Goal: Task Accomplishment & Management: Complete application form

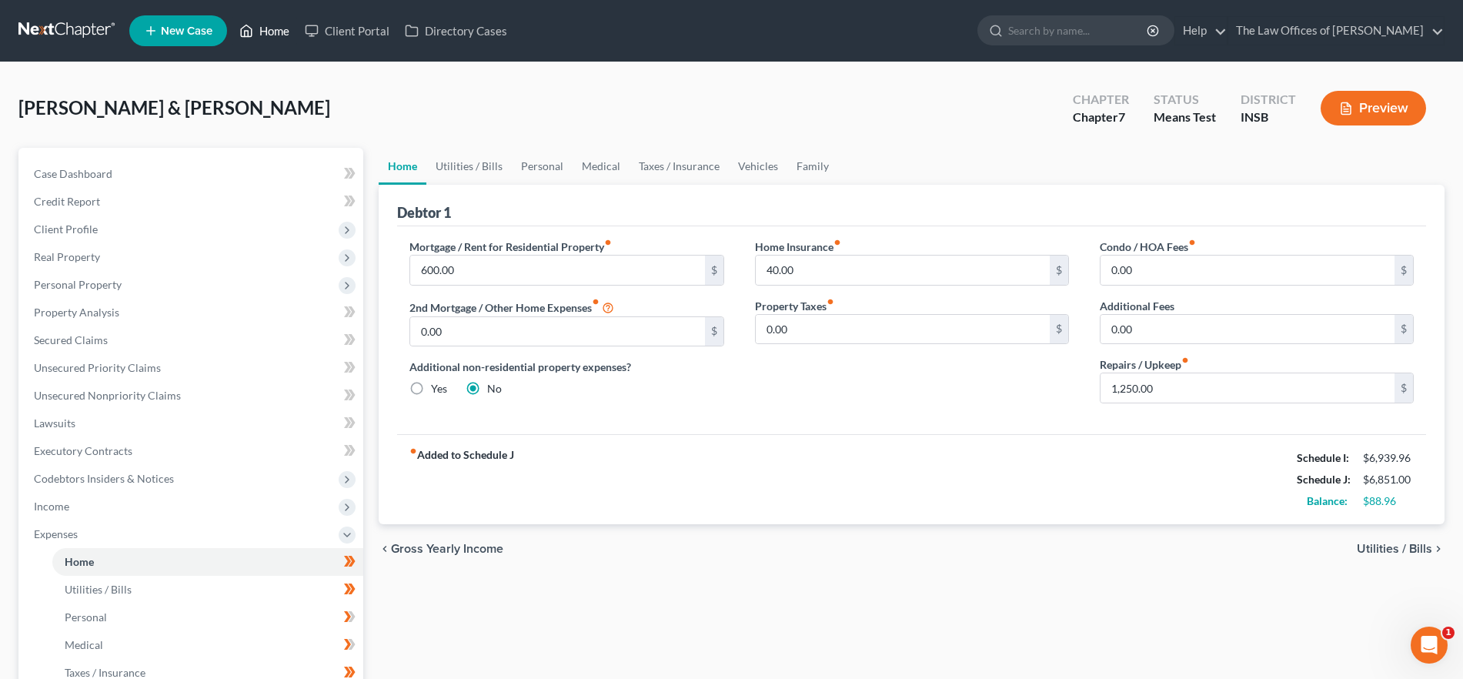
click at [245, 27] on icon at bounding box center [247, 31] width 11 height 12
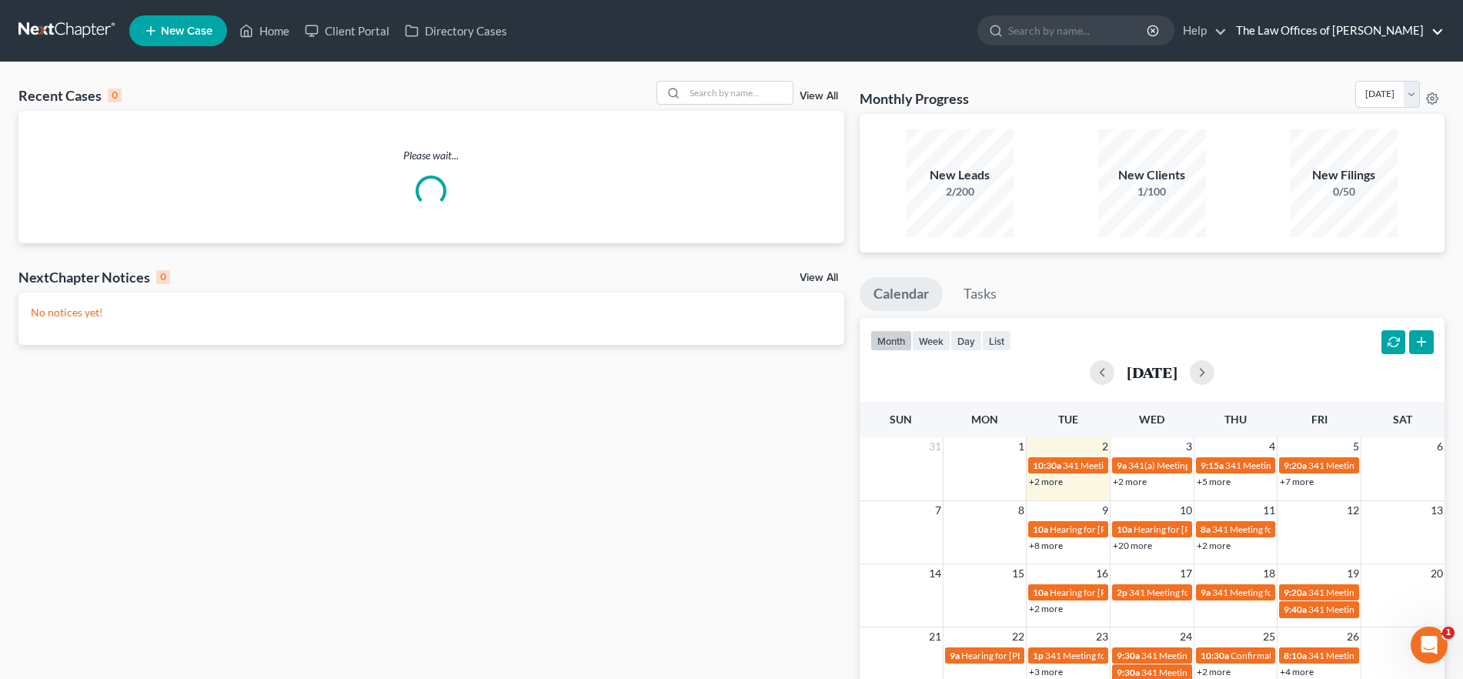
click at [1382, 20] on link "The Law Offices of [PERSON_NAME]" at bounding box center [1336, 31] width 216 height 28
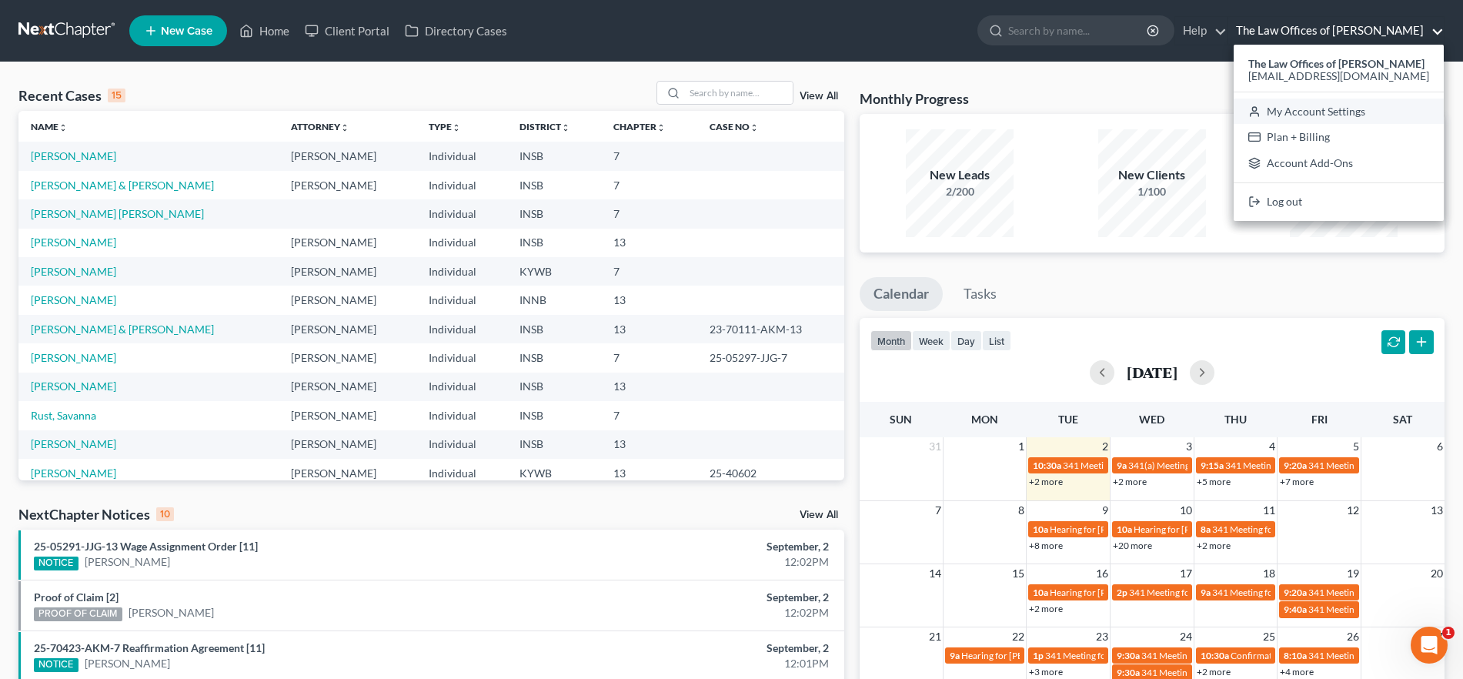
click at [1331, 103] on link "My Account Settings" at bounding box center [1339, 112] width 210 height 26
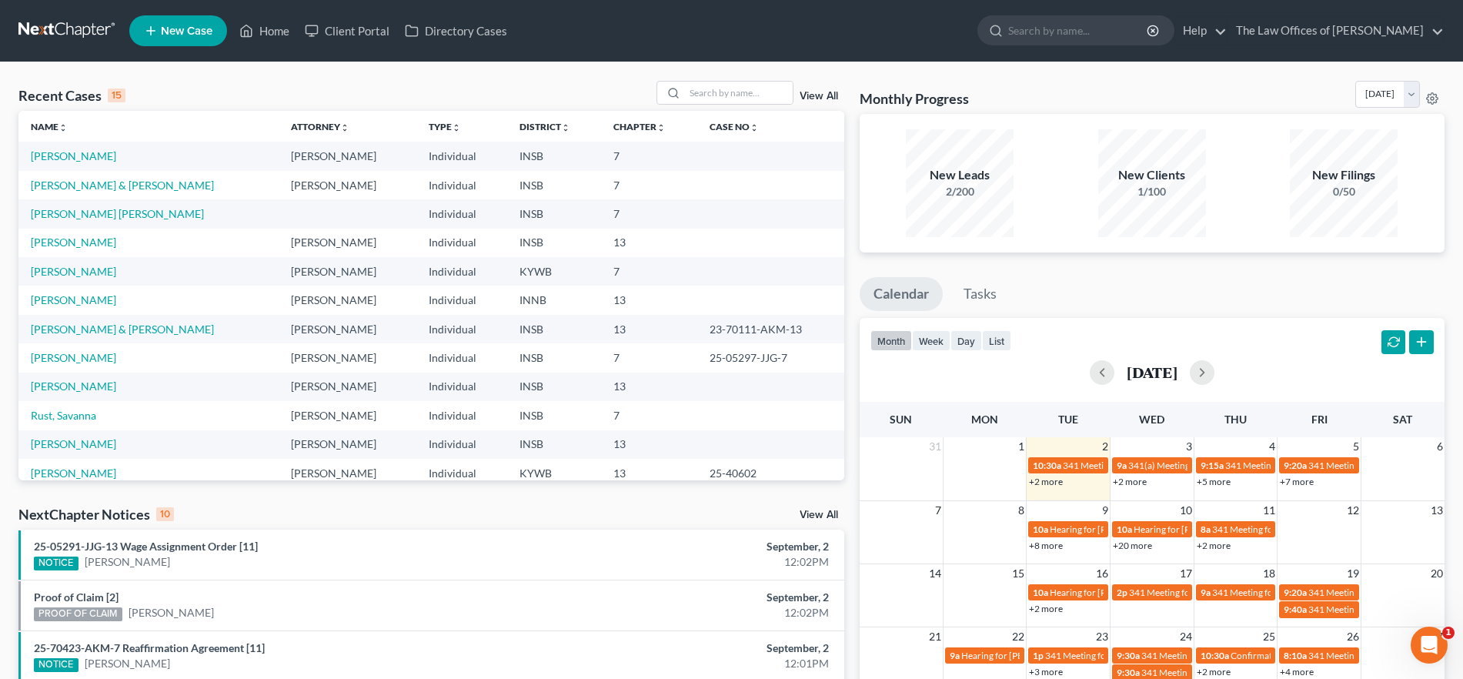
select select "28"
select select "23"
select select "15"
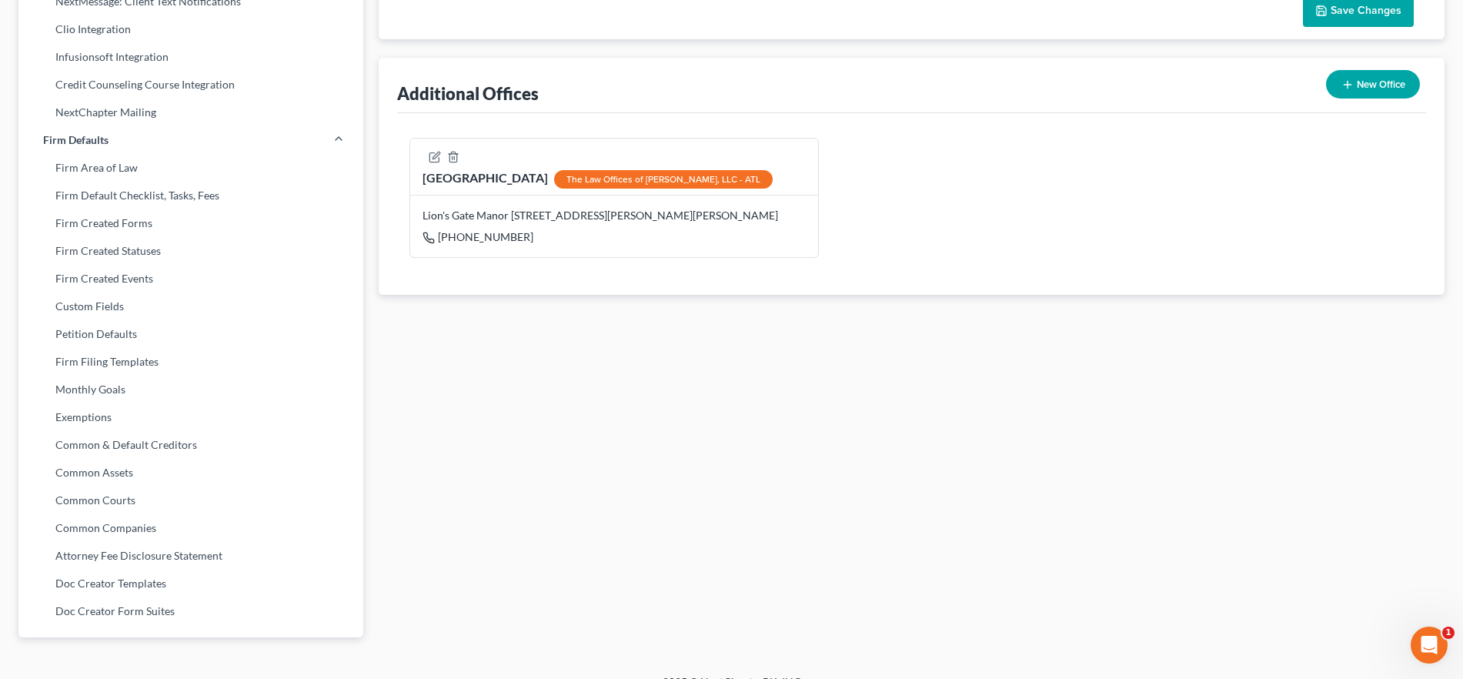
scroll to position [489, 0]
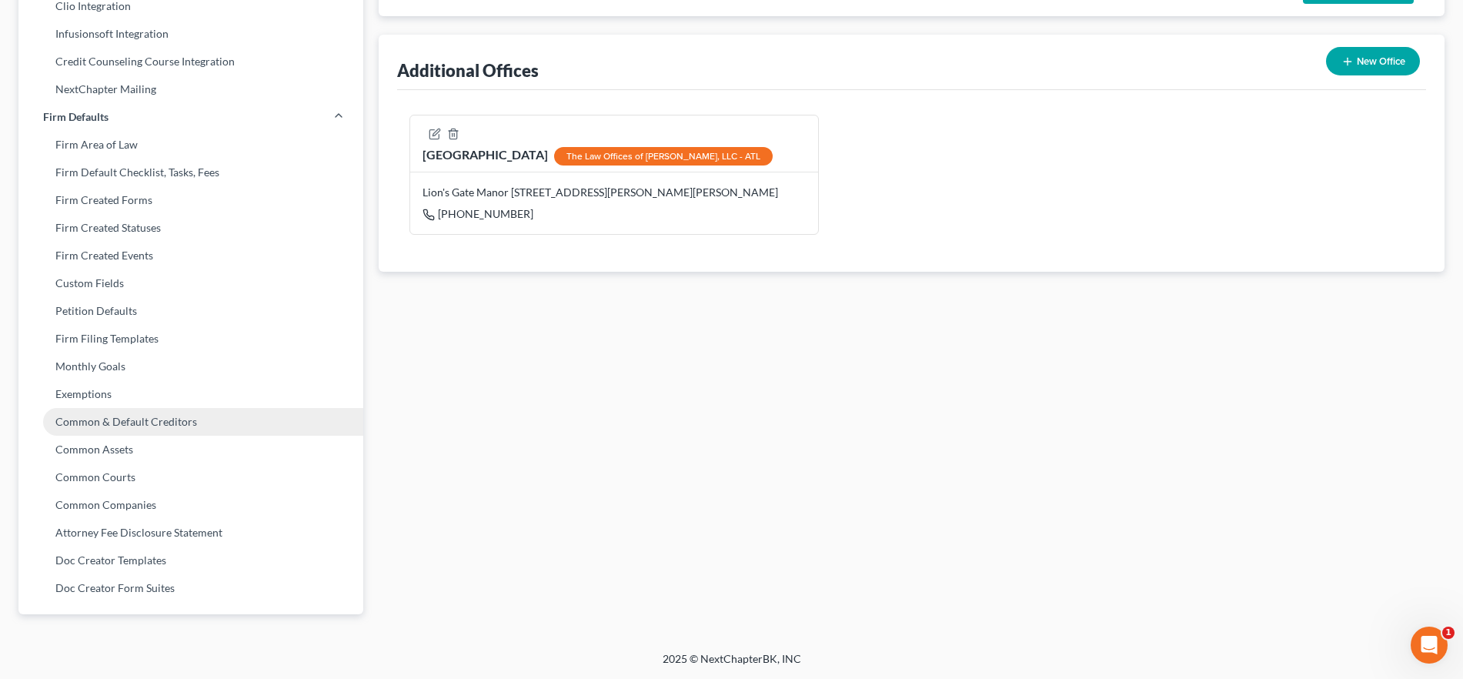
click at [164, 425] on link "Common & Default Creditors" at bounding box center [190, 422] width 345 height 28
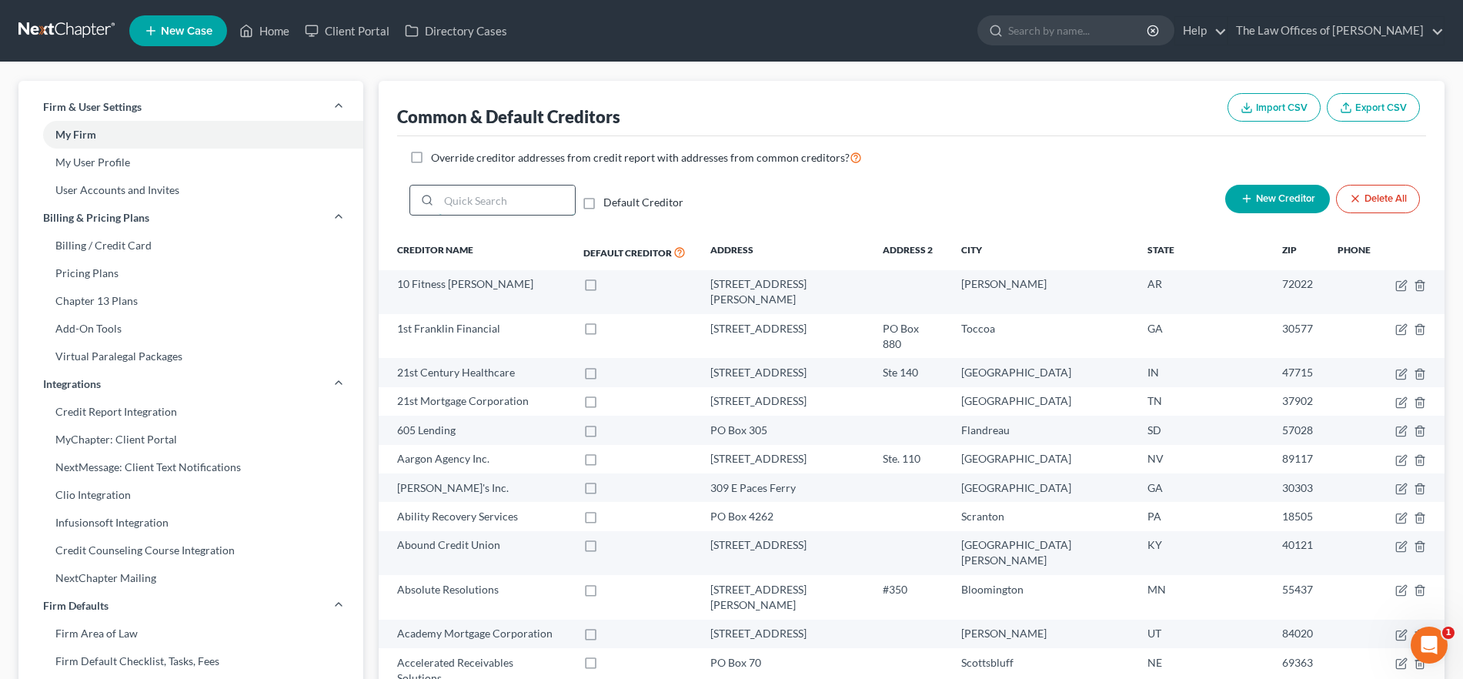
click at [481, 196] on input "search" at bounding box center [507, 200] width 136 height 29
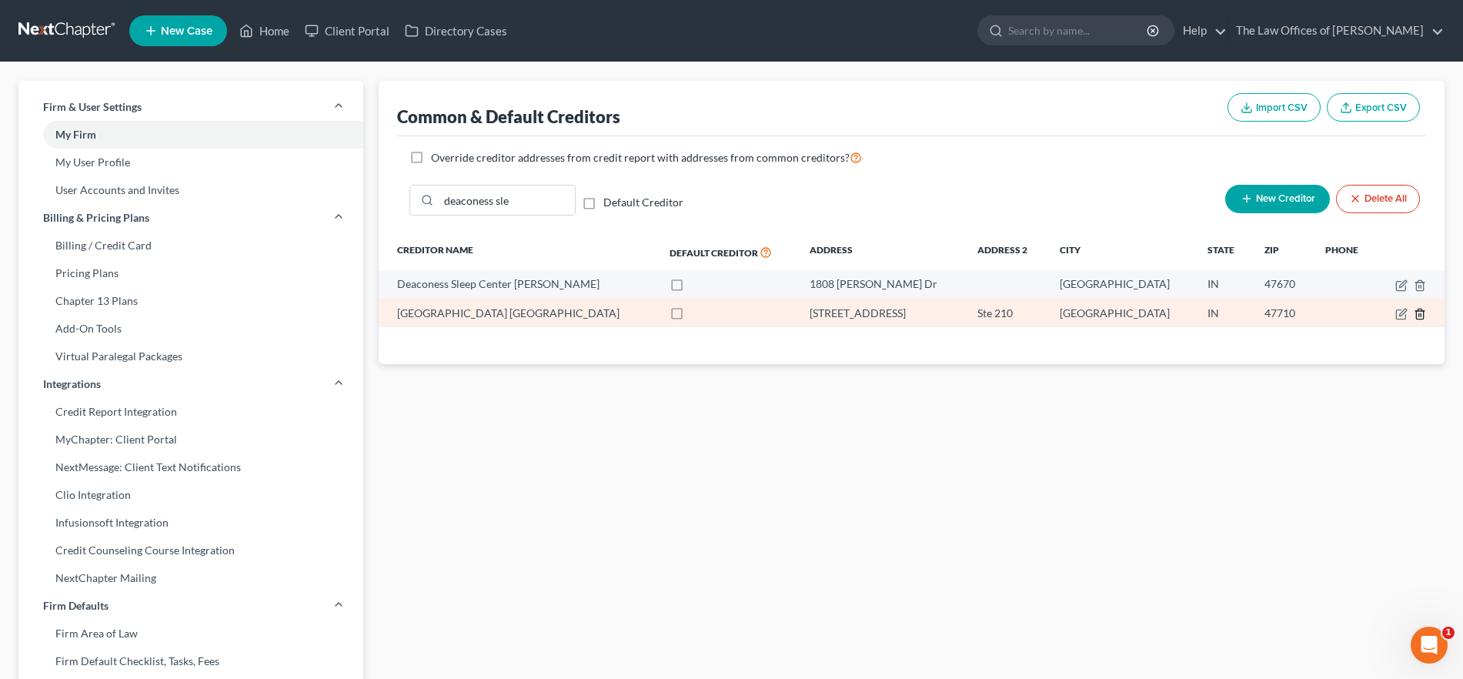
click at [1423, 309] on icon "button" at bounding box center [1420, 314] width 12 height 12
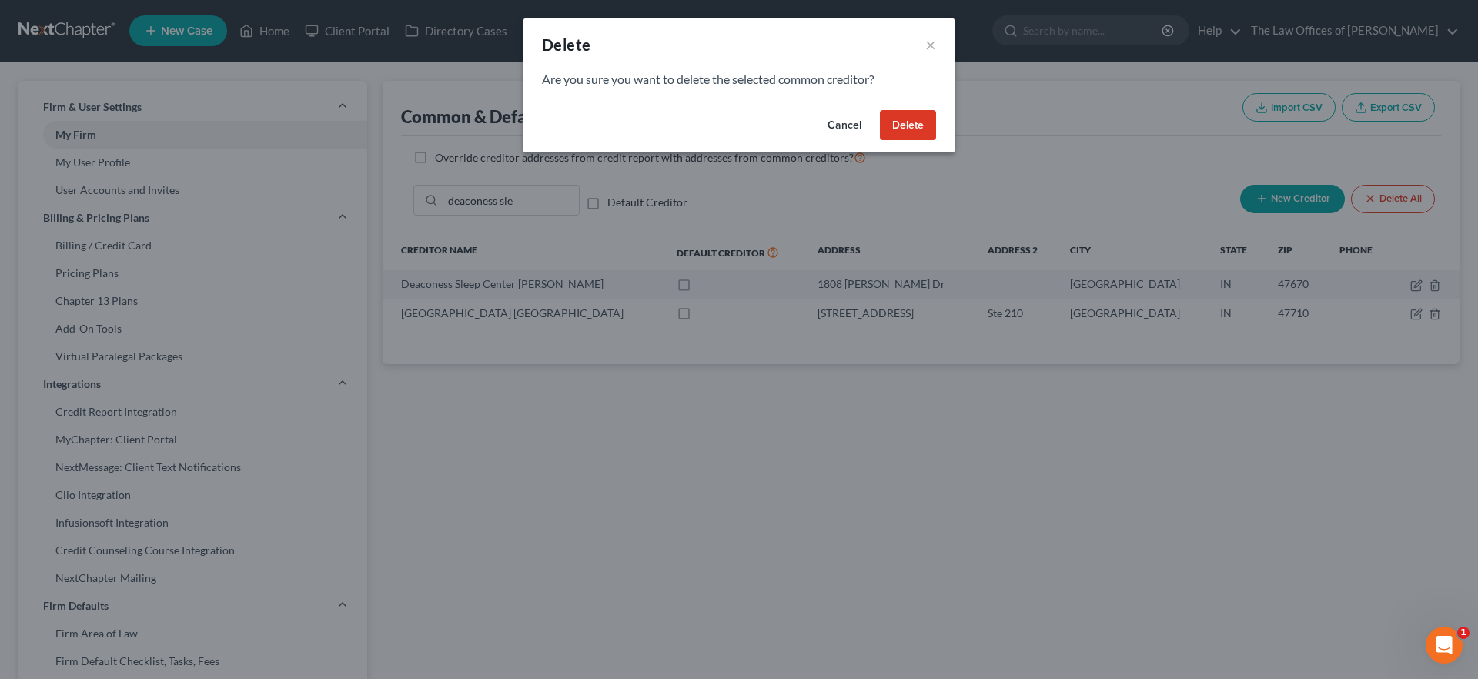
click at [923, 125] on button "Delete" at bounding box center [908, 125] width 56 height 31
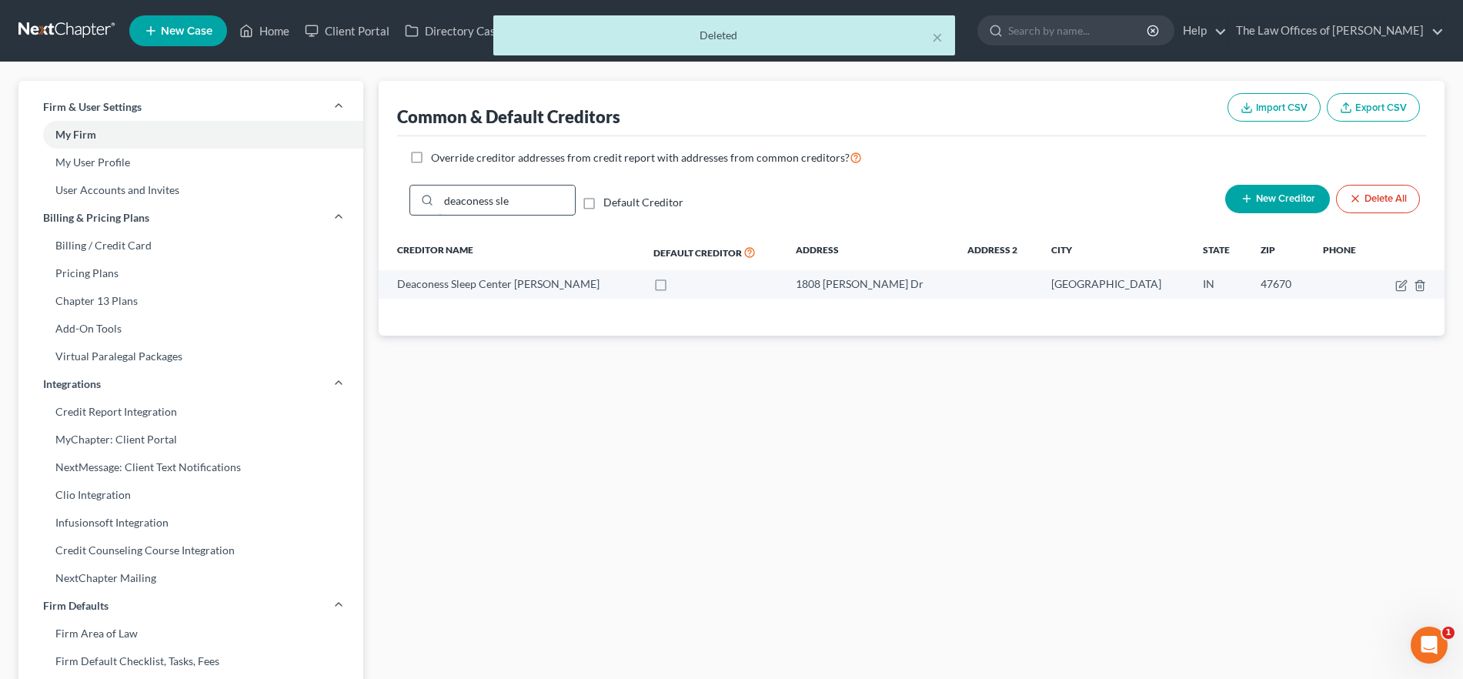
click at [530, 197] on input "deaconess sle" at bounding box center [507, 200] width 136 height 29
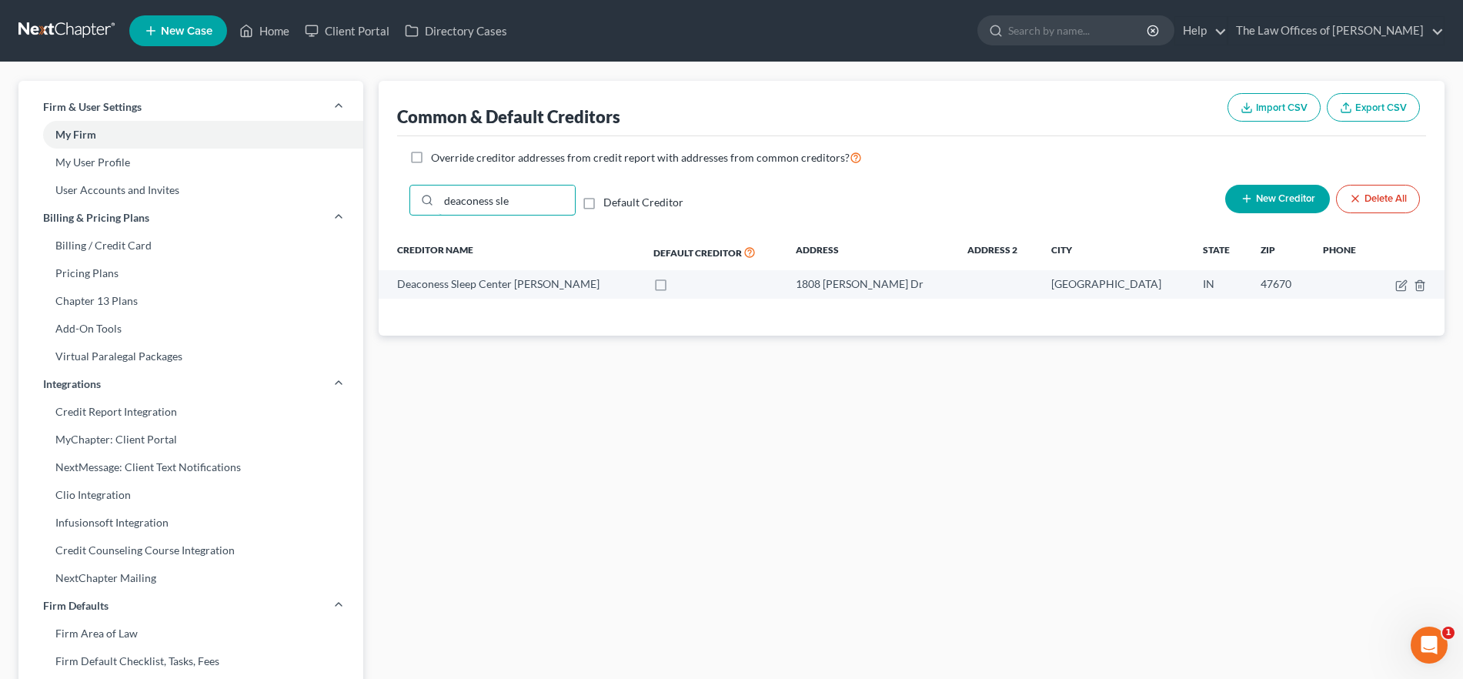
drag, startPoint x: 530, startPoint y: 199, endPoint x: 370, endPoint y: 206, distance: 159.5
click at [370, 206] on div "Firm & User Settings My Firm My User Profile User Accounts and Invites Billing …" at bounding box center [732, 601] width 1442 height 1041
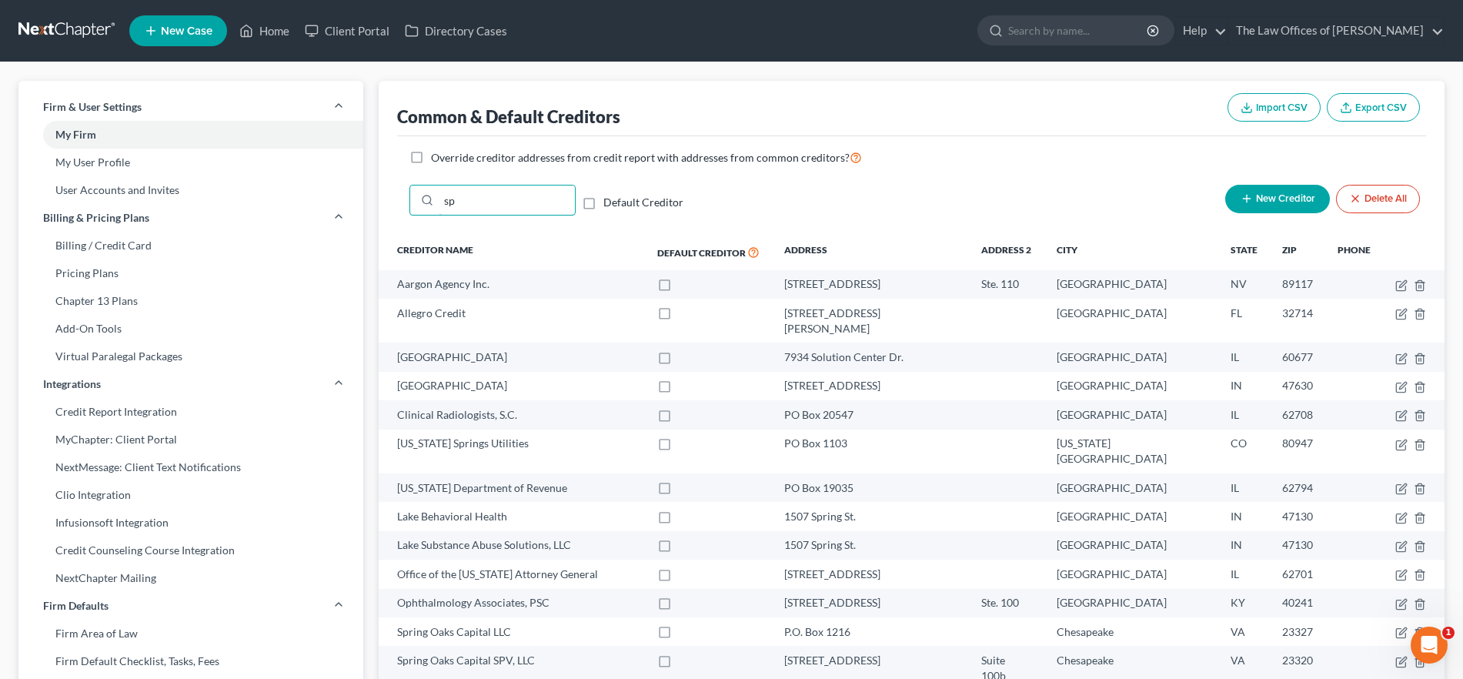
type input "s"
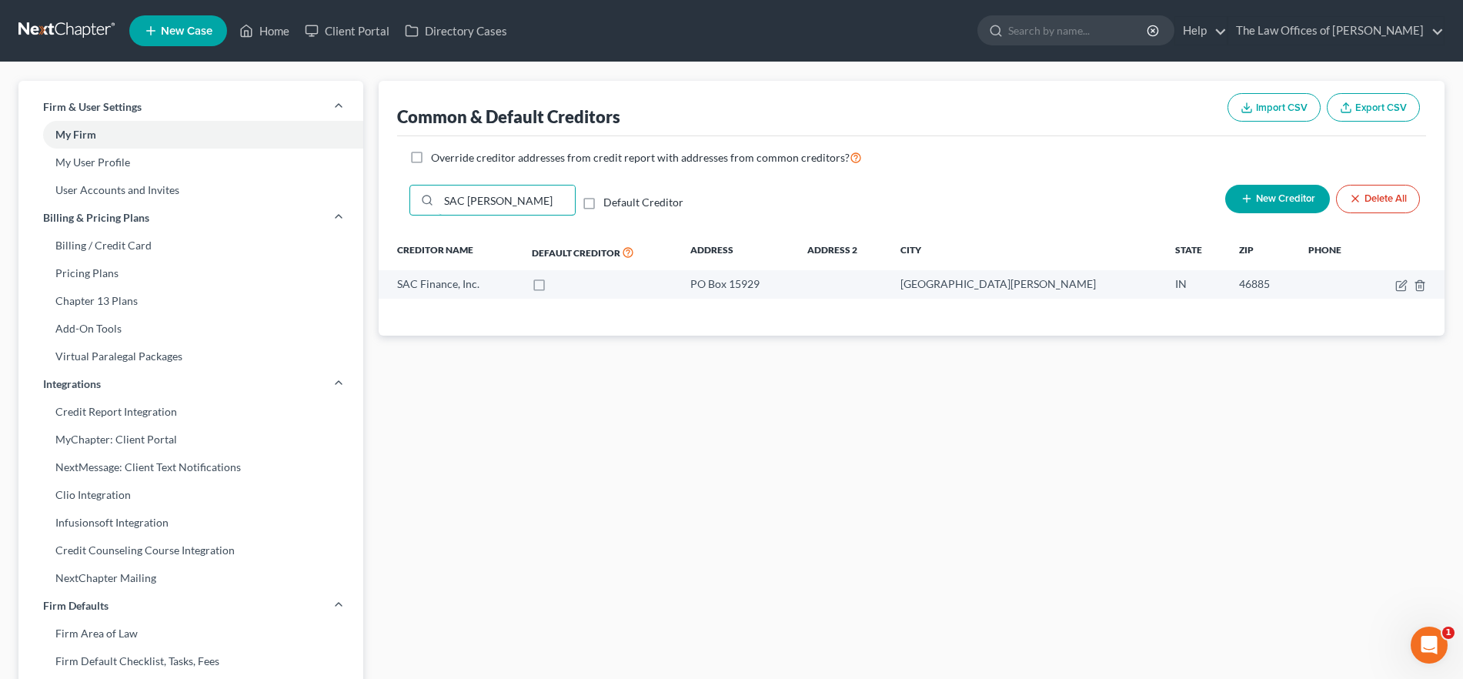
drag, startPoint x: 494, startPoint y: 194, endPoint x: 455, endPoint y: 212, distance: 43.4
click at [398, 201] on div "SAC [PERSON_NAME] Default Creditor New Creditor Delete All" at bounding box center [911, 207] width 1029 height 56
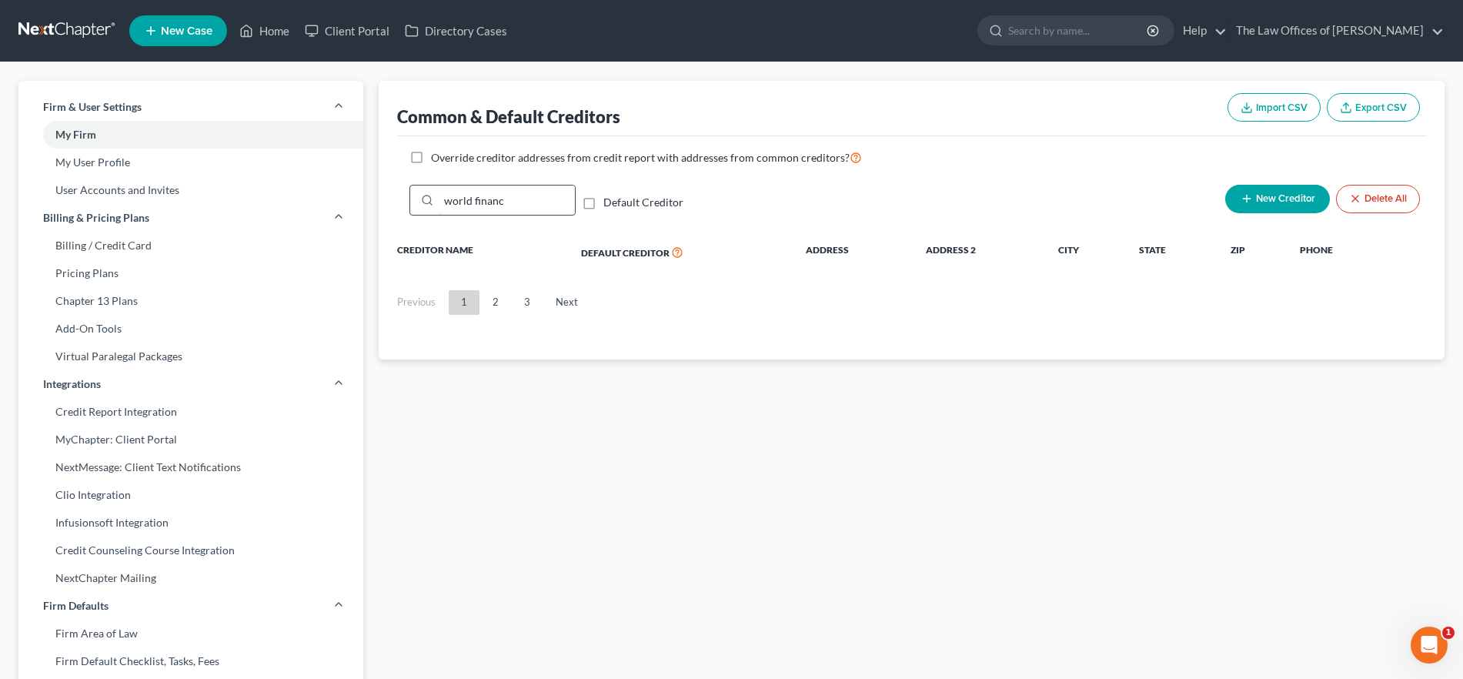
type input "world finance"
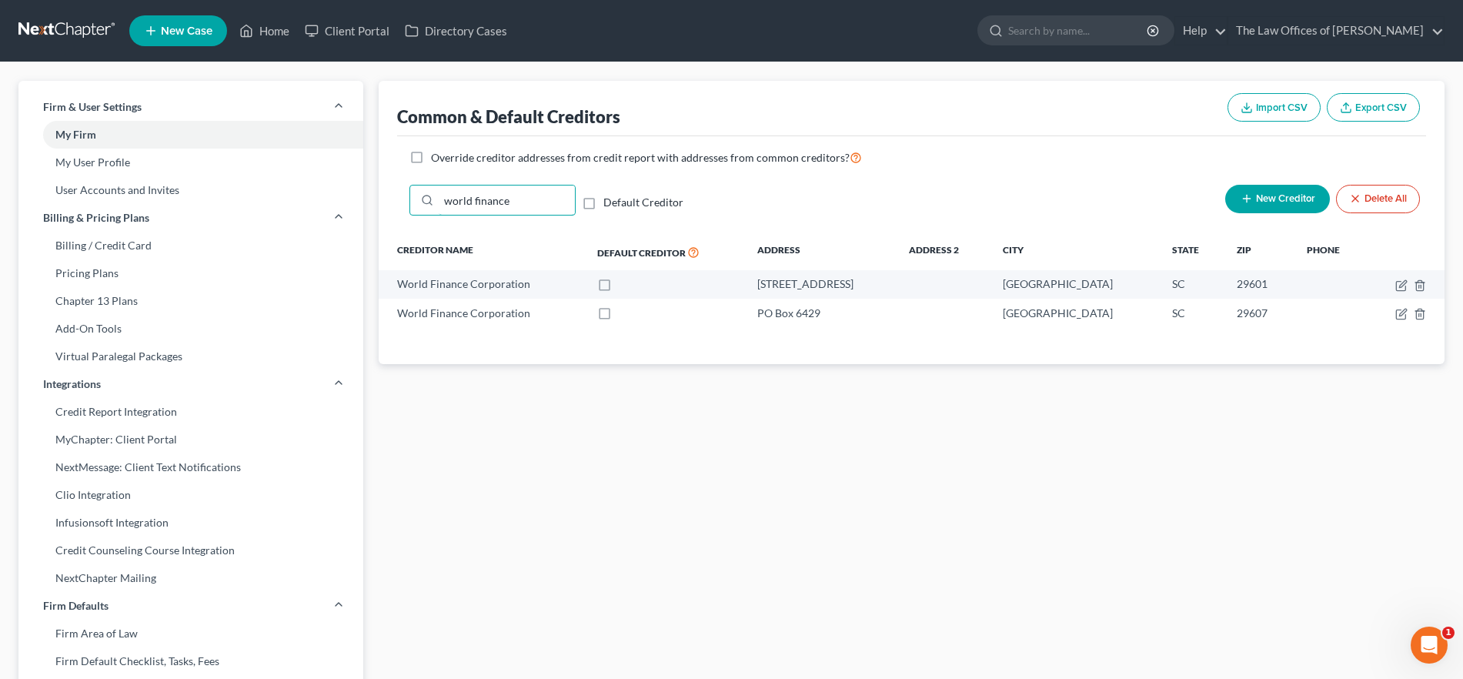
drag, startPoint x: 536, startPoint y: 202, endPoint x: 590, endPoint y: 239, distance: 65.8
click at [361, 205] on div "Firm & User Settings My Firm My User Profile User Accounts and Invites Billing …" at bounding box center [732, 601] width 1442 height 1041
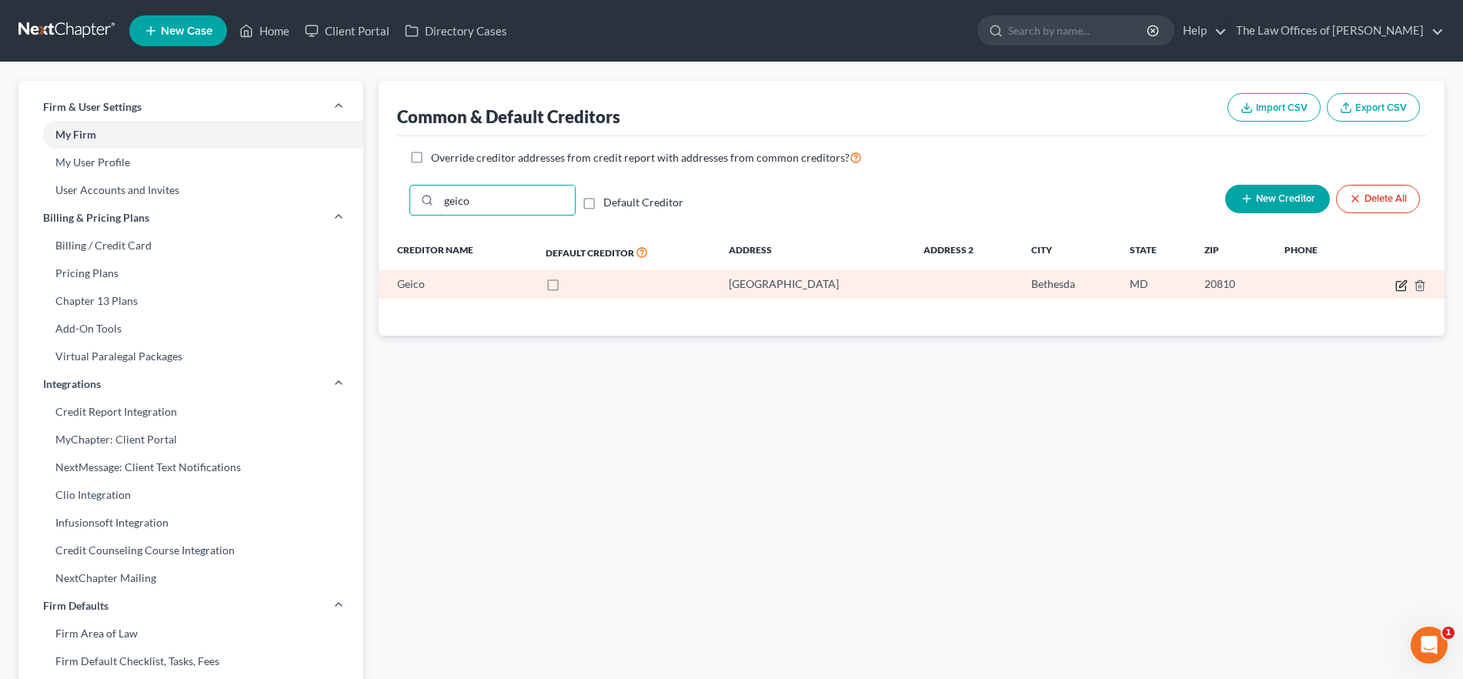
type input "geico"
click at [1400, 288] on icon "button" at bounding box center [1401, 285] width 12 height 12
select select "21"
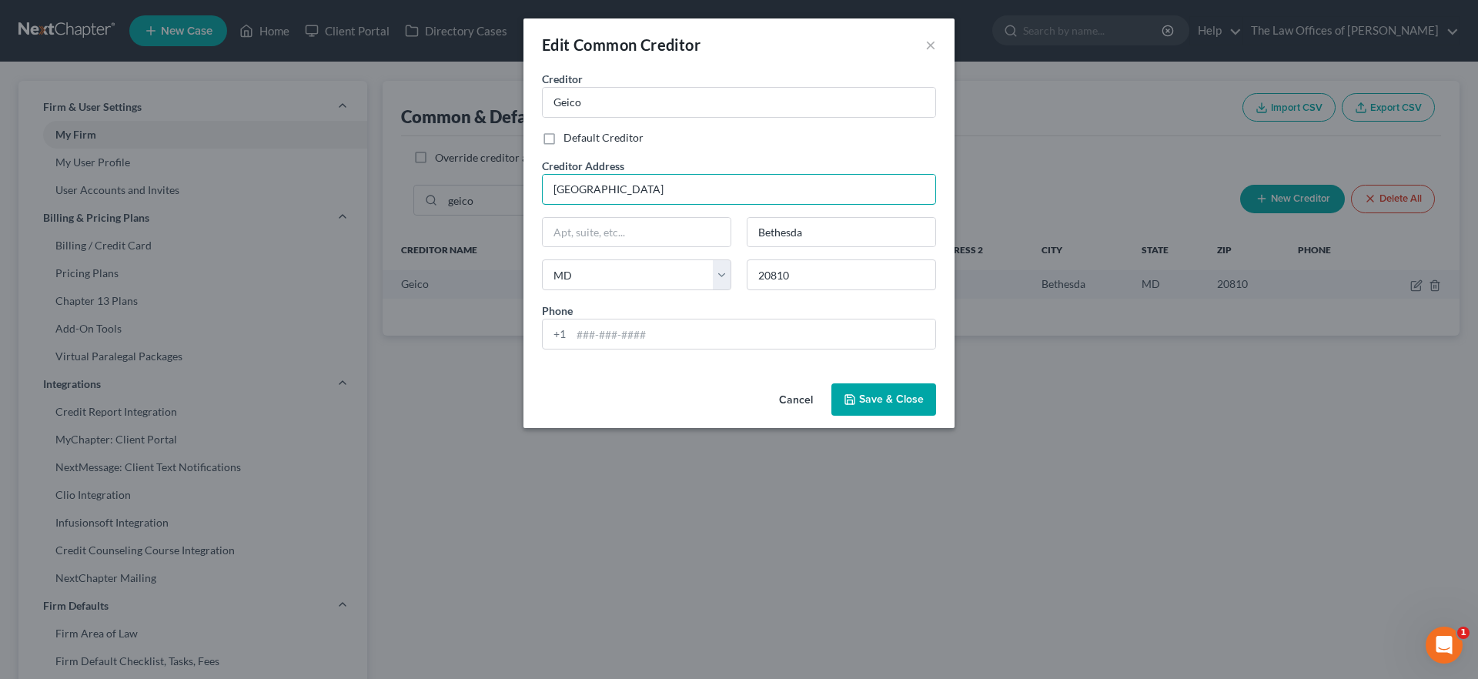
drag, startPoint x: 680, startPoint y: 186, endPoint x: 506, endPoint y: 186, distance: 174.7
click at [506, 187] on div "Edit Common Creditor × Creditor * Geico Default Creditor Creditor Address [GEOG…" at bounding box center [739, 339] width 1478 height 679
type input "PO Box 9523"
drag, startPoint x: 812, startPoint y: 238, endPoint x: 744, endPoint y: 234, distance: 68.6
click at [744, 234] on div "Bethesda" at bounding box center [841, 232] width 205 height 31
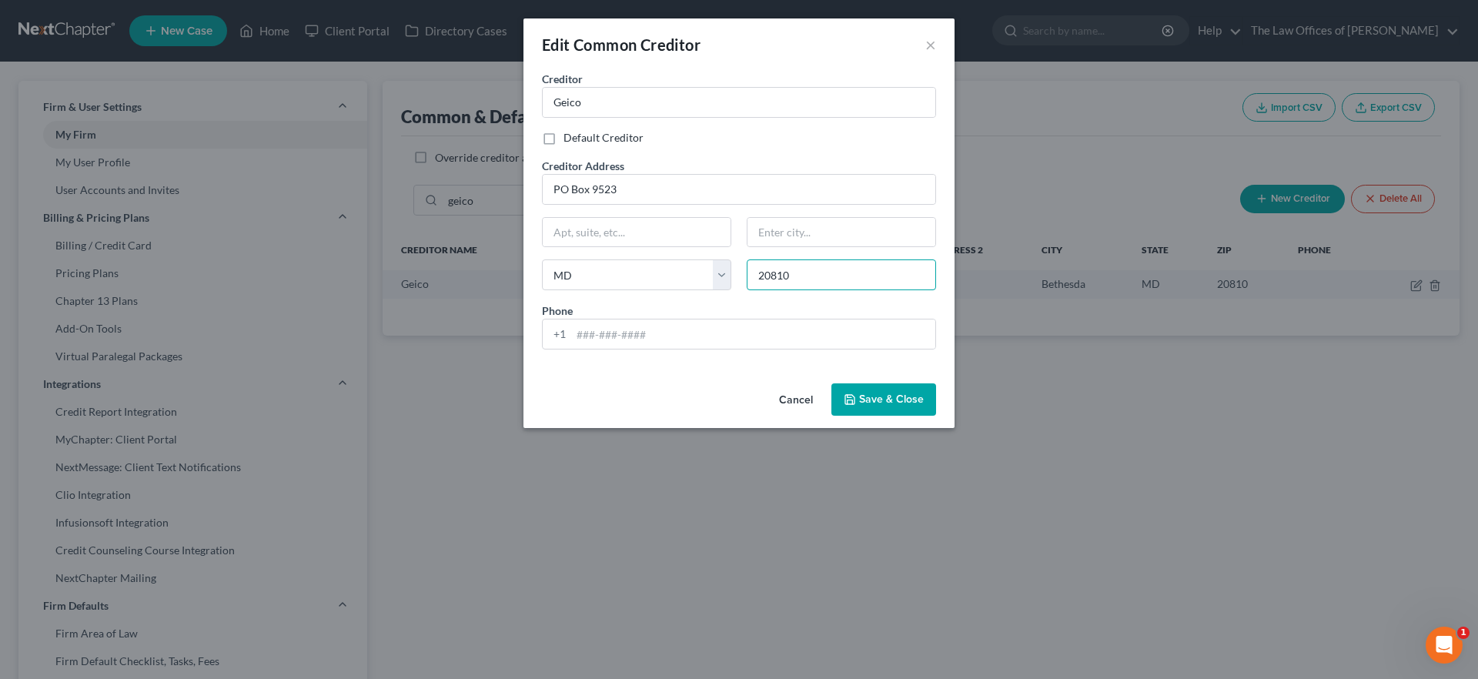
drag, startPoint x: 800, startPoint y: 272, endPoint x: 737, endPoint y: 270, distance: 62.4
click at [737, 270] on div "Creditor * Geico Default Creditor Creditor Address [GEOGRAPHIC_DATA][US_STATE] …" at bounding box center [738, 216] width 409 height 291
type input "22403"
click at [742, 303] on div "Phone +1" at bounding box center [738, 325] width 409 height 47
type input "[GEOGRAPHIC_DATA]"
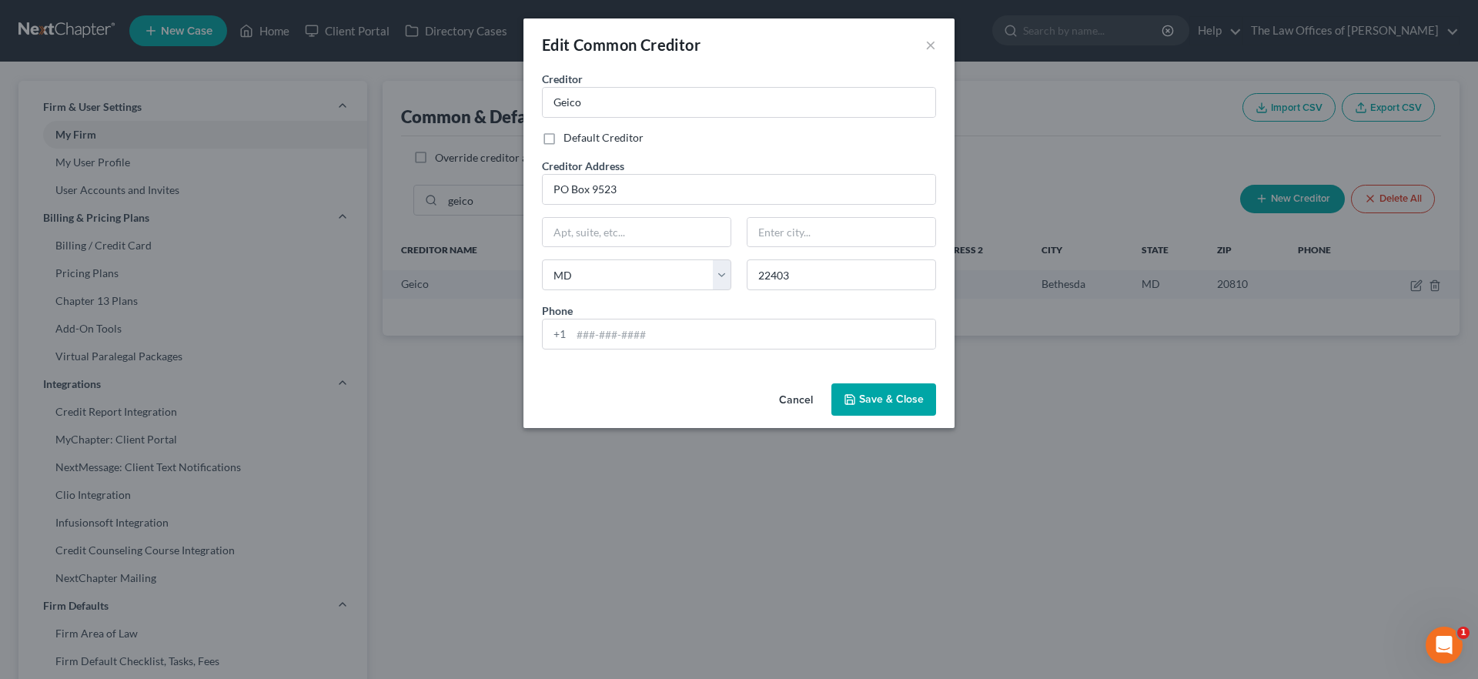
select select "48"
click at [804, 272] on input "22403" at bounding box center [841, 274] width 189 height 31
type input "22403-9522"
click at [897, 399] on span "Save & Close" at bounding box center [891, 399] width 65 height 13
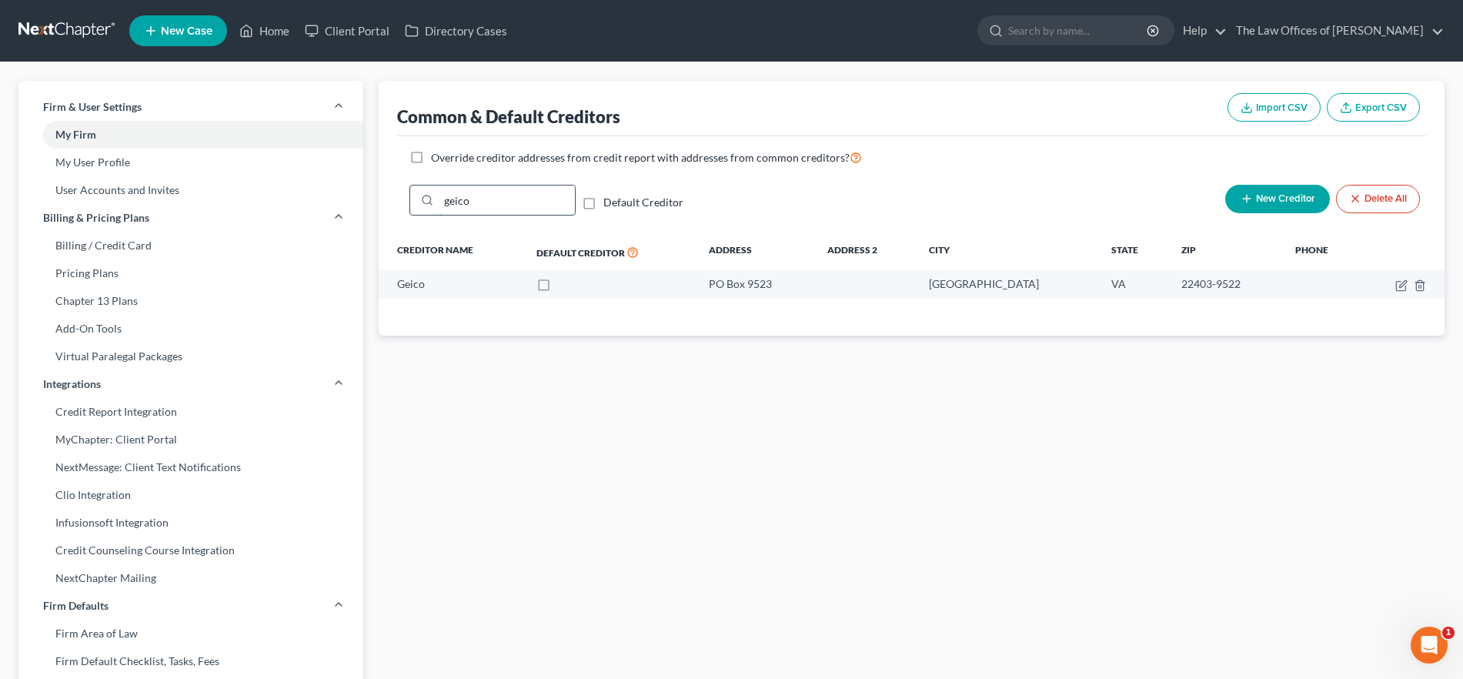
click at [496, 206] on input "geico" at bounding box center [507, 200] width 136 height 29
drag, startPoint x: 496, startPoint y: 206, endPoint x: 419, endPoint y: 205, distance: 77.0
click at [419, 205] on div "geico" at bounding box center [492, 200] width 166 height 31
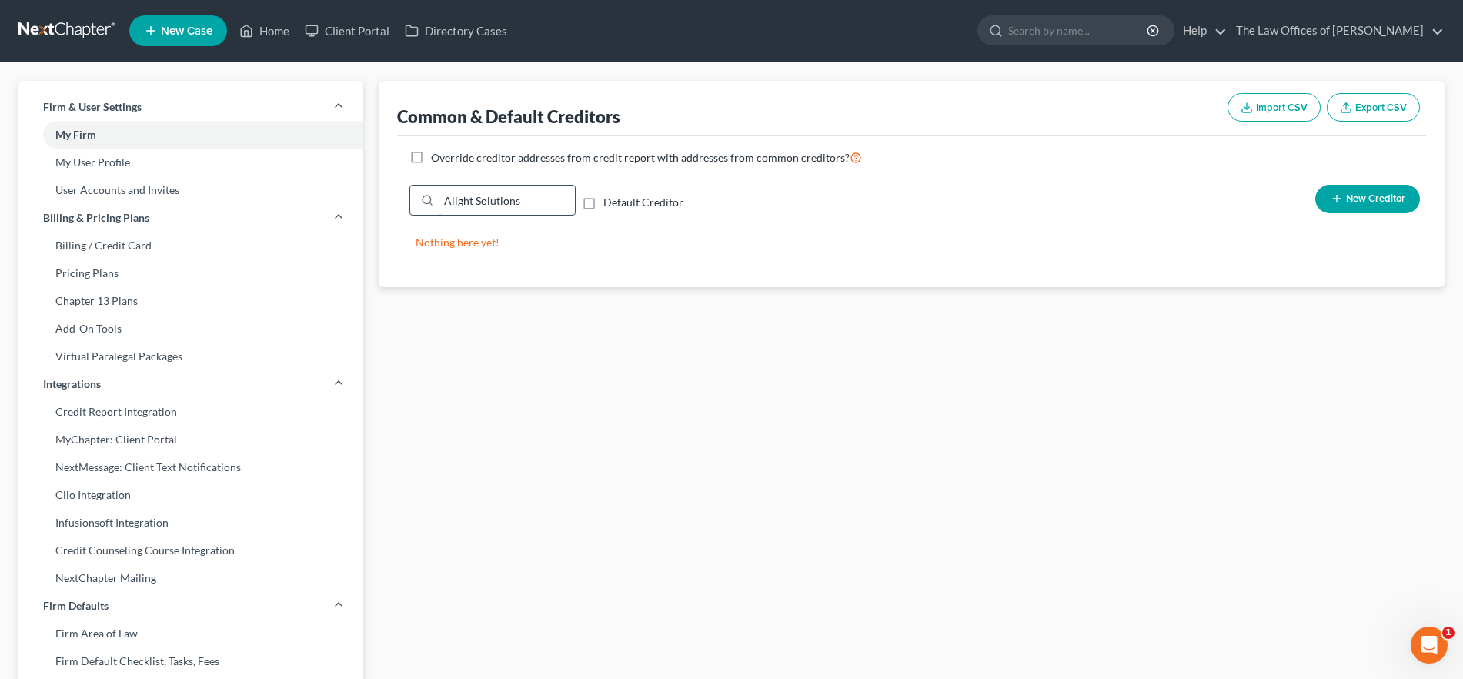
drag, startPoint x: 549, startPoint y: 196, endPoint x: 414, endPoint y: 196, distance: 134.7
click at [414, 196] on div "Alight Solutions" at bounding box center [492, 200] width 166 height 31
type input "Alight"
click at [1367, 199] on span "New Creditor" at bounding box center [1375, 199] width 59 height 12
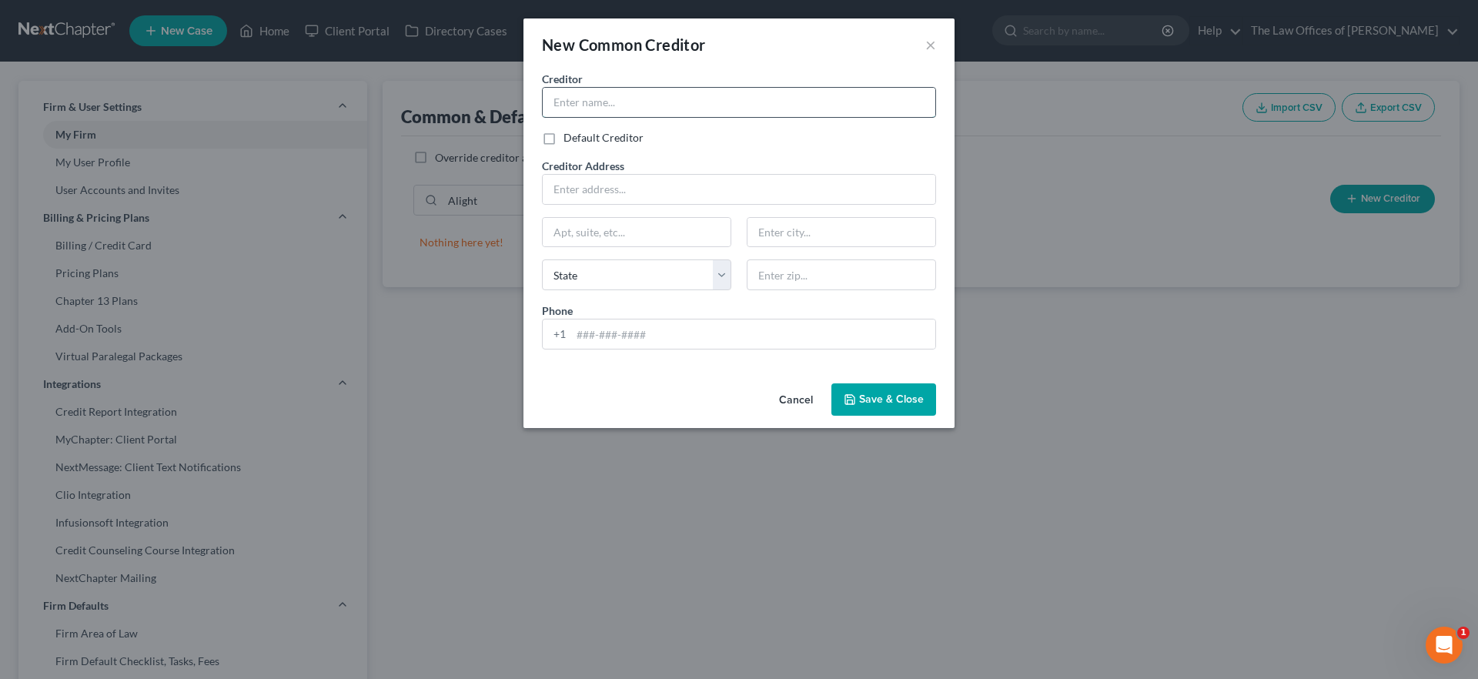
click at [604, 105] on input "text" at bounding box center [739, 102] width 393 height 29
type input "Alight"
click at [582, 187] on input "text" at bounding box center [739, 189] width 393 height 29
type input "PO Box 299116"
type input "[GEOGRAPHIC_DATA]"
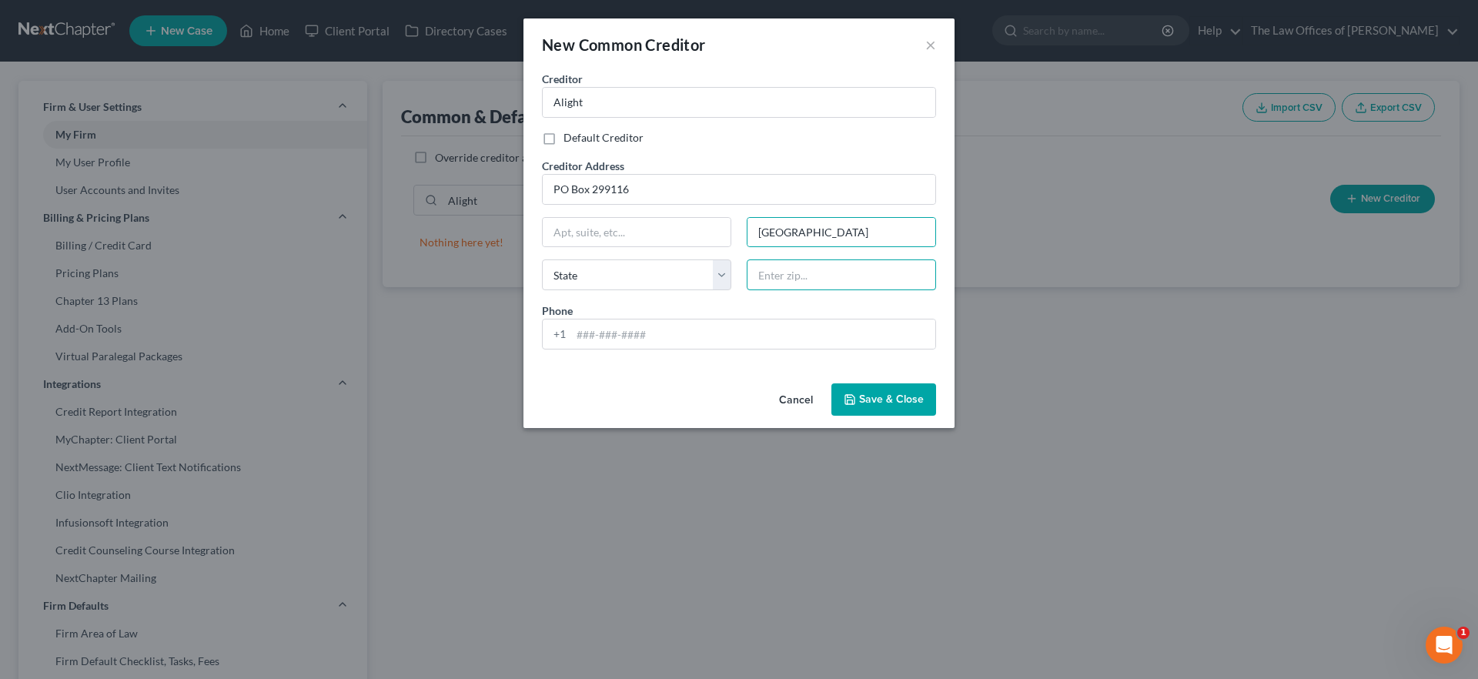
click at [764, 279] on input "text" at bounding box center [841, 274] width 189 height 31
type input "75029"
select select "45"
click at [766, 296] on div "Creditor * Alight Default Creditor Creditor Address [GEOGRAPHIC_DATA][US_STATE]…" at bounding box center [738, 216] width 409 height 291
click at [888, 399] on span "Save & Close" at bounding box center [891, 399] width 65 height 13
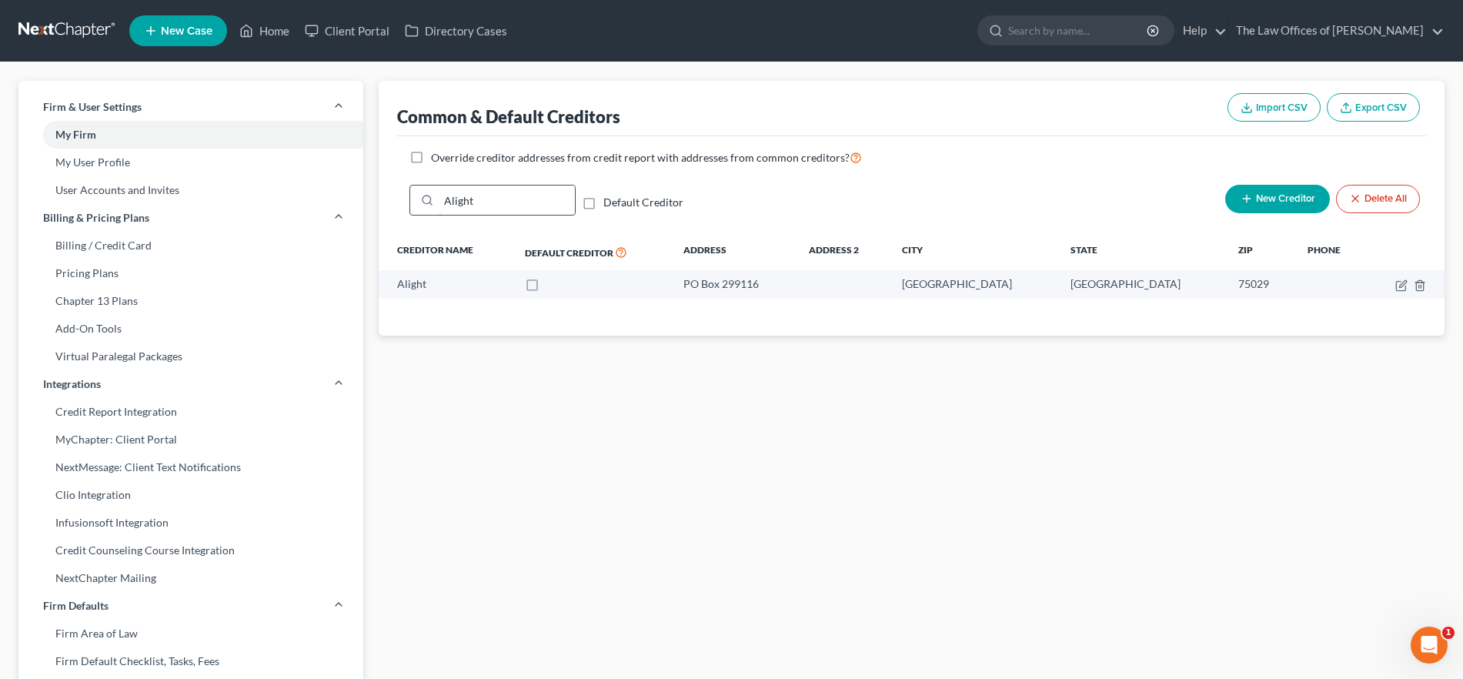
click at [509, 191] on input "Alight" at bounding box center [507, 200] width 136 height 29
drag, startPoint x: 477, startPoint y: 198, endPoint x: 415, endPoint y: 199, distance: 62.4
click at [415, 199] on div "Alight" at bounding box center [492, 200] width 166 height 31
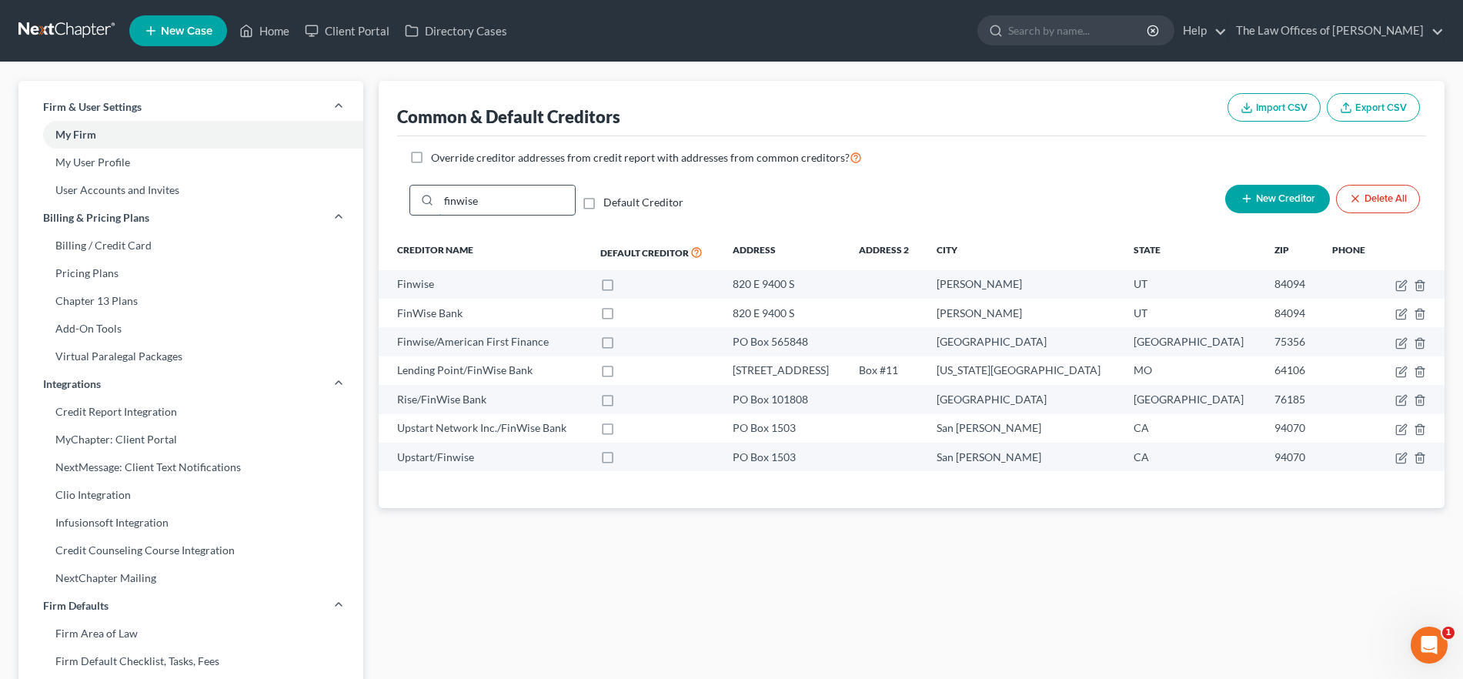
drag, startPoint x: 493, startPoint y: 205, endPoint x: 415, endPoint y: 203, distance: 77.8
click at [415, 203] on div "finwise" at bounding box center [492, 200] width 166 height 31
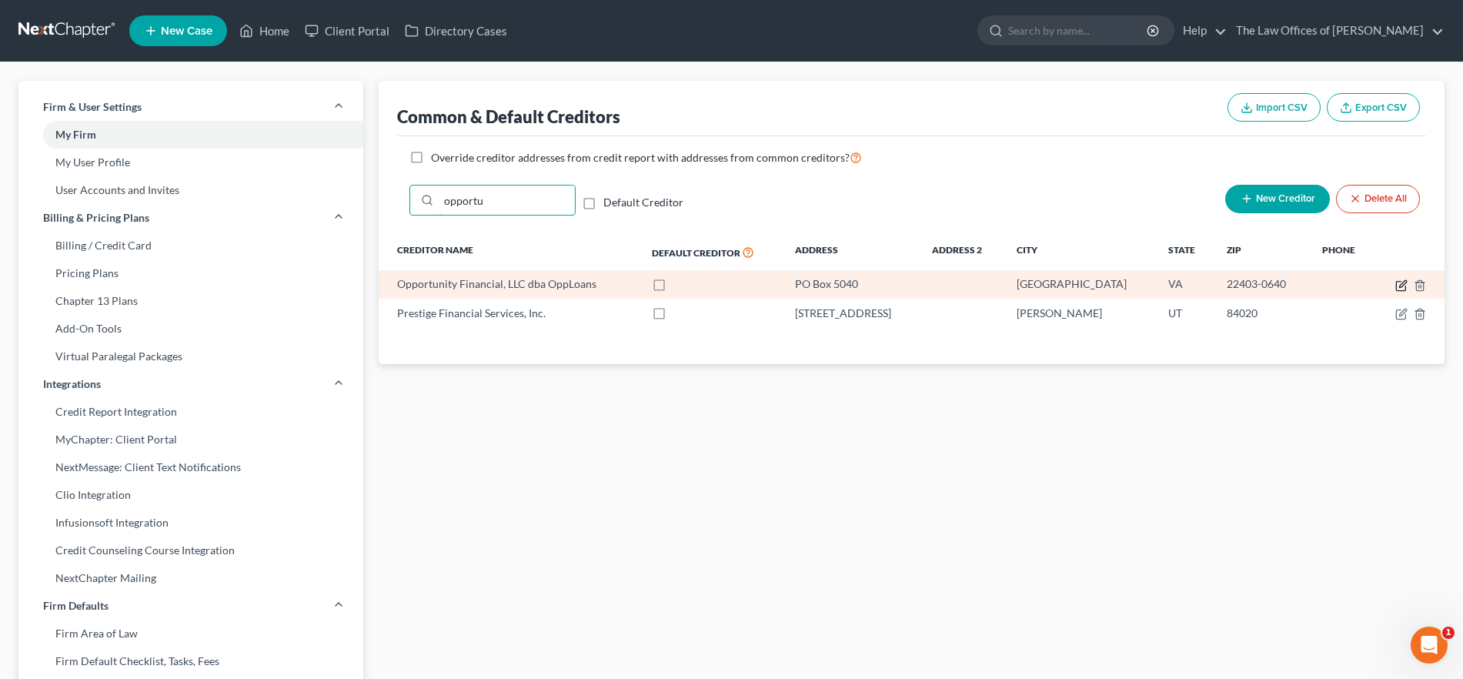
type input "opportu"
click at [1401, 286] on icon "button" at bounding box center [1401, 285] width 12 height 12
select select "48"
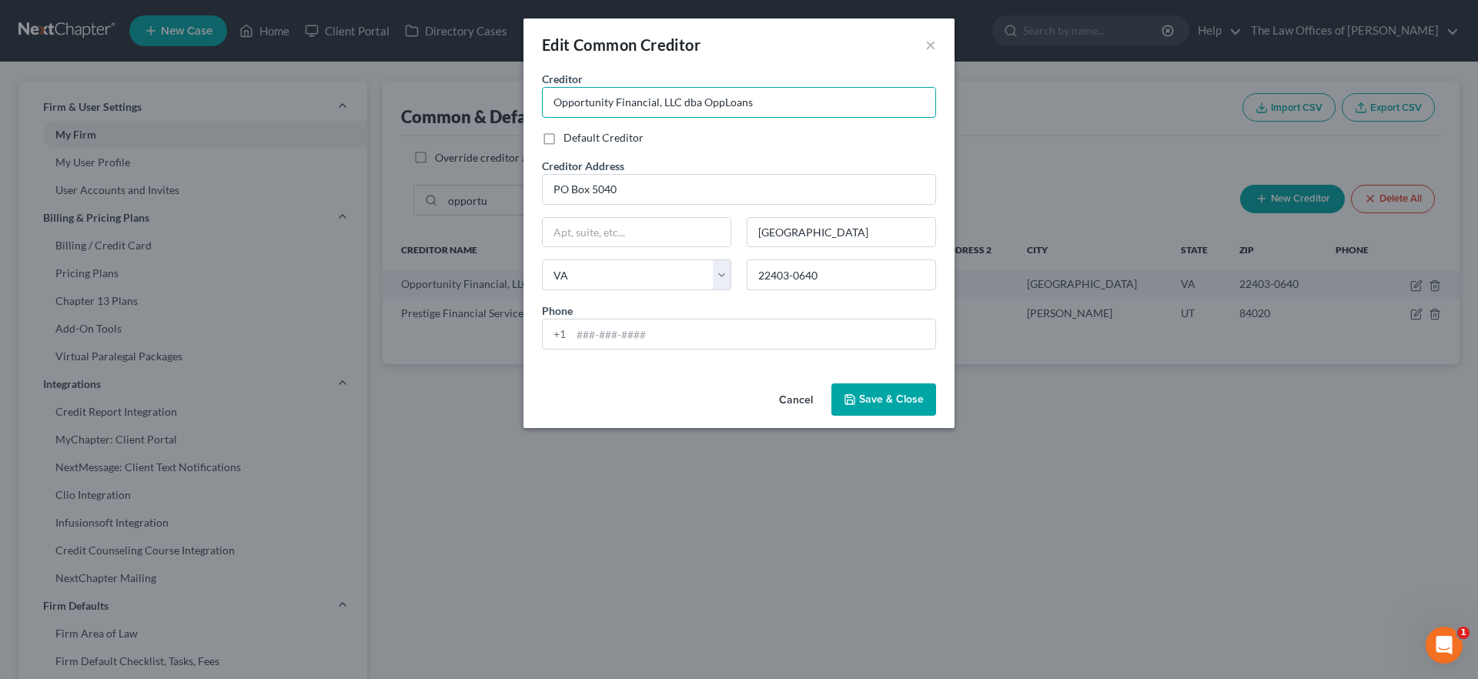
drag, startPoint x: 767, startPoint y: 102, endPoint x: 443, endPoint y: 99, distance: 324.8
click at [441, 98] on div "Edit Common Creditor × Creditor * Opportunity Financial, LLC dba OppLoans Defau…" at bounding box center [739, 339] width 1478 height 679
type input "F"
click at [795, 392] on button "Cancel" at bounding box center [796, 400] width 58 height 31
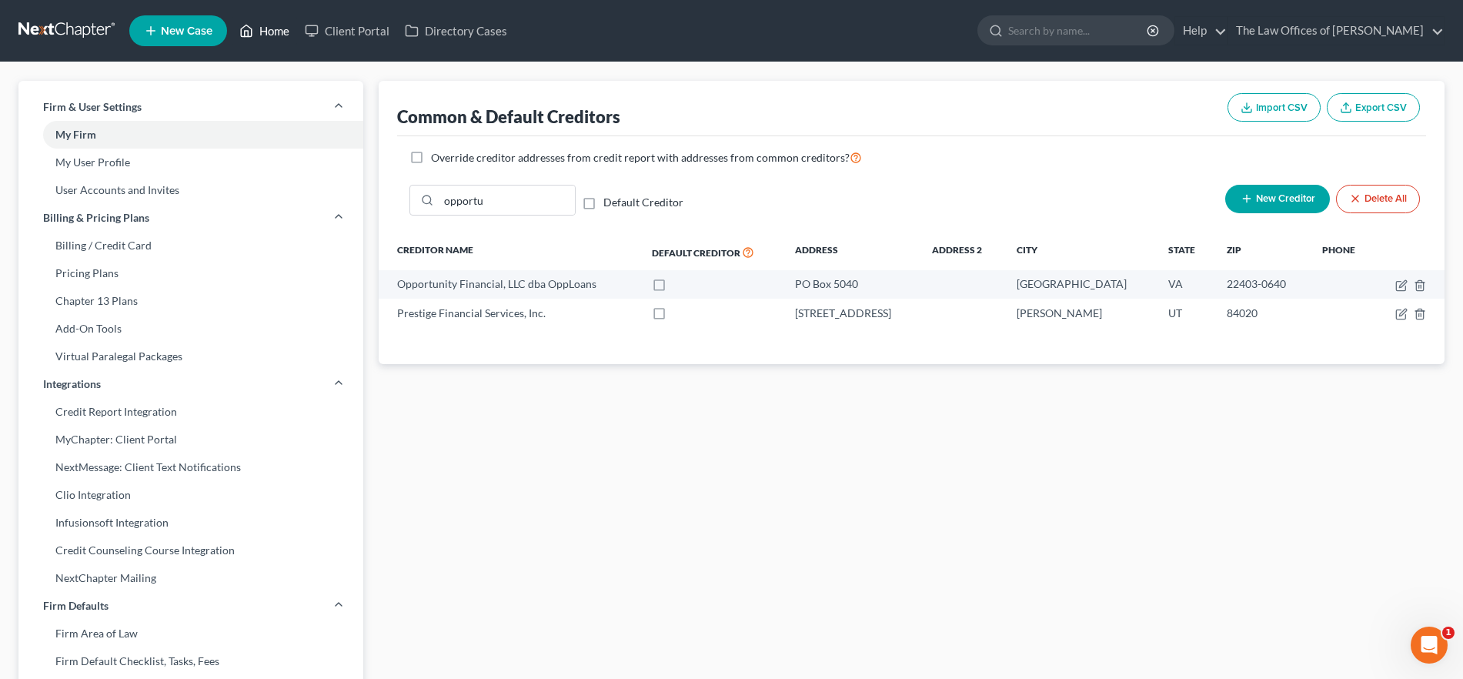
click at [253, 28] on icon at bounding box center [246, 31] width 14 height 18
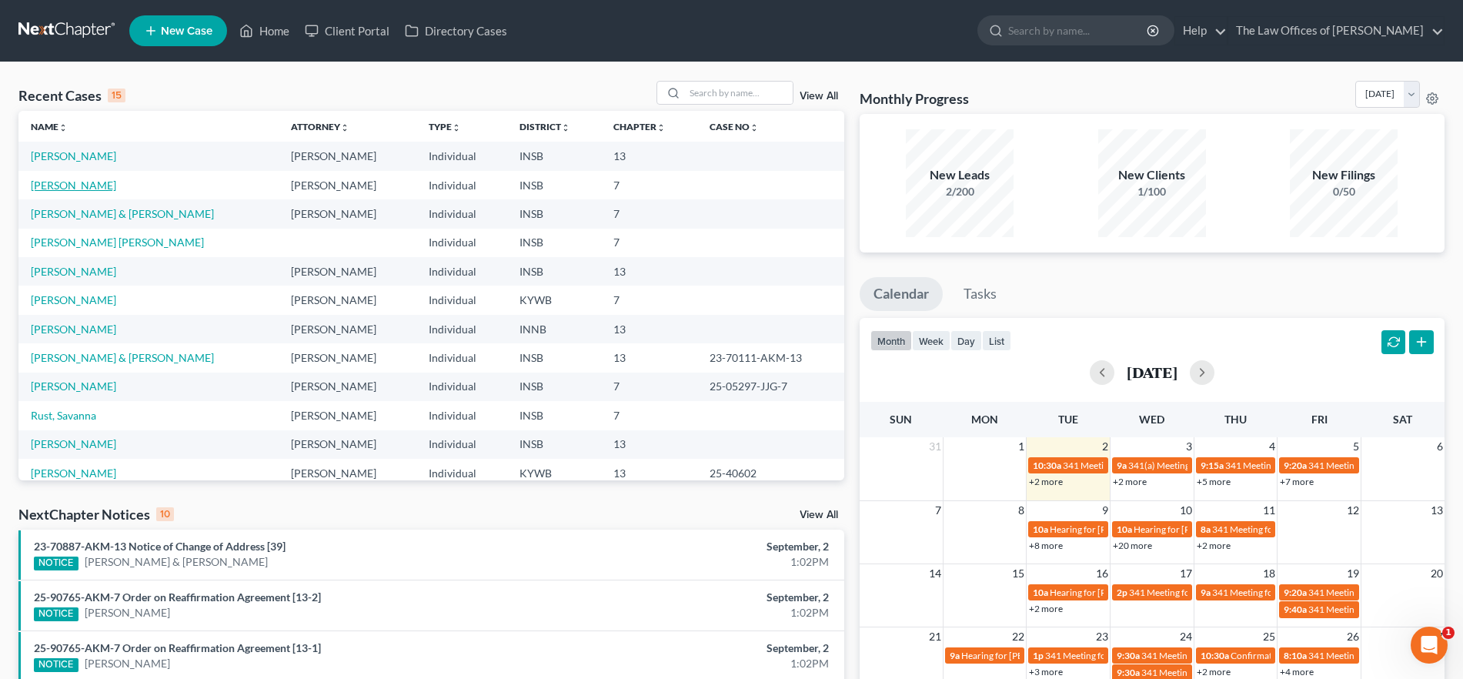
click at [73, 182] on link "[PERSON_NAME]" at bounding box center [73, 185] width 85 height 13
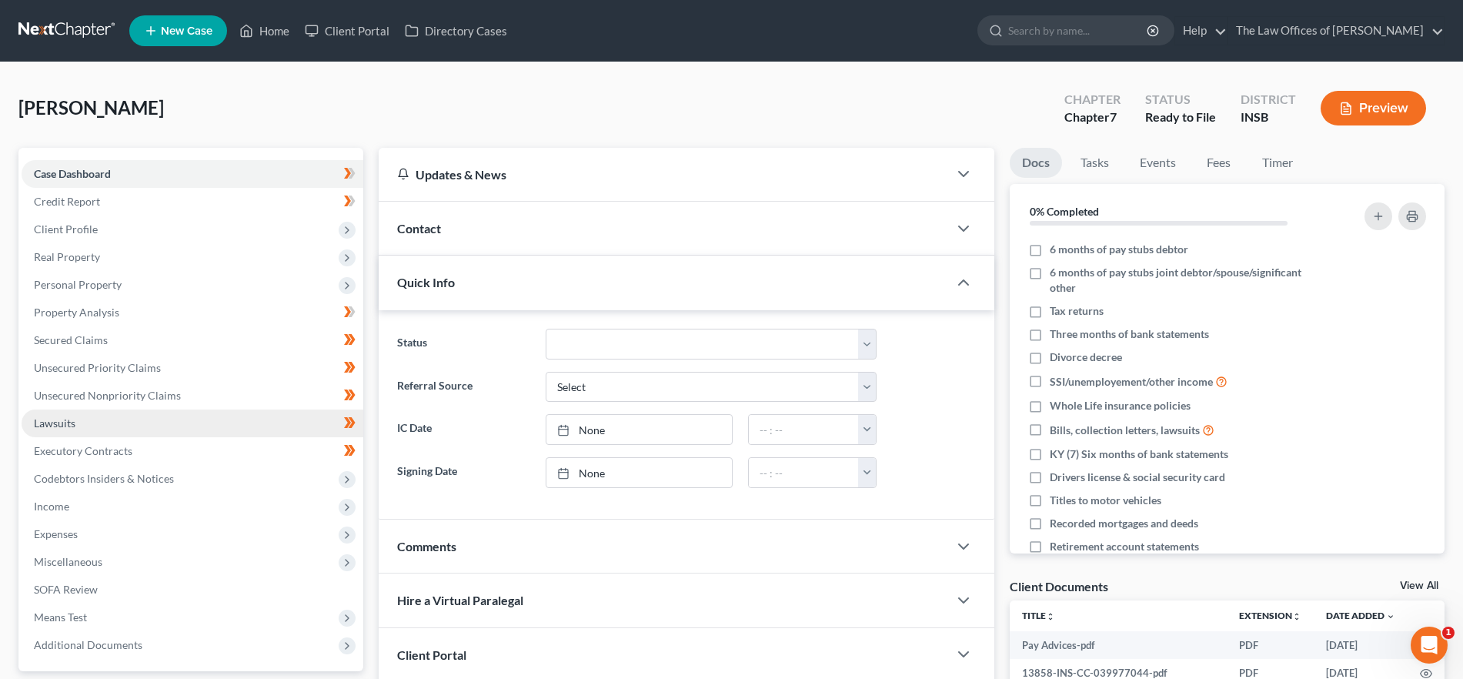
scroll to position [139, 0]
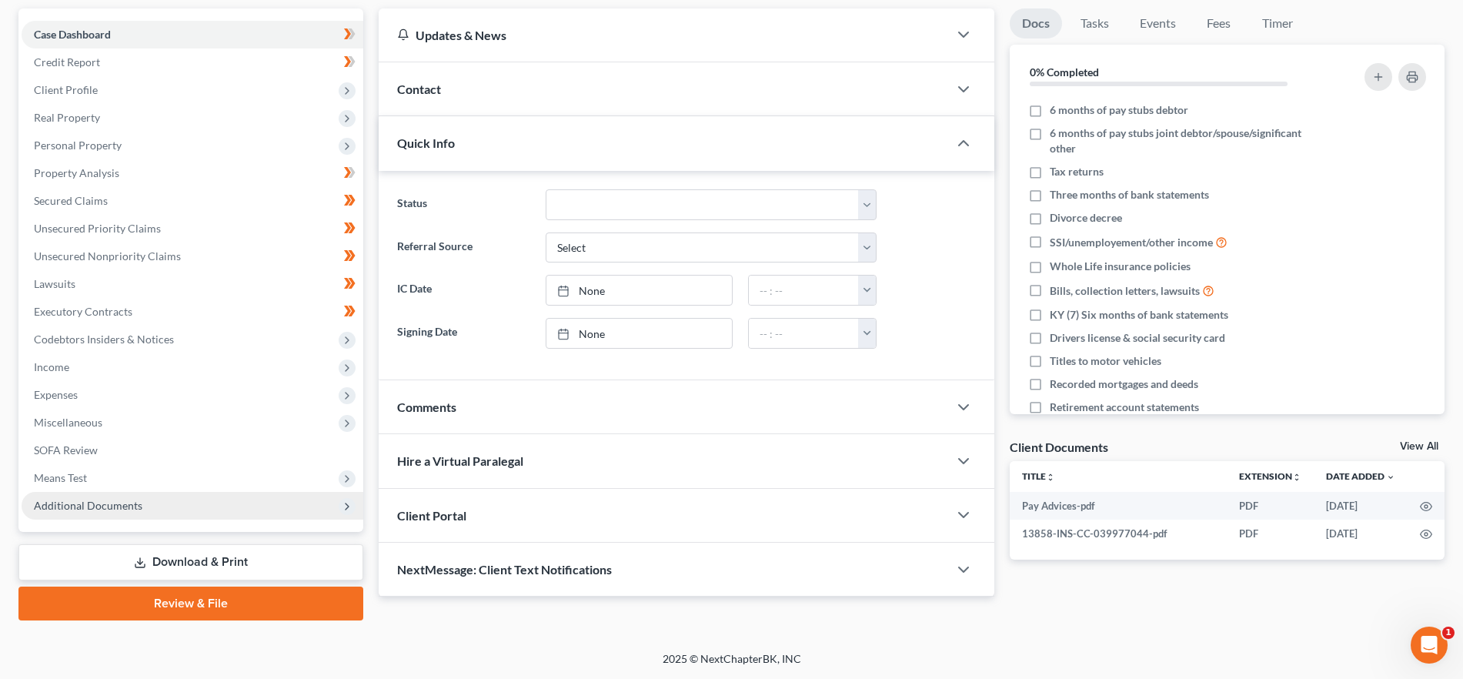
click at [170, 513] on span "Additional Documents" at bounding box center [193, 506] width 342 height 28
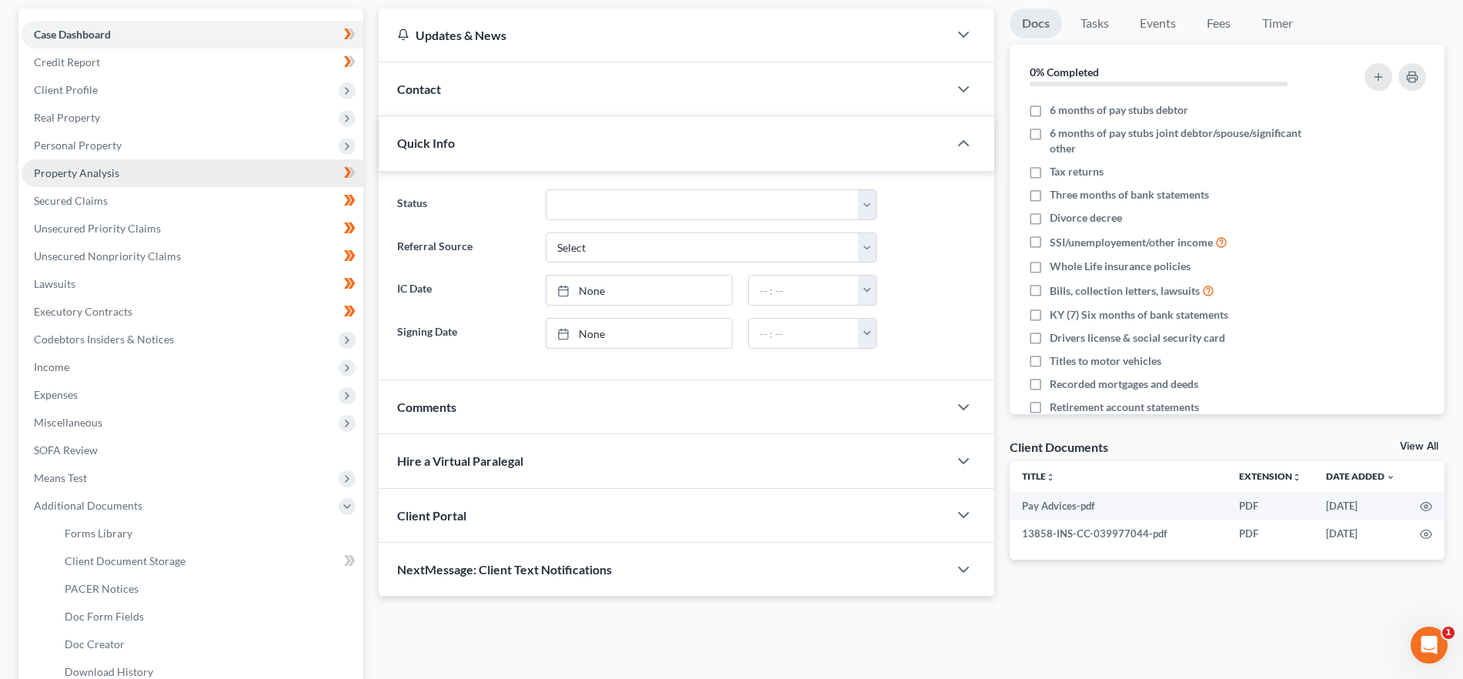
click at [102, 169] on span "Property Analysis" at bounding box center [76, 172] width 85 height 13
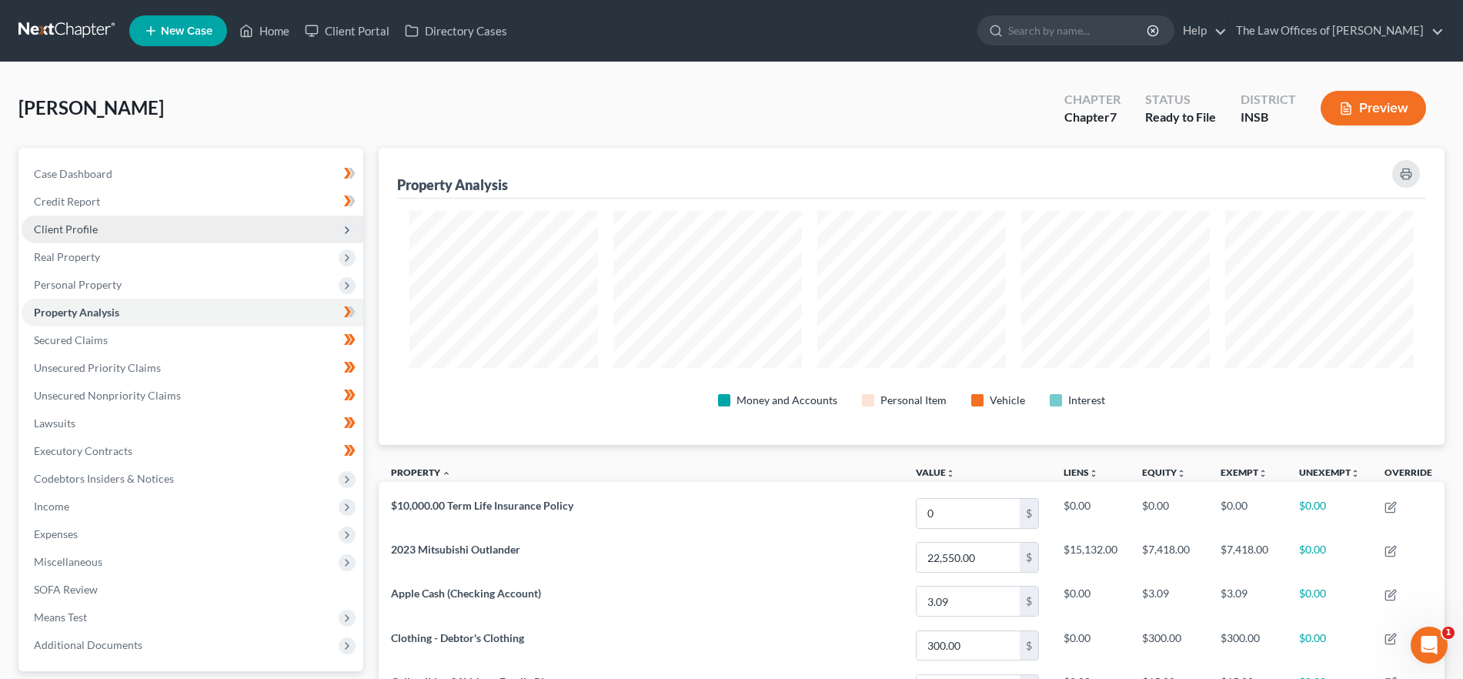
click at [128, 230] on span "Client Profile" at bounding box center [193, 230] width 342 height 28
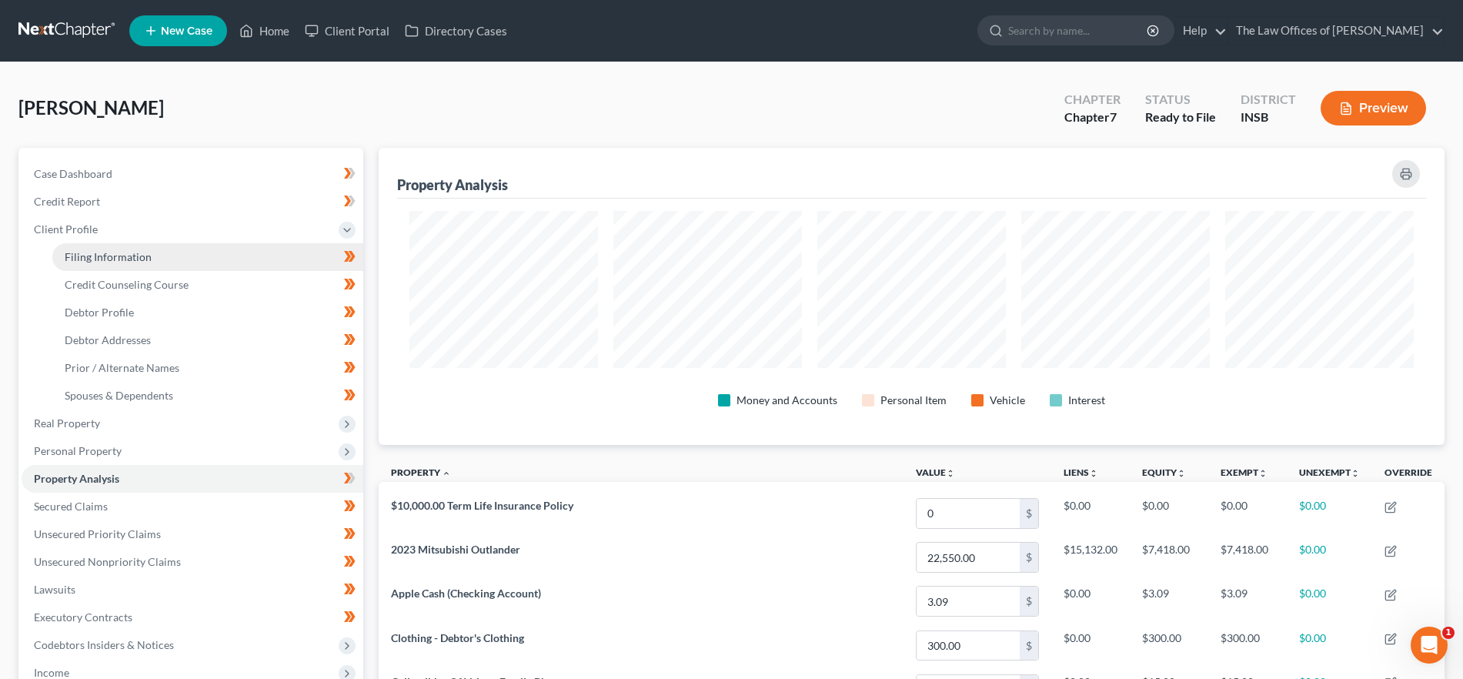
click at [138, 244] on link "Filing Information" at bounding box center [207, 257] width 311 height 28
select select "1"
select select "0"
select select "28"
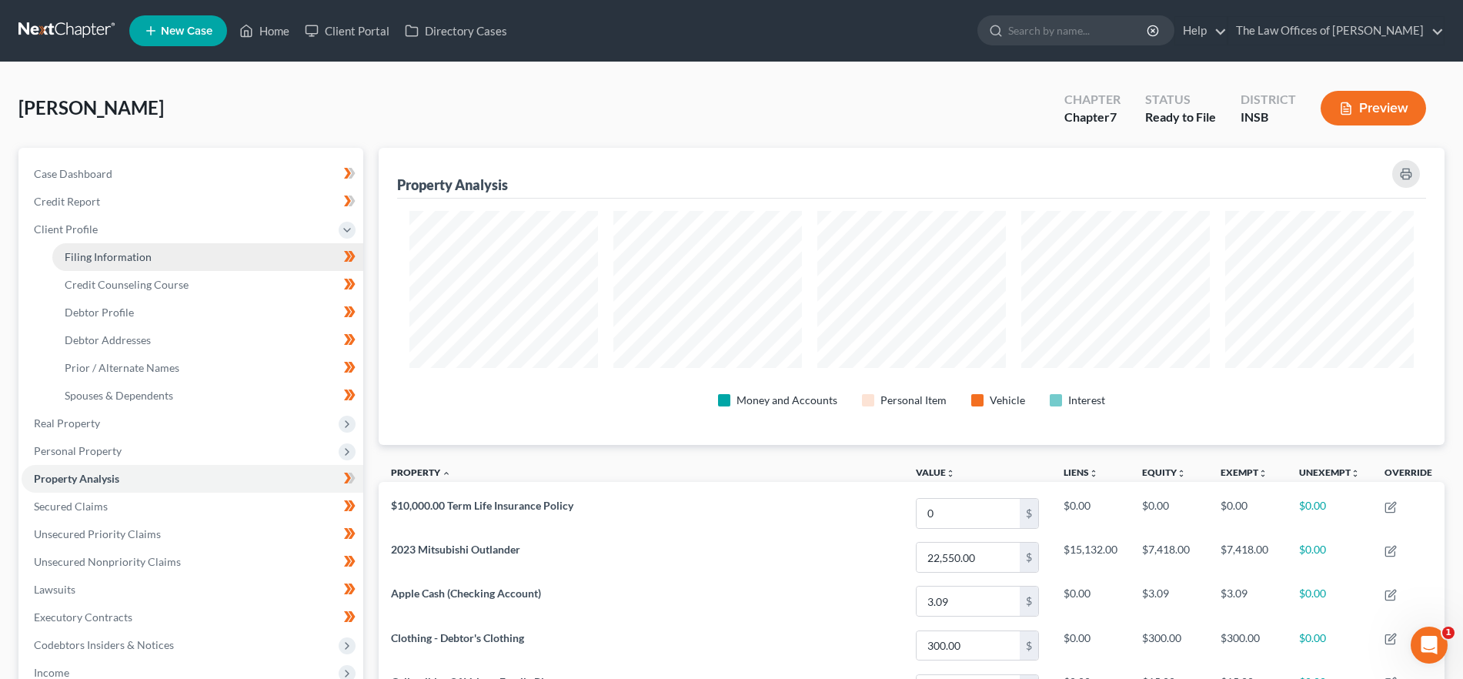
select select "0"
select select "15"
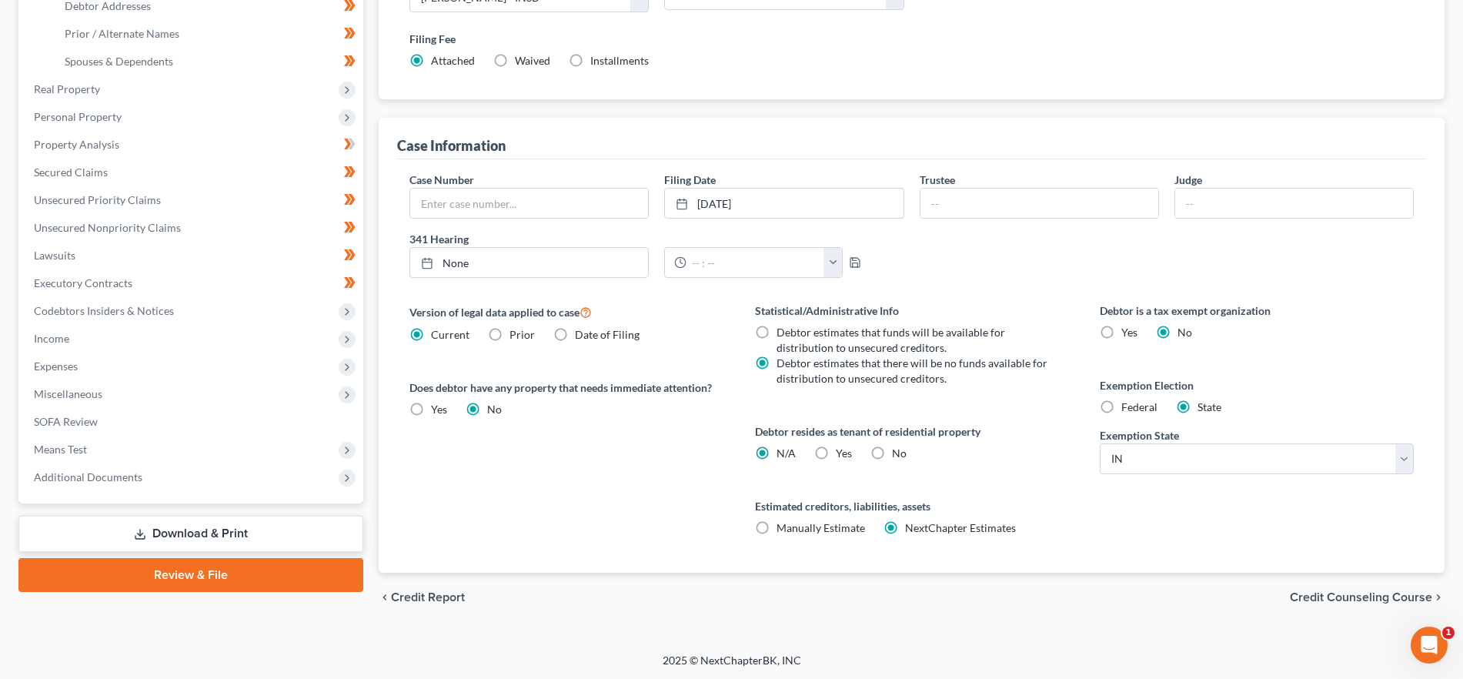
scroll to position [336, 0]
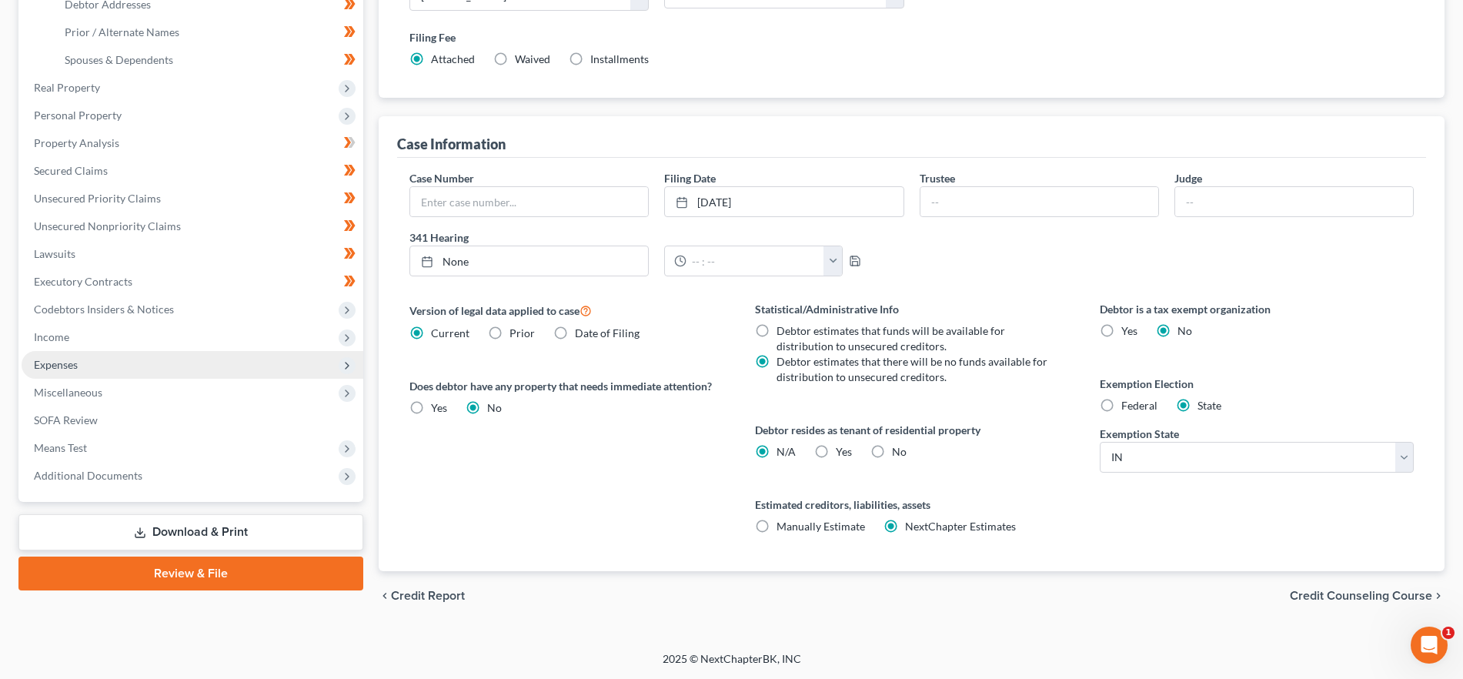
click at [79, 359] on span "Expenses" at bounding box center [193, 365] width 342 height 28
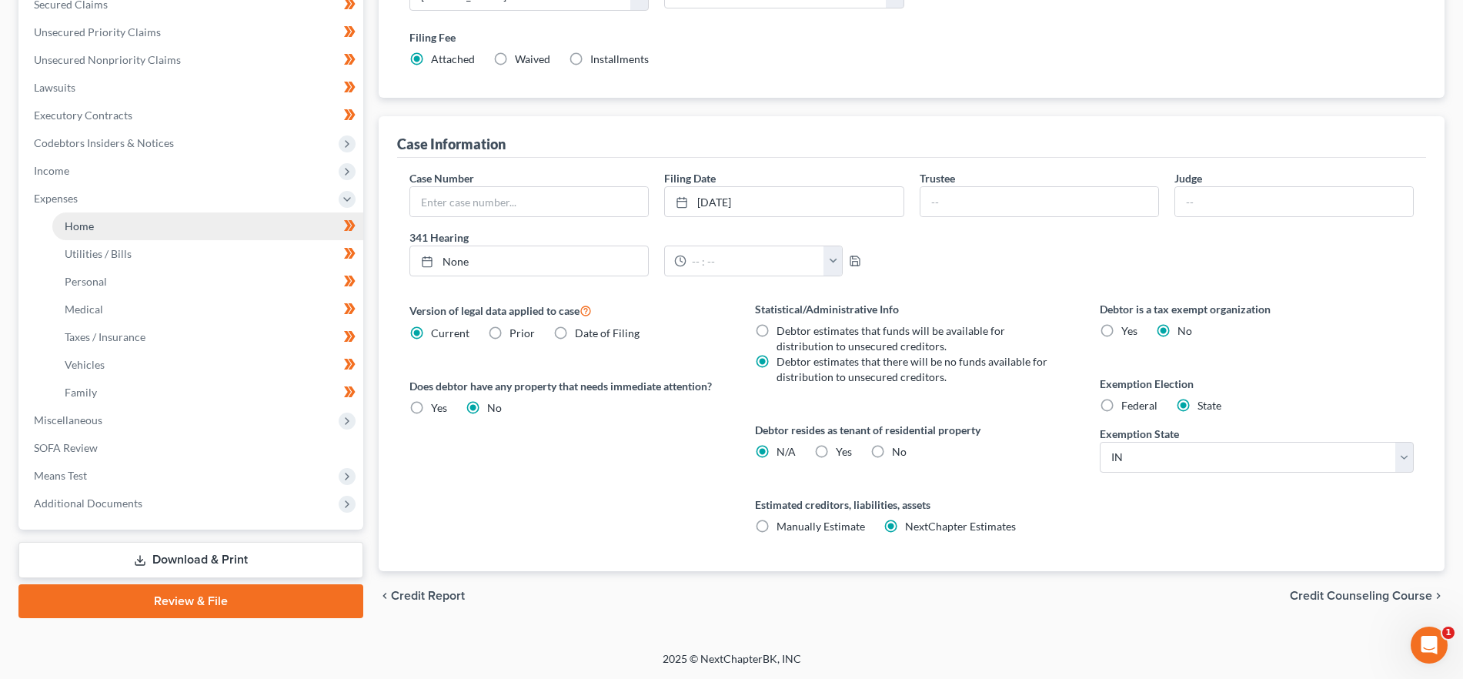
click at [138, 213] on link "Home" at bounding box center [207, 226] width 311 height 28
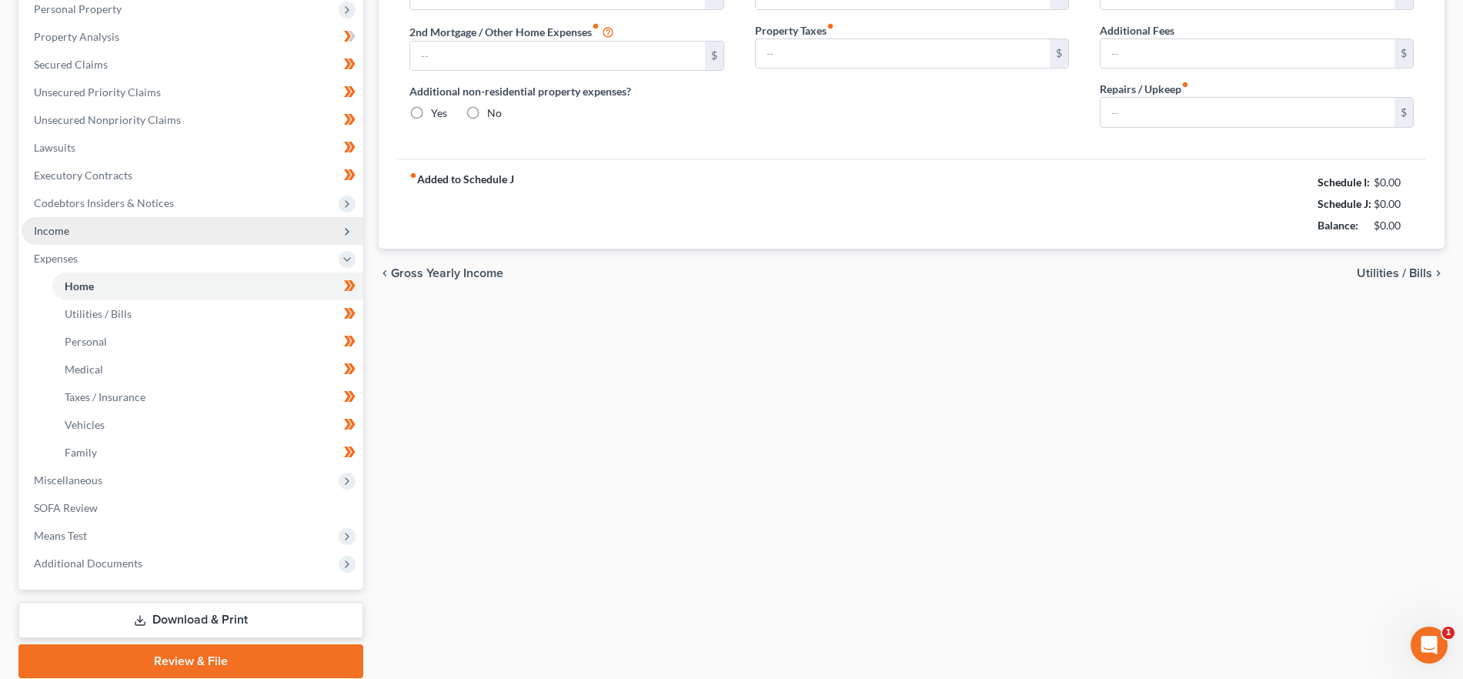
type input "300.00"
type input "0.00"
radio input "true"
type input "0.00"
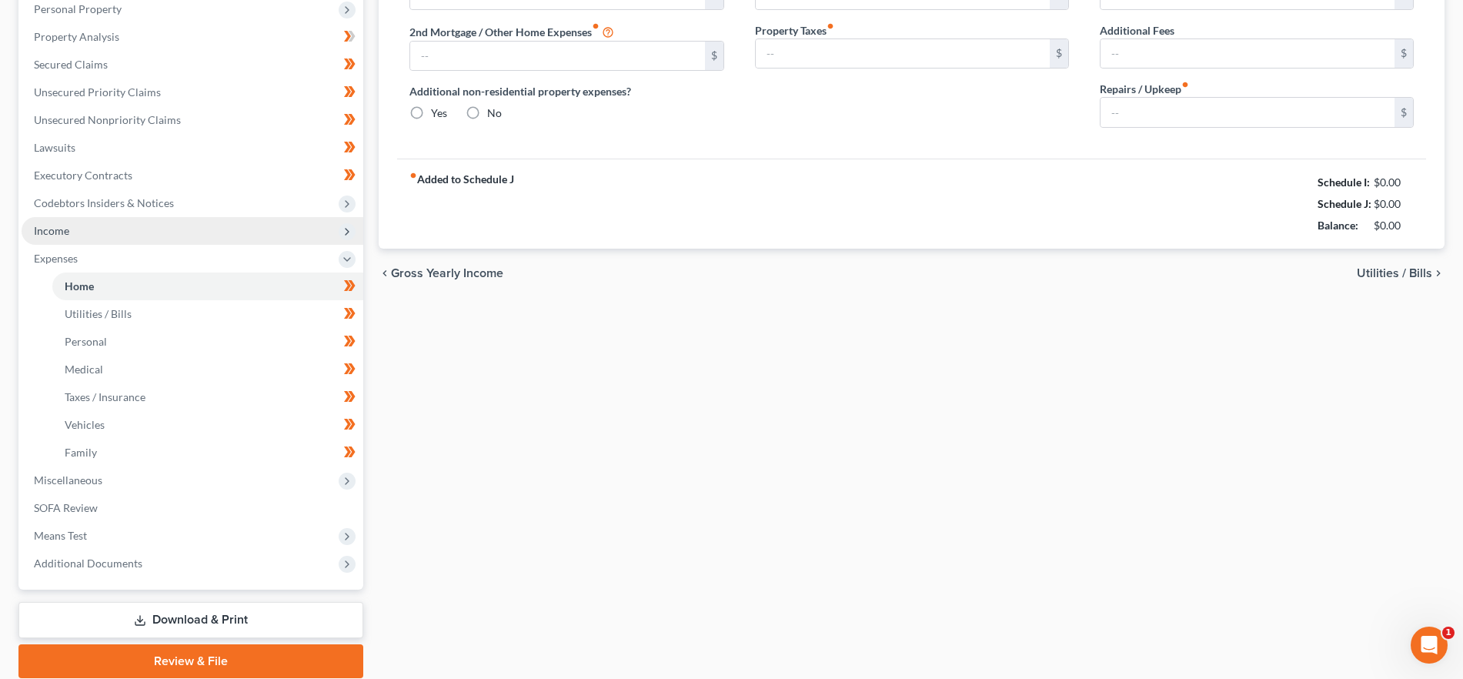
type input "0.00"
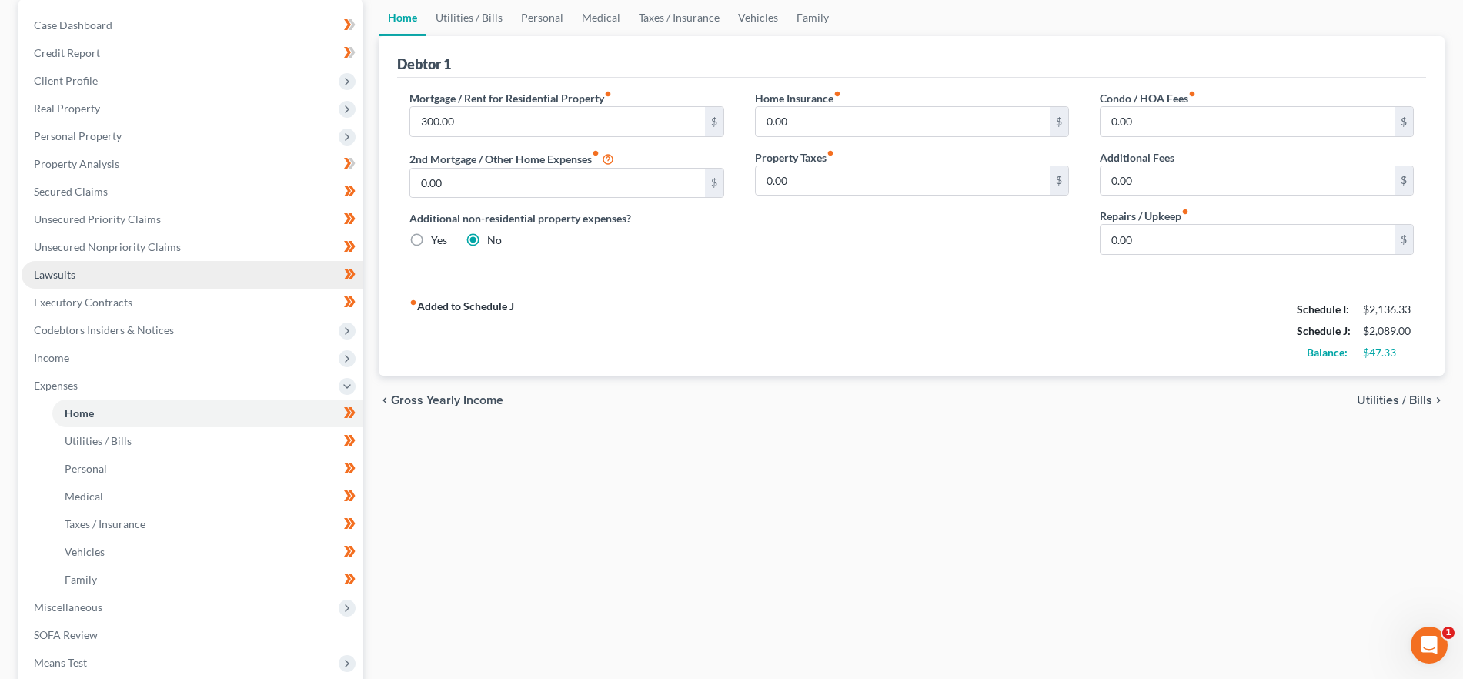
scroll to position [125, 0]
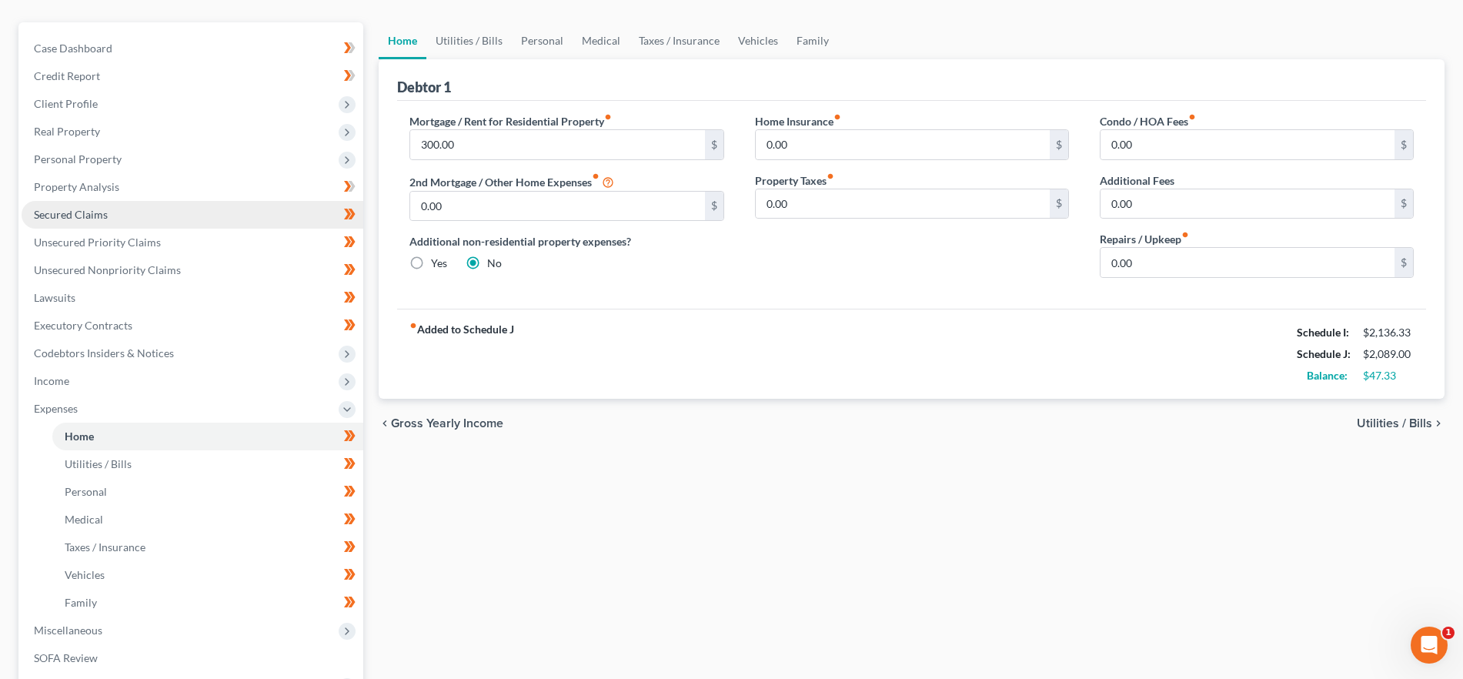
click at [99, 205] on link "Secured Claims" at bounding box center [193, 215] width 342 height 28
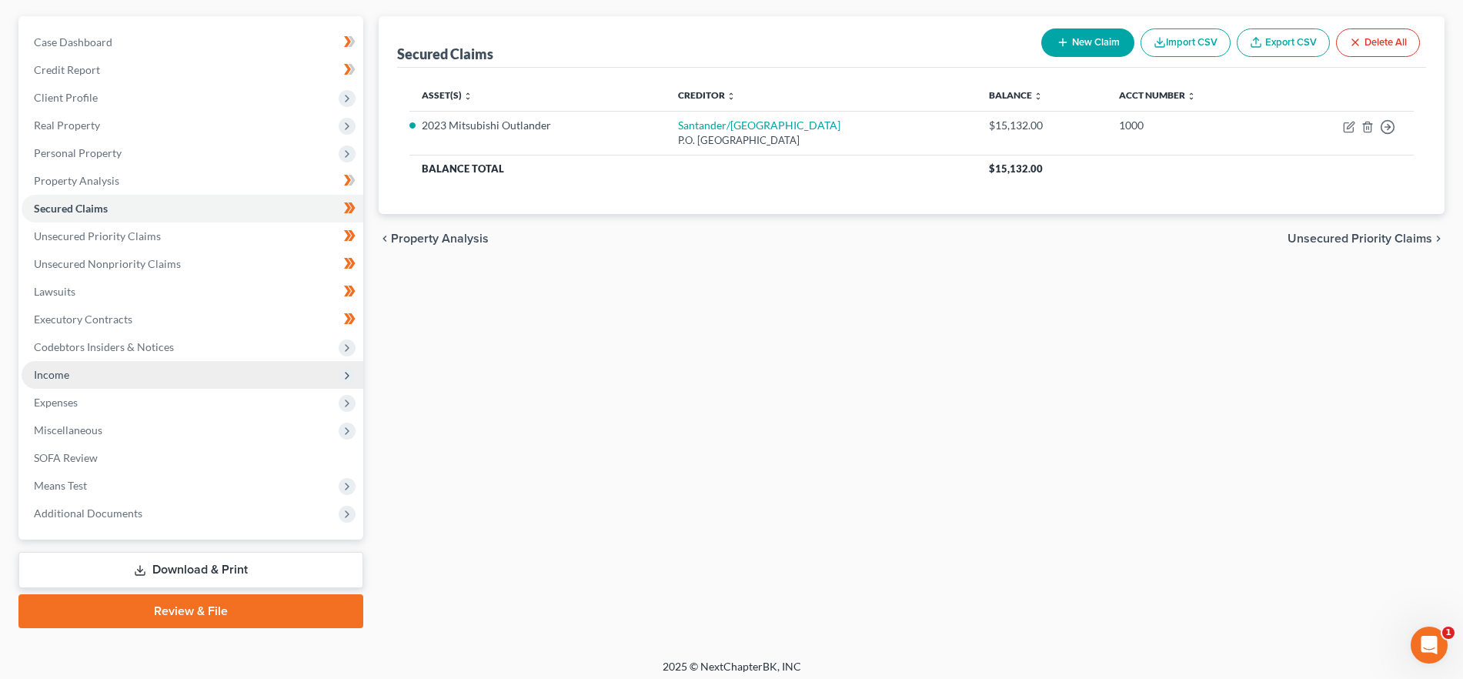
scroll to position [139, 0]
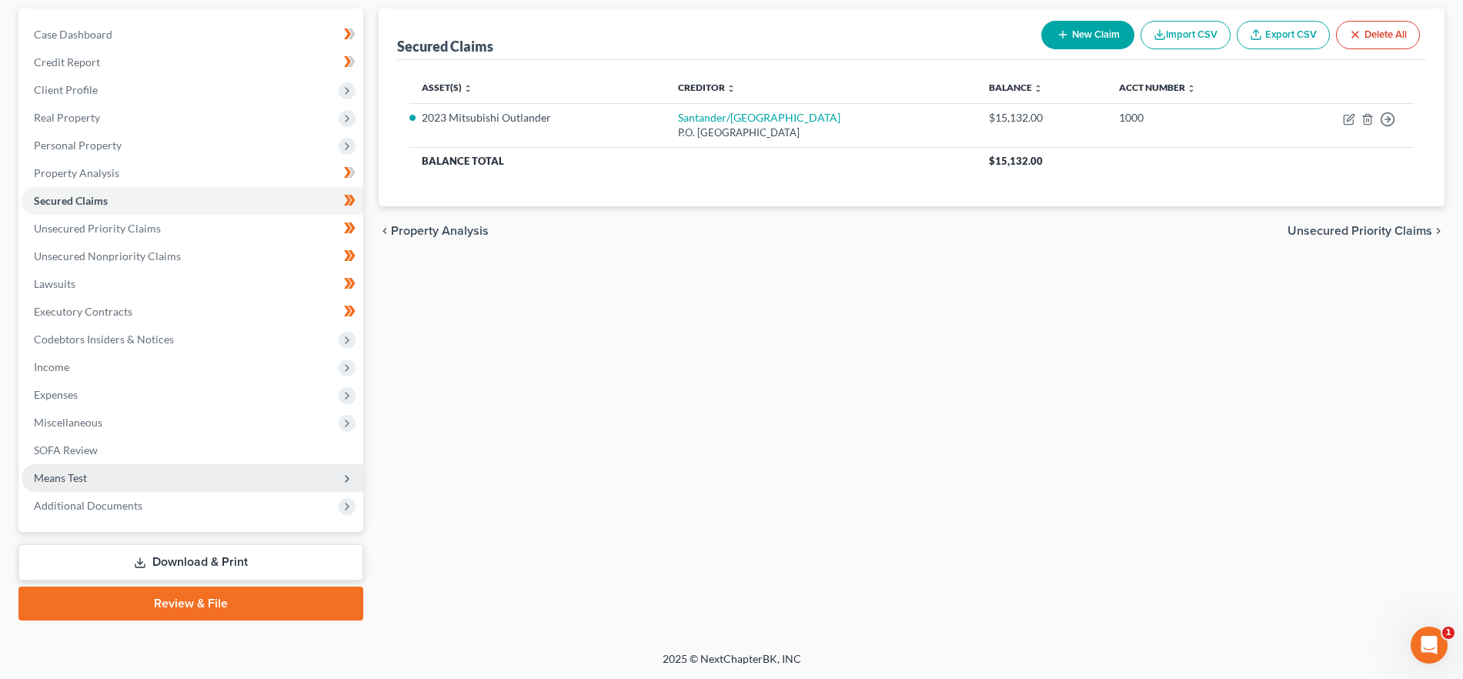
drag, startPoint x: 106, startPoint y: 475, endPoint x: 105, endPoint y: 485, distance: 10.0
click at [106, 475] on span "Means Test" at bounding box center [193, 478] width 342 height 28
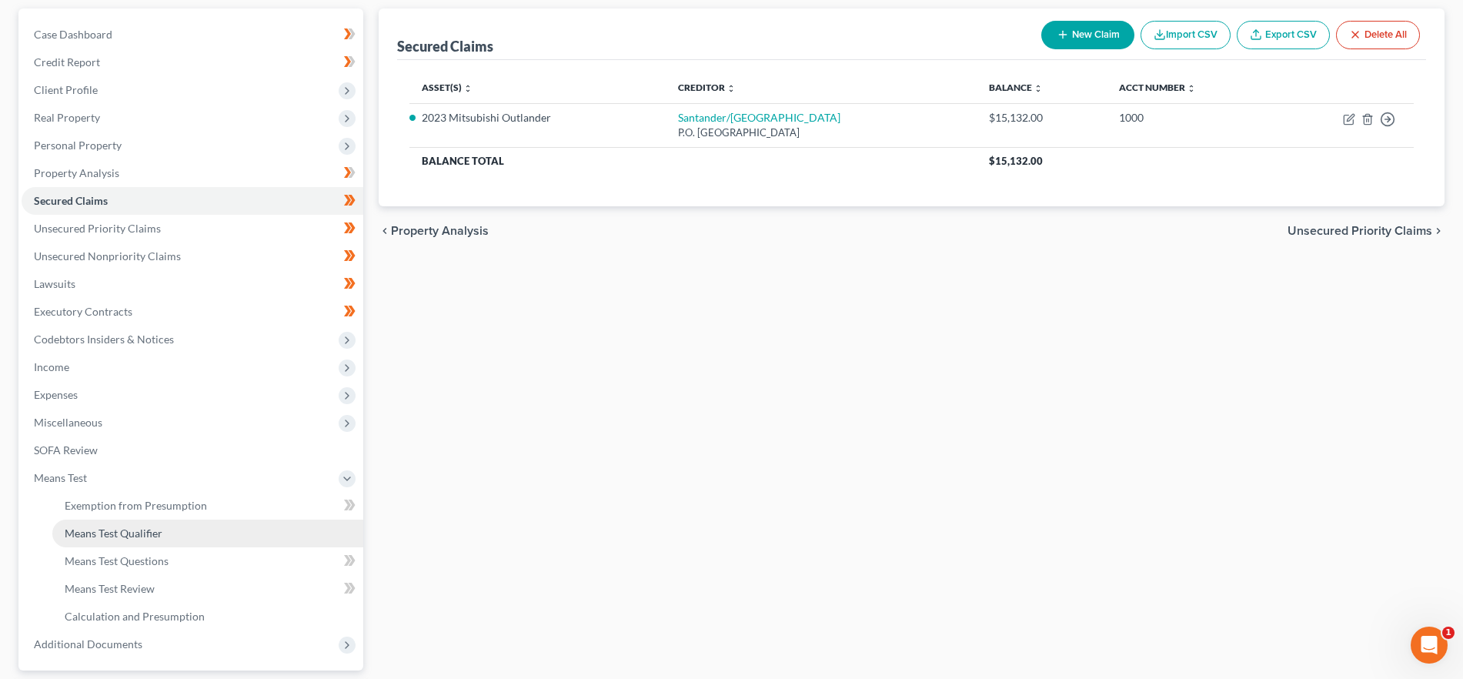
click at [112, 537] on span "Means Test Qualifier" at bounding box center [114, 532] width 98 height 13
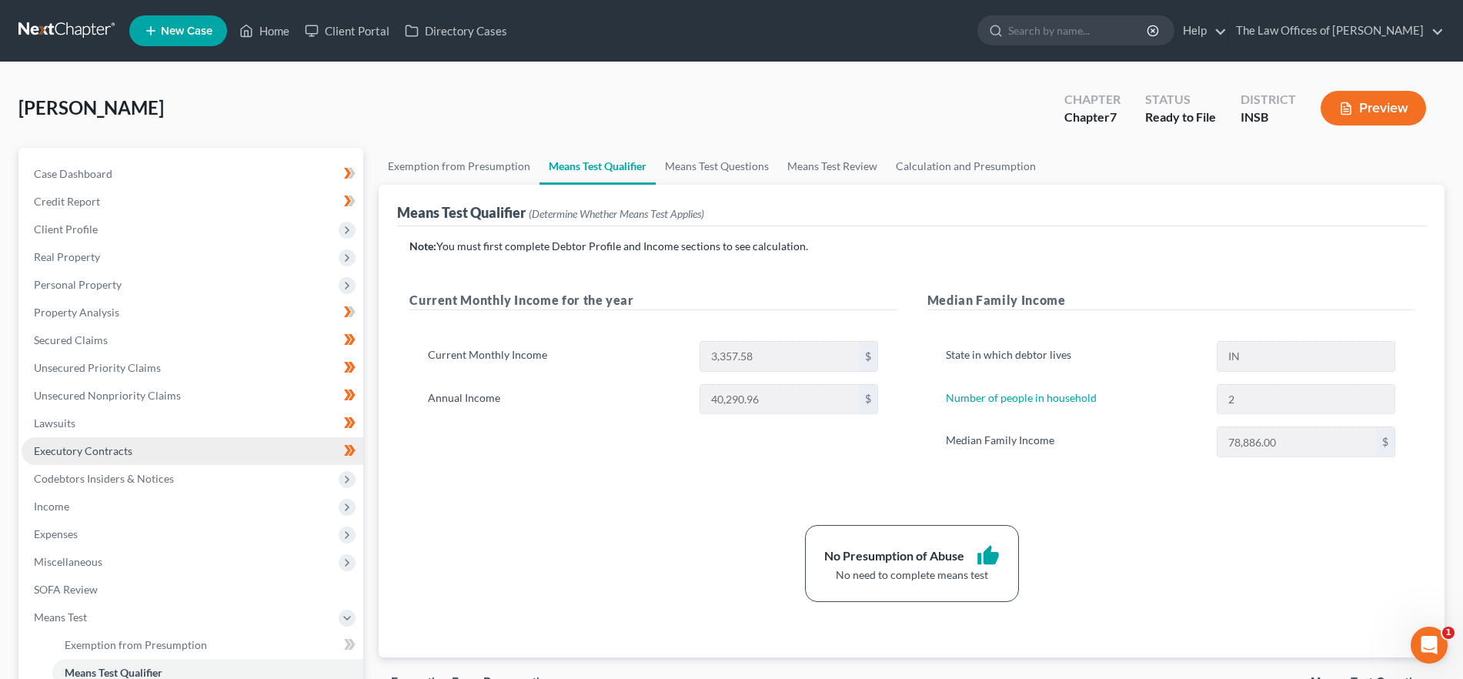
scroll to position [278, 0]
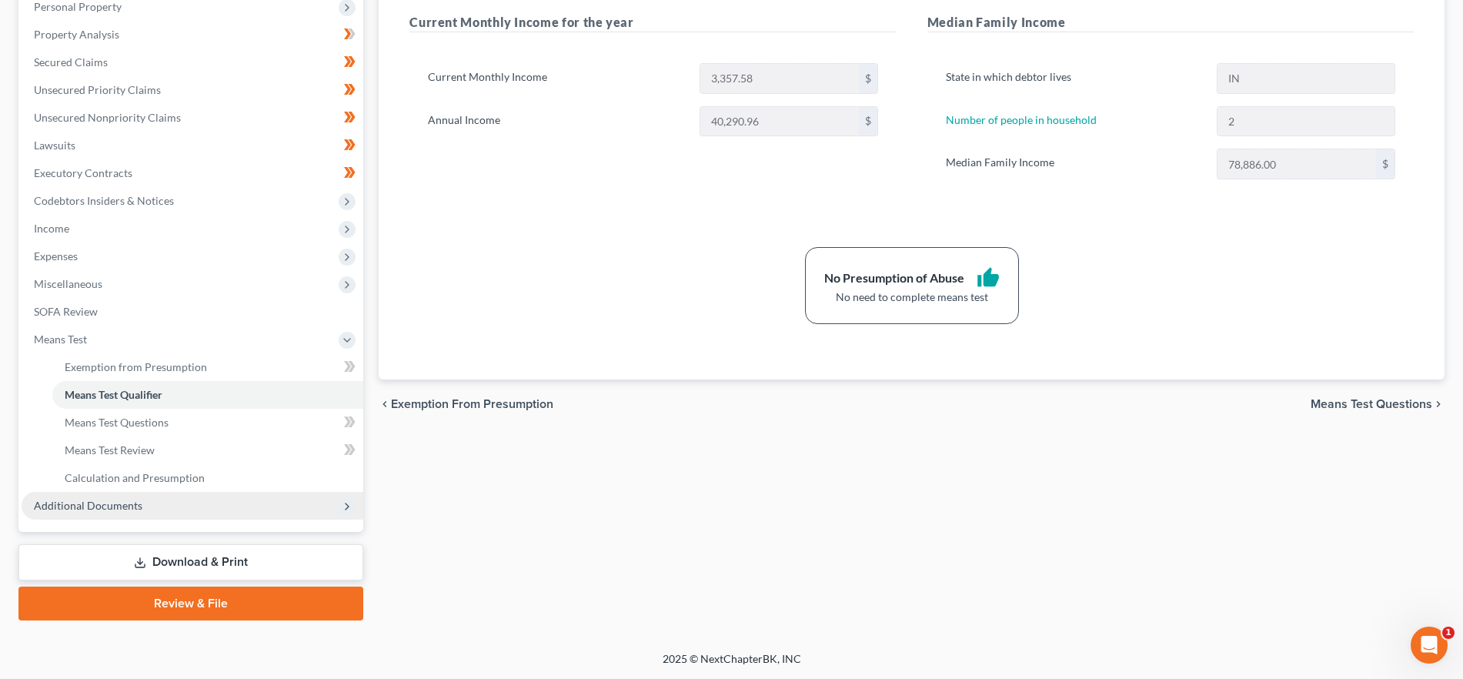
click at [171, 509] on span "Additional Documents" at bounding box center [193, 506] width 342 height 28
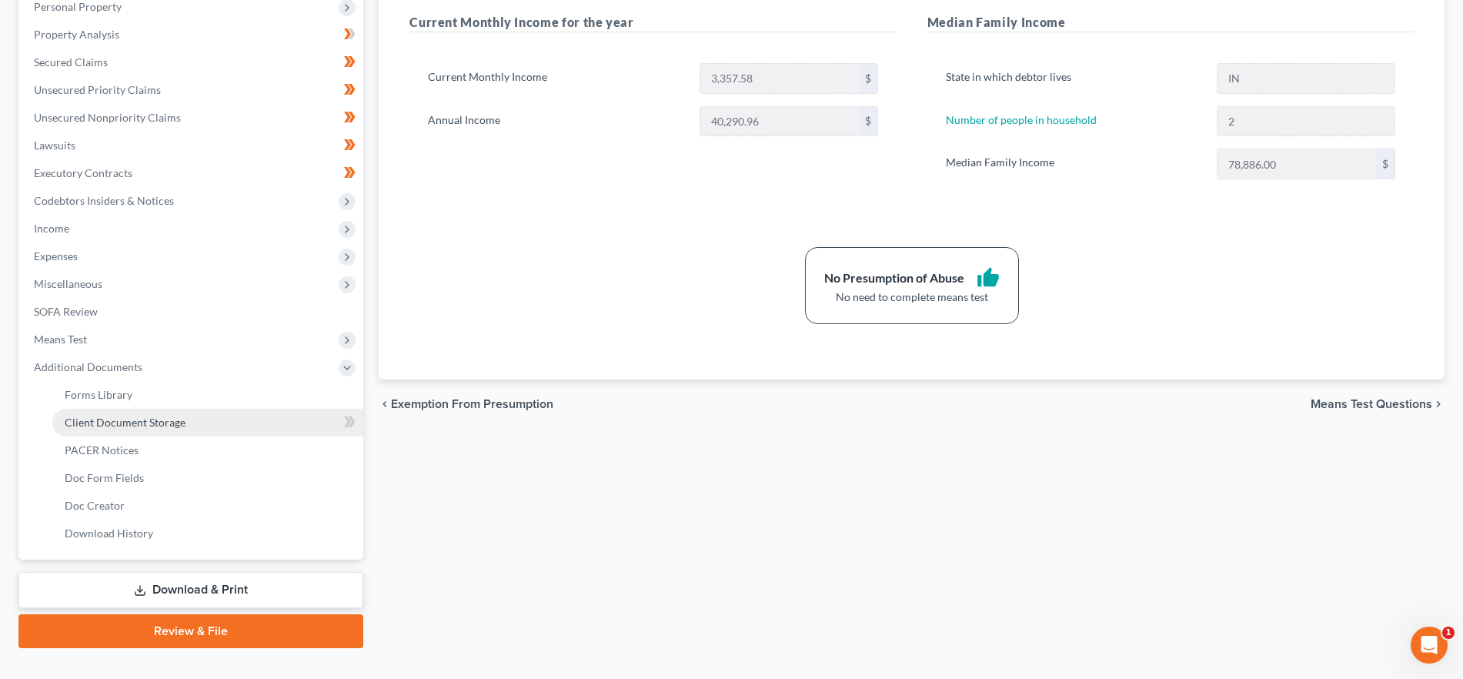
click at [189, 423] on link "Client Document Storage" at bounding box center [207, 423] width 311 height 28
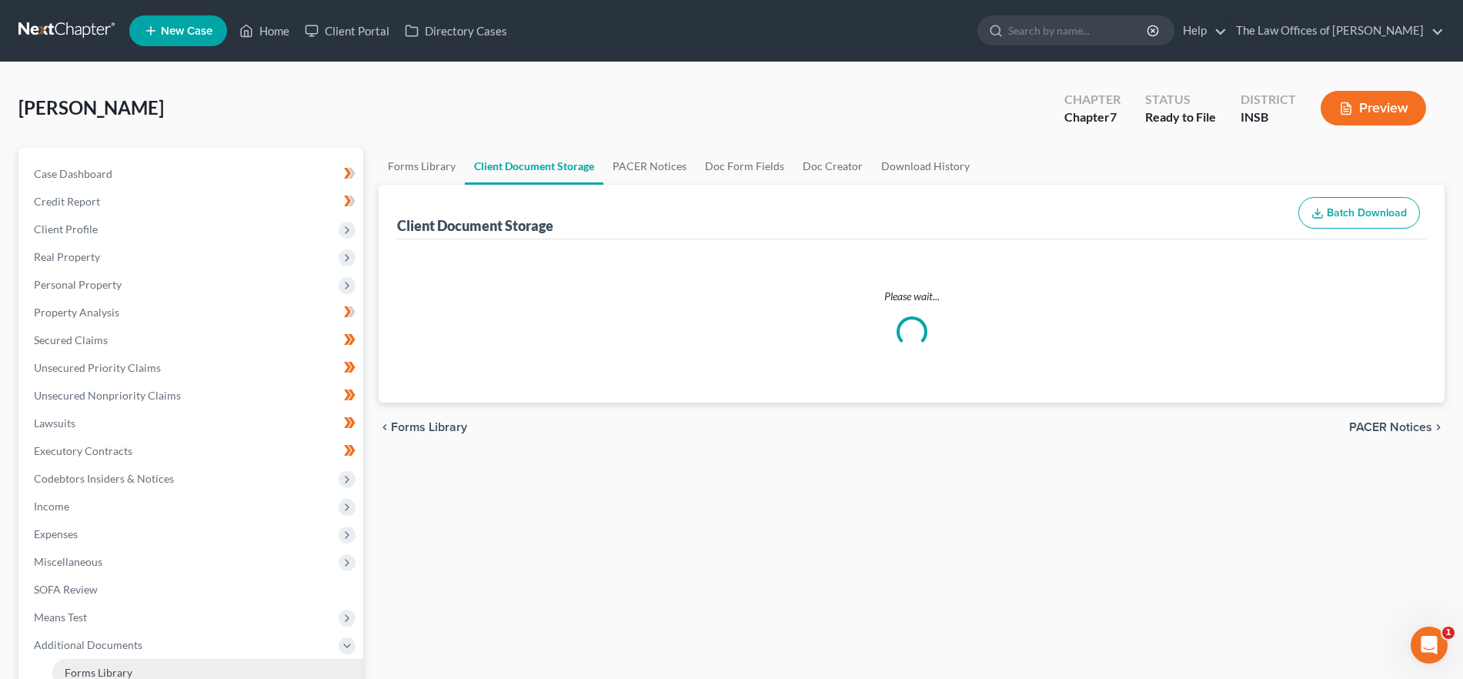
select select "9"
select select "15"
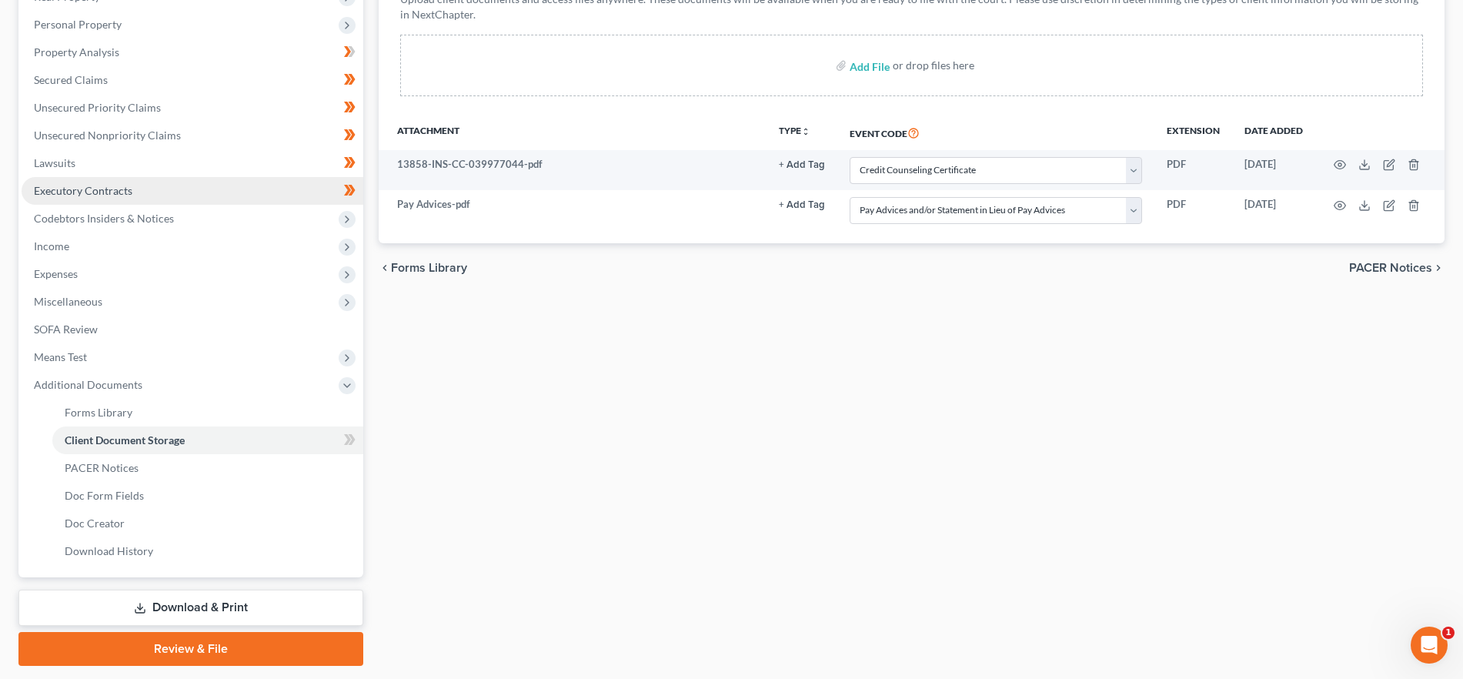
scroll to position [306, 0]
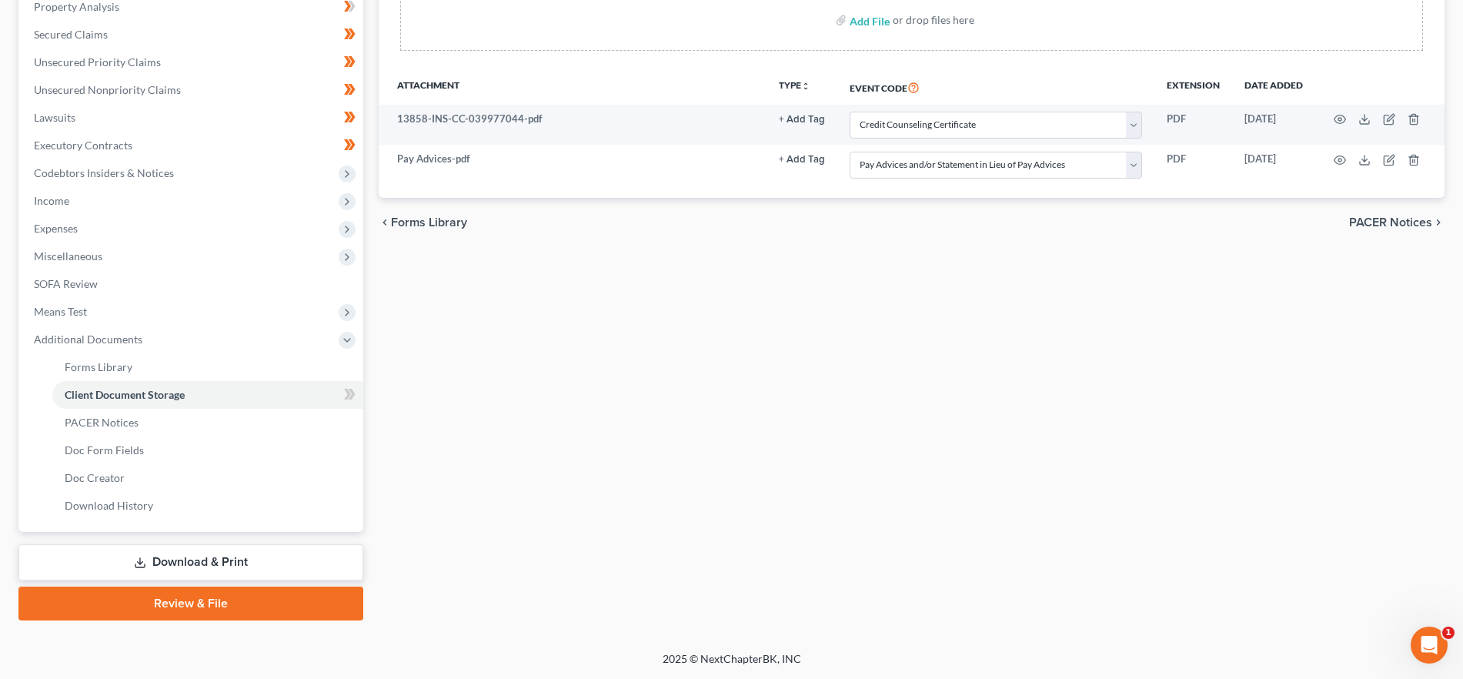
click at [234, 610] on link "Review & File" at bounding box center [190, 604] width 345 height 34
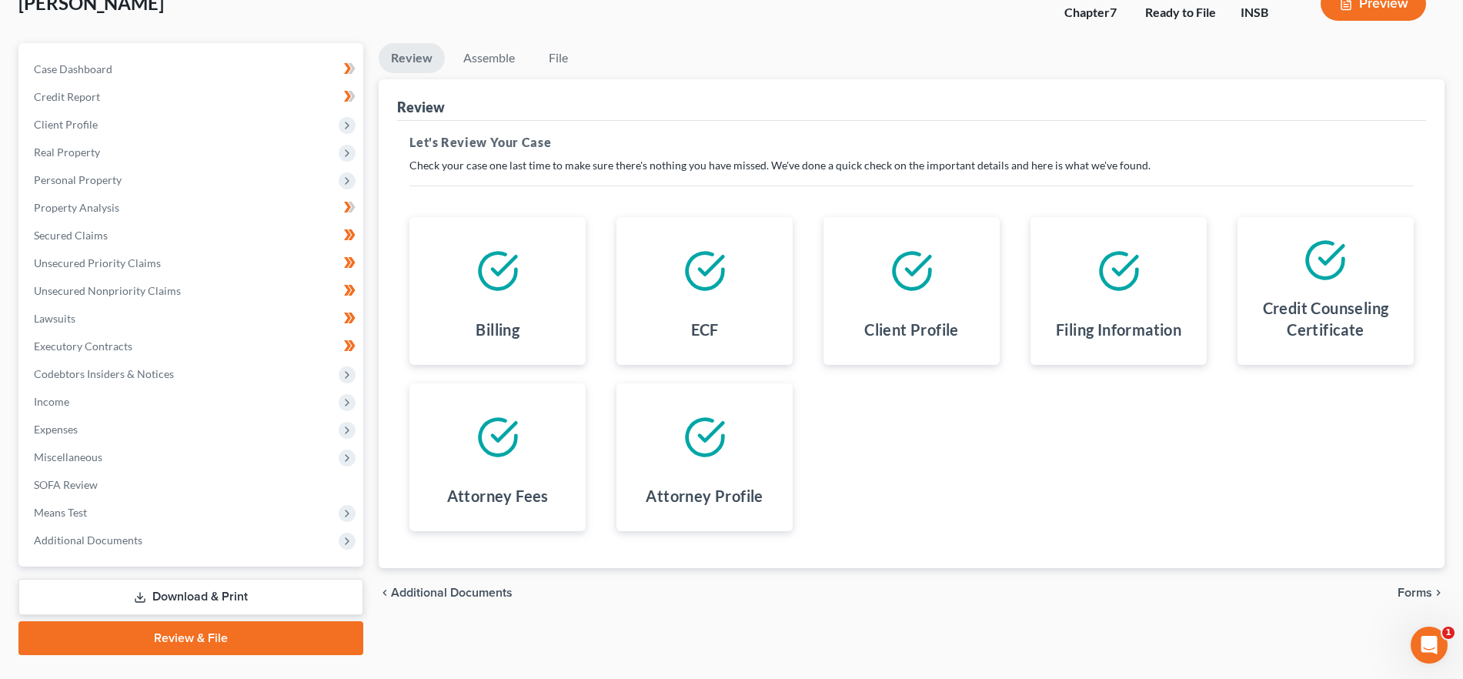
scroll to position [139, 0]
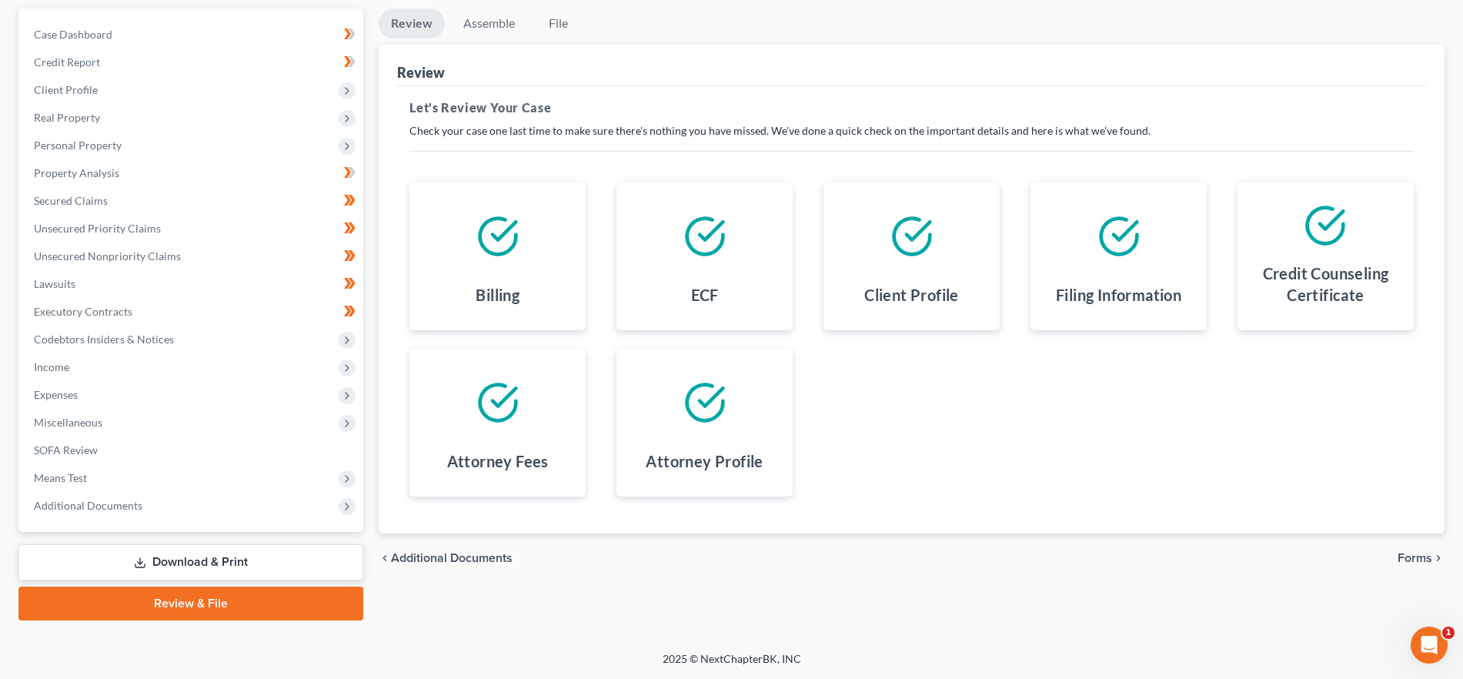
click at [1400, 560] on span "Forms" at bounding box center [1415, 558] width 35 height 12
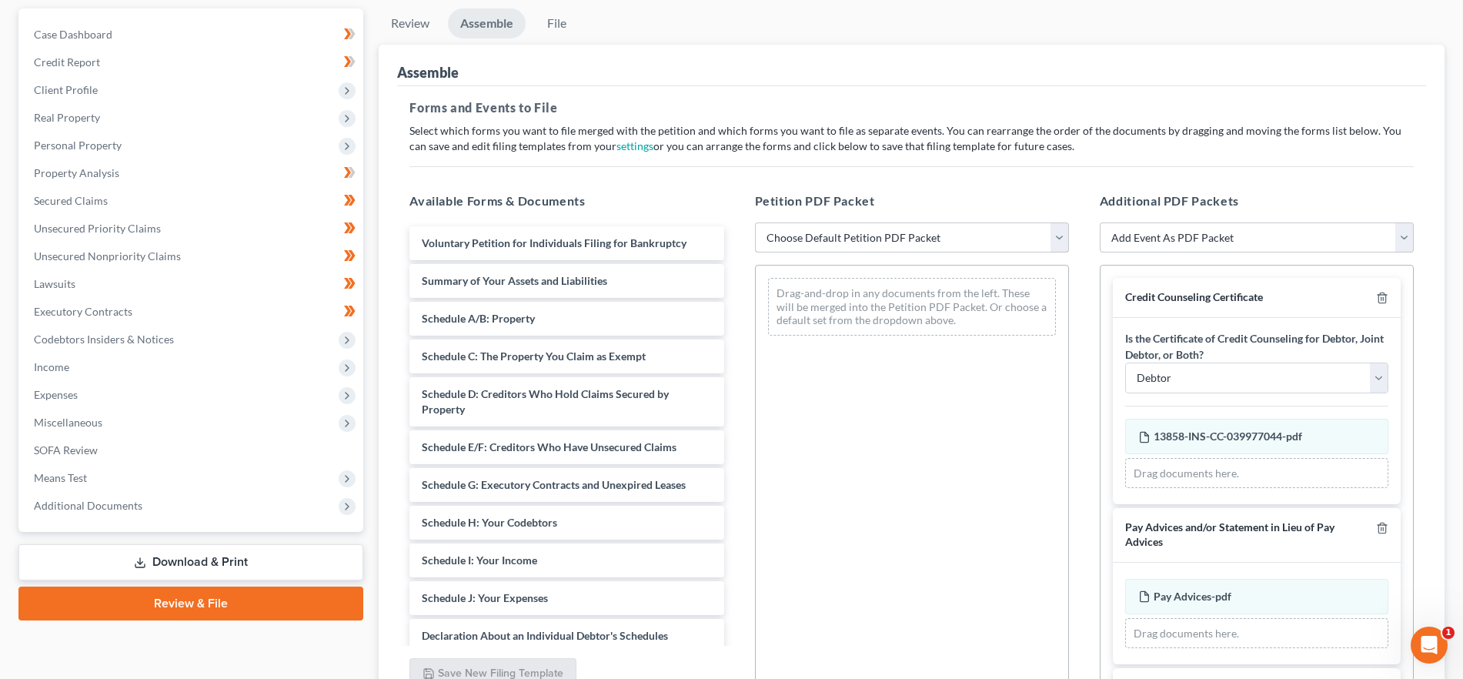
click at [958, 224] on select "Choose Default Petition PDF Packet Emergency Filing (Voluntary Petition and Cre…" at bounding box center [912, 237] width 314 height 31
select select "1"
click at [755, 222] on select "Choose Default Petition PDF Packet Emergency Filing (Voluntary Petition and Cre…" at bounding box center [912, 237] width 314 height 31
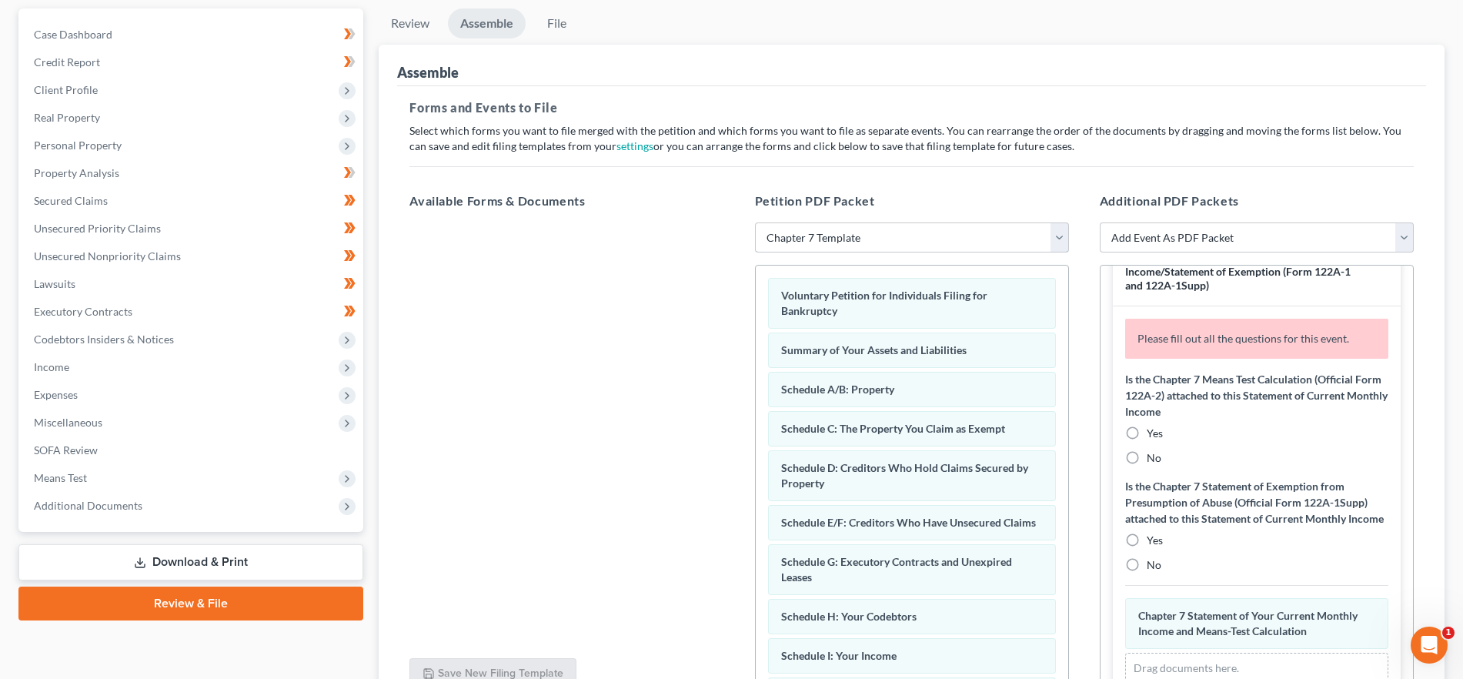
scroll to position [444, 0]
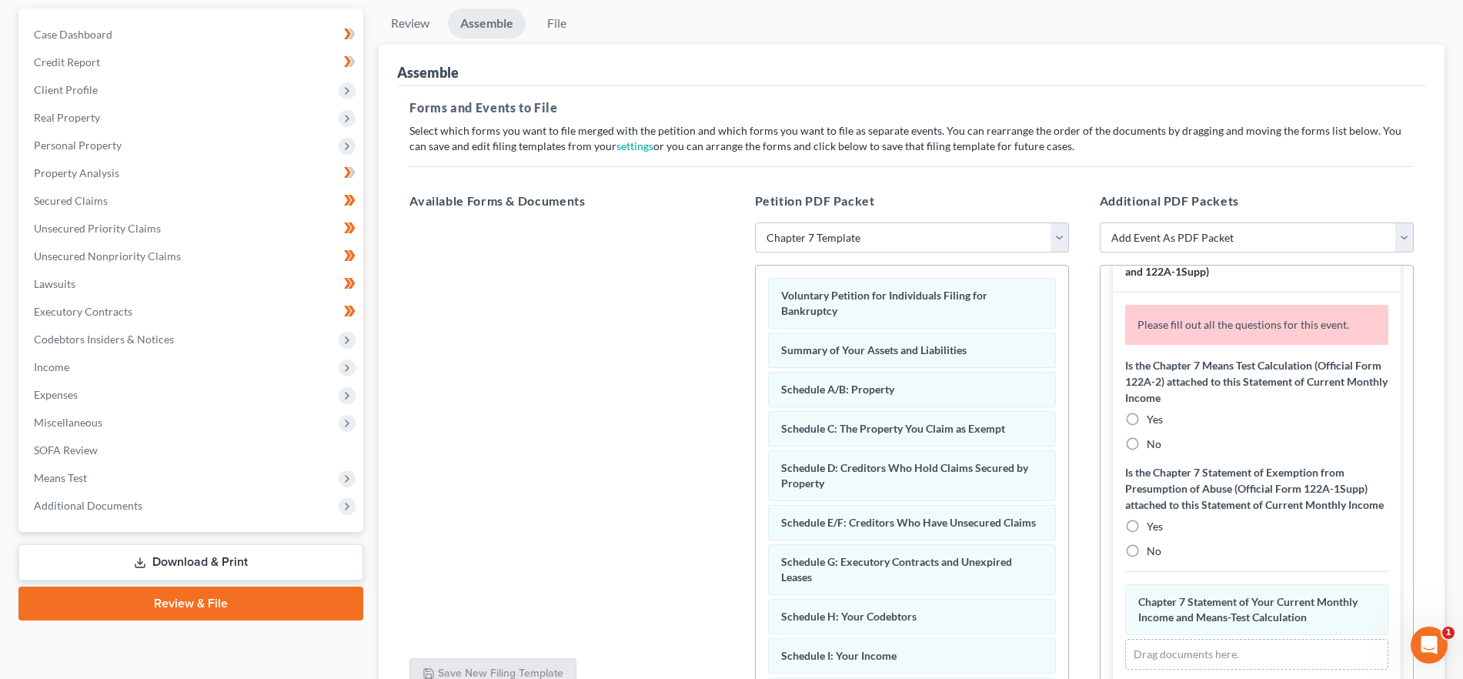
click at [1147, 446] on label "No" at bounding box center [1154, 443] width 15 height 15
click at [1153, 446] on input "No" at bounding box center [1158, 441] width 10 height 10
radio input "true"
click at [1147, 559] on label "No" at bounding box center [1154, 550] width 15 height 15
click at [1153, 553] on input "No" at bounding box center [1158, 548] width 10 height 10
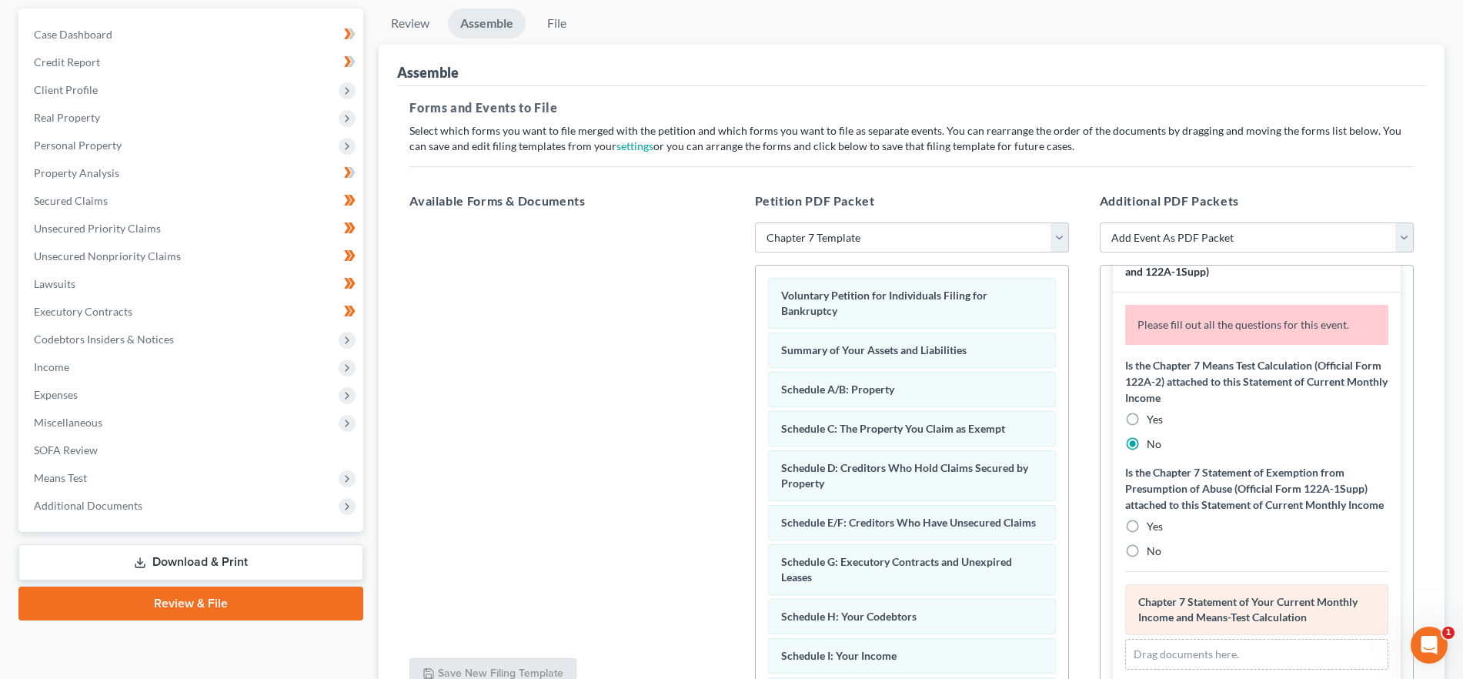
radio input "true"
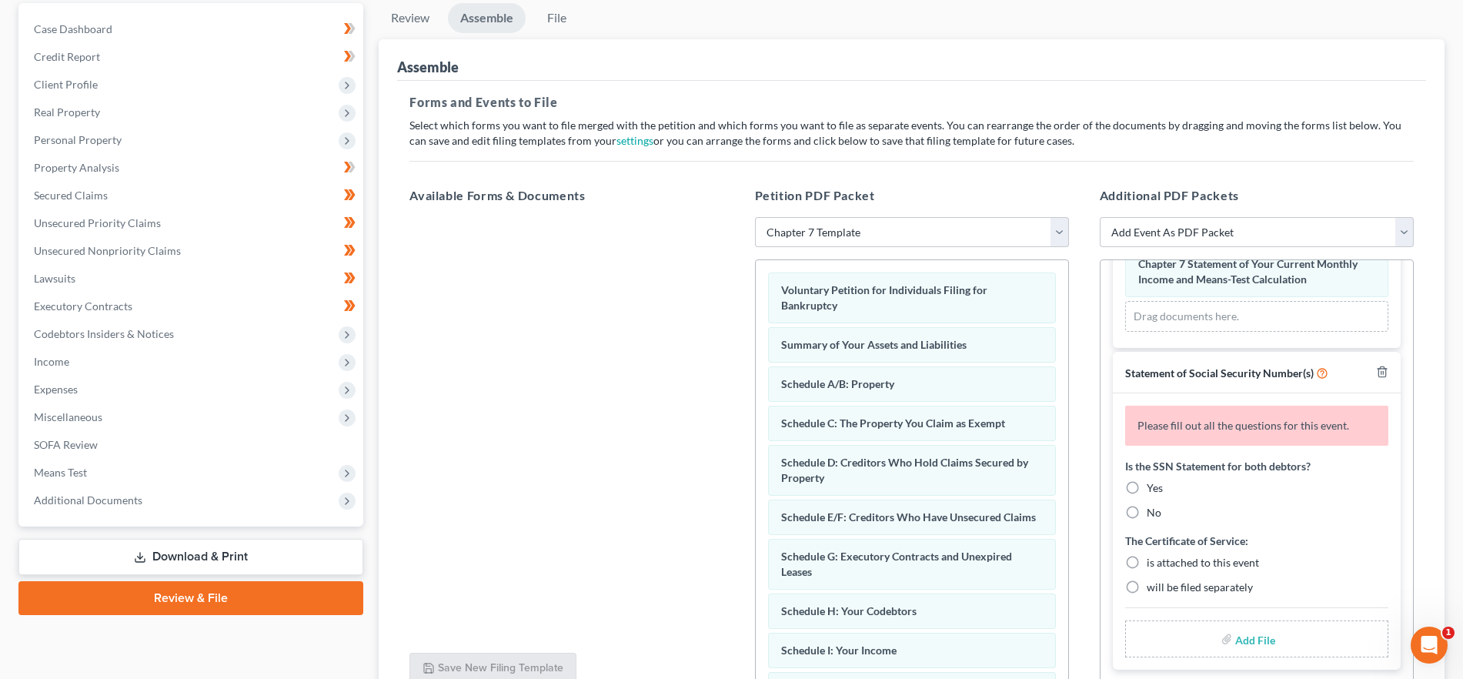
click at [1147, 485] on label "Yes" at bounding box center [1155, 487] width 16 height 15
click at [1153, 485] on input "Yes" at bounding box center [1158, 485] width 10 height 10
radio input "true"
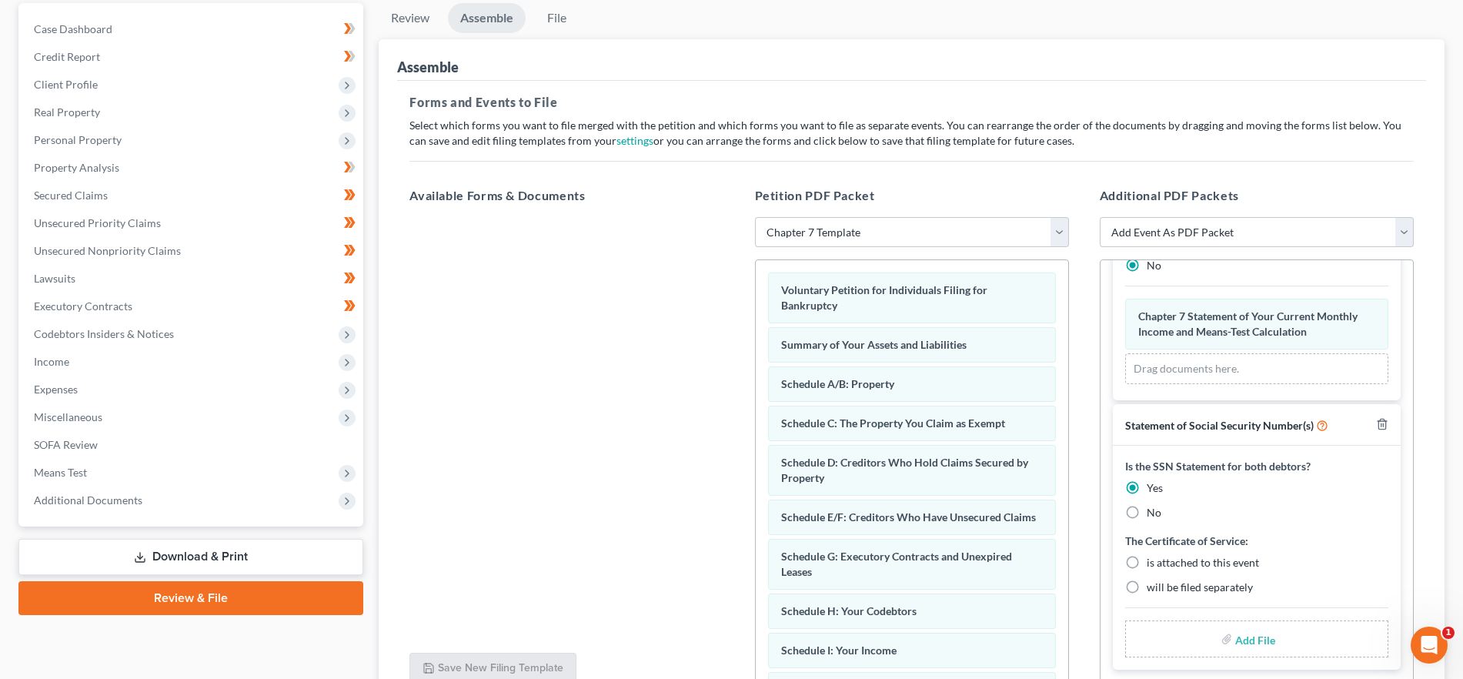
drag, startPoint x: 1132, startPoint y: 557, endPoint x: 1198, endPoint y: 615, distance: 87.8
click at [1147, 560] on label "is attached to this event" at bounding box center [1203, 562] width 112 height 15
click at [1245, 644] on input "file" at bounding box center [1253, 639] width 37 height 28
type input "C:\fakepath\SSN.pdf"
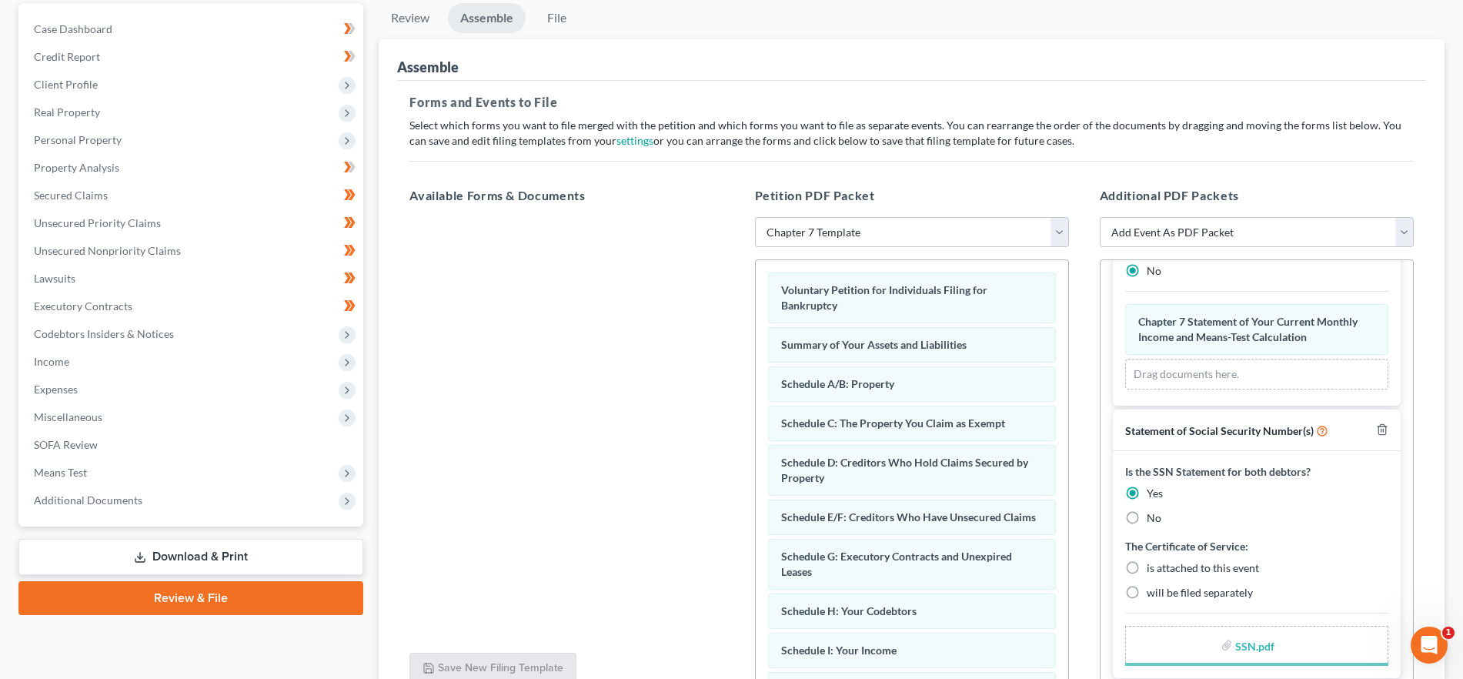
click at [1148, 554] on label "The Certificate of Service:" at bounding box center [1186, 546] width 123 height 16
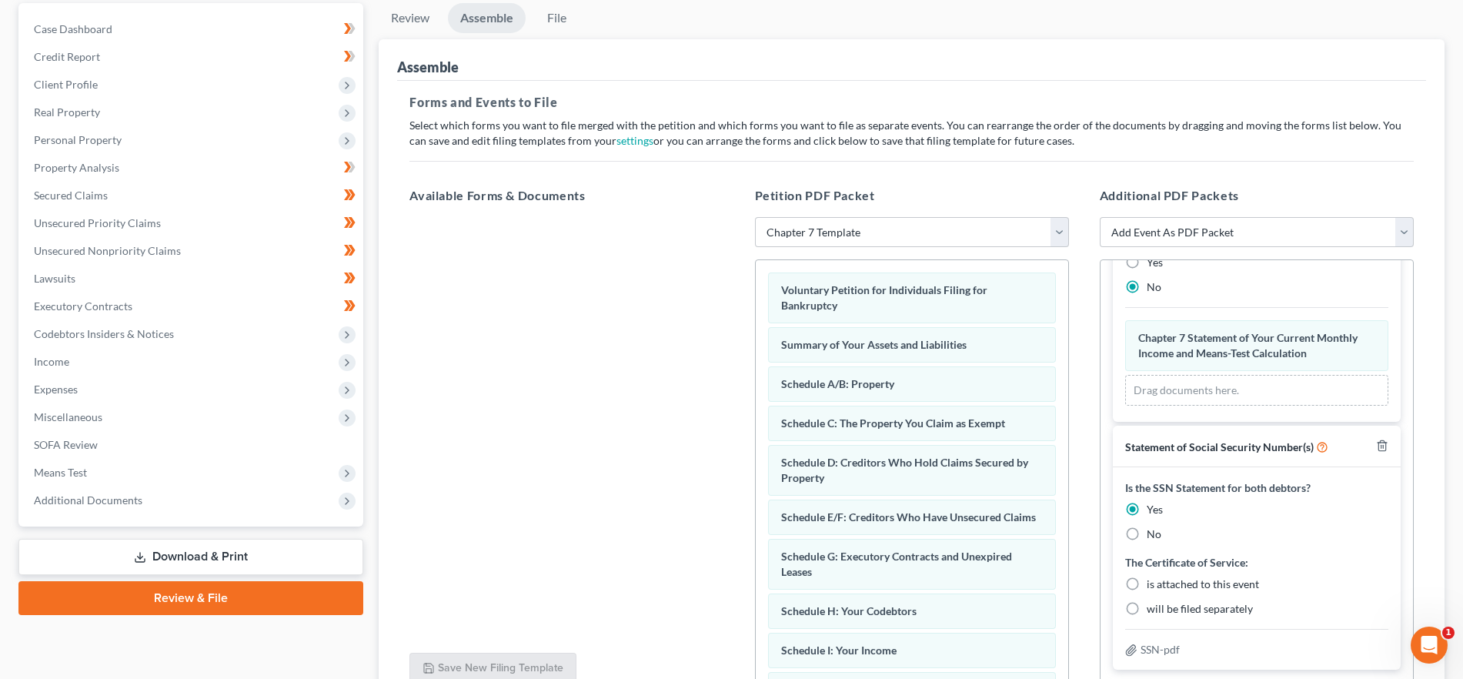
click at [1147, 580] on label "is attached to this event" at bounding box center [1203, 584] width 112 height 15
click at [1153, 580] on input "is attached to this event" at bounding box center [1158, 582] width 10 height 10
radio input "true"
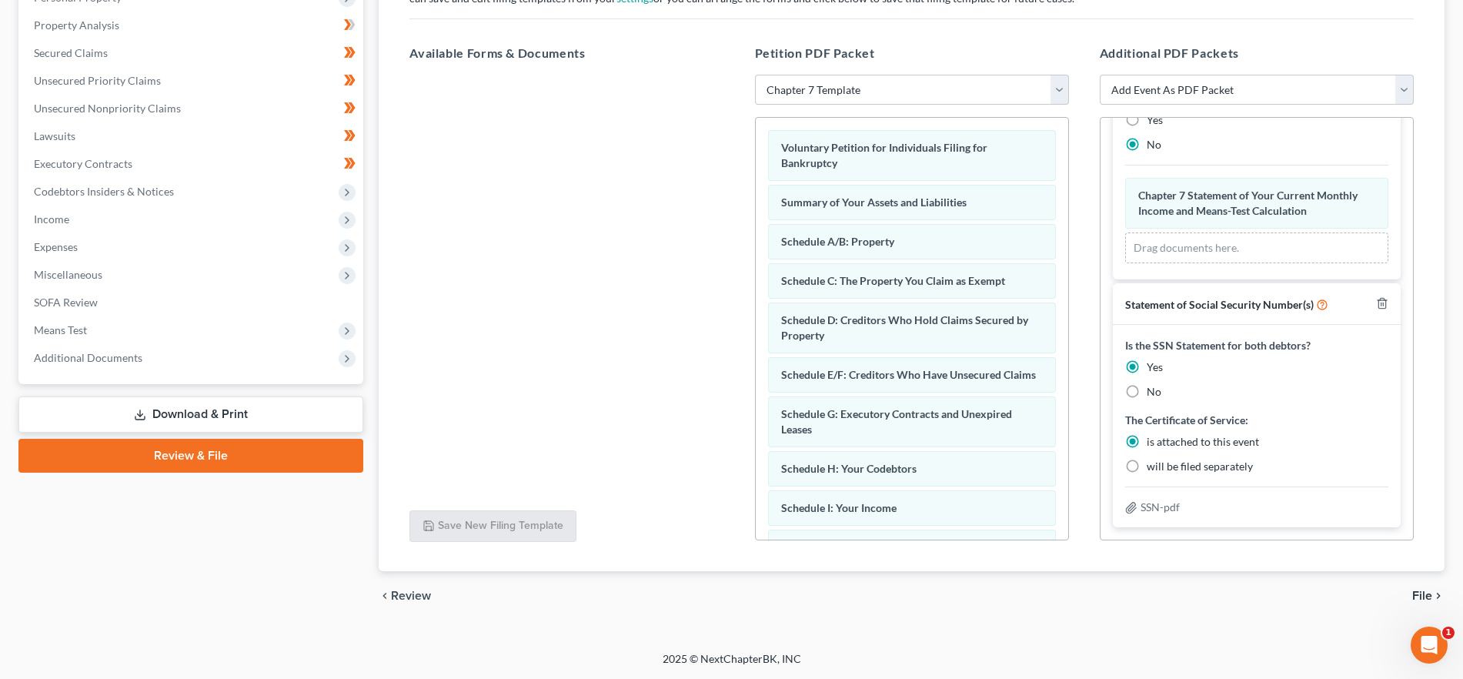
click at [1419, 590] on span "File" at bounding box center [1422, 596] width 20 height 12
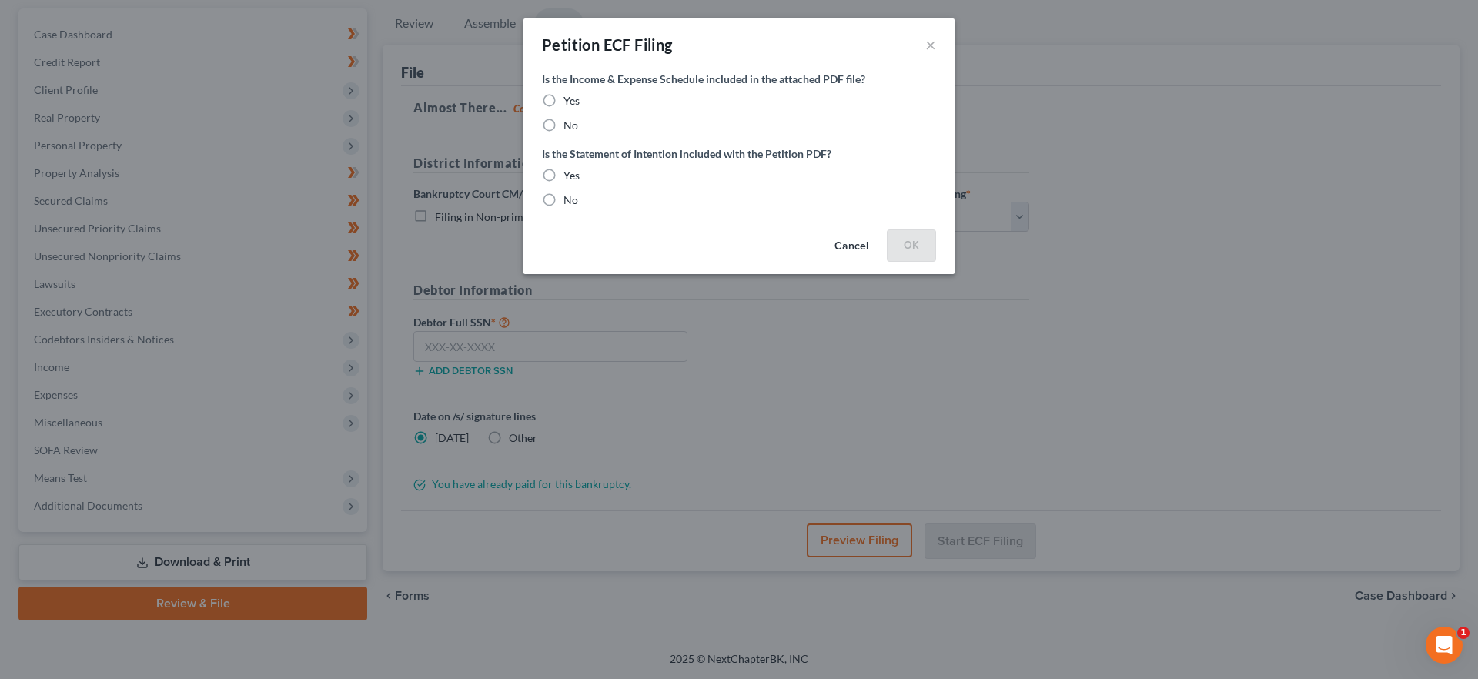
drag, startPoint x: 546, startPoint y: 99, endPoint x: 573, endPoint y: 144, distance: 52.5
click at [563, 99] on label "Yes" at bounding box center [571, 100] width 16 height 15
click at [570, 99] on input "Yes" at bounding box center [575, 98] width 10 height 10
radio input "true"
click at [563, 175] on label "Yes" at bounding box center [571, 175] width 16 height 15
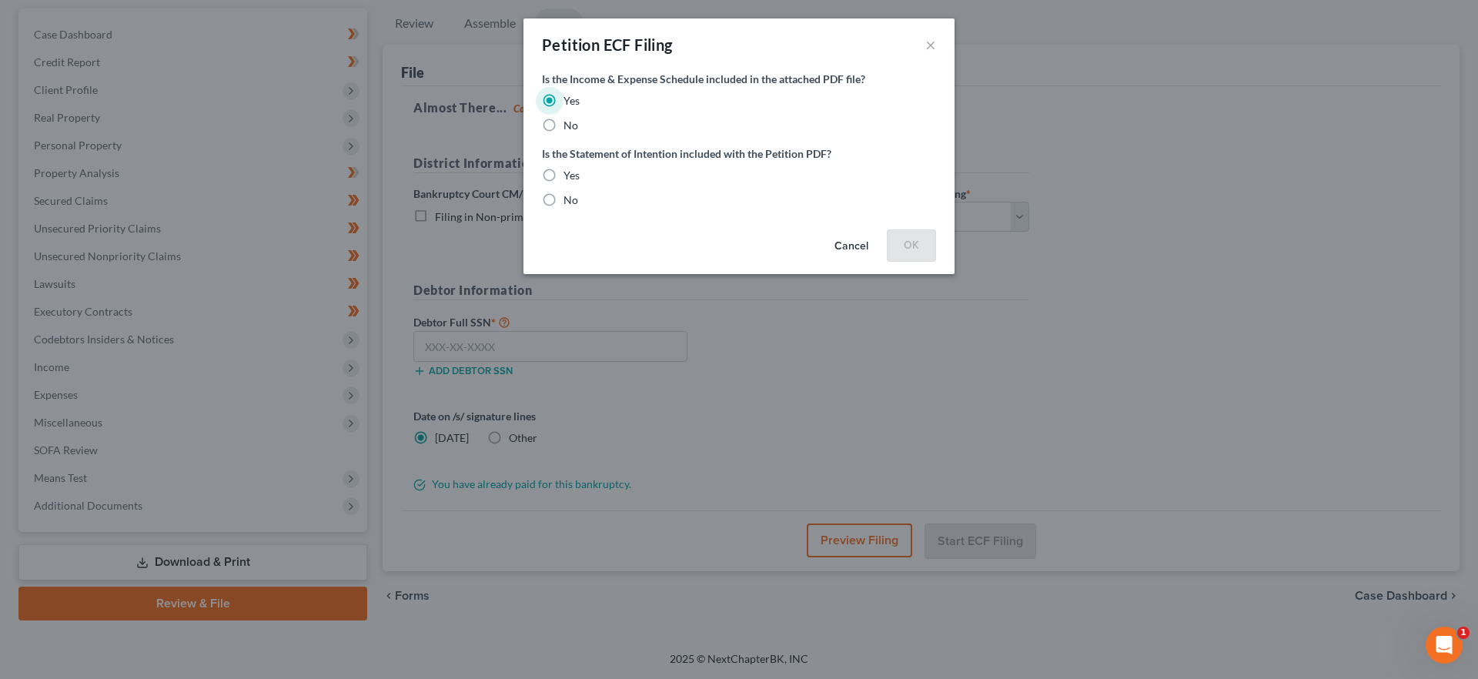
click at [570, 175] on input "Yes" at bounding box center [575, 173] width 10 height 10
radio input "true"
click at [894, 238] on button "OK" at bounding box center [911, 244] width 49 height 31
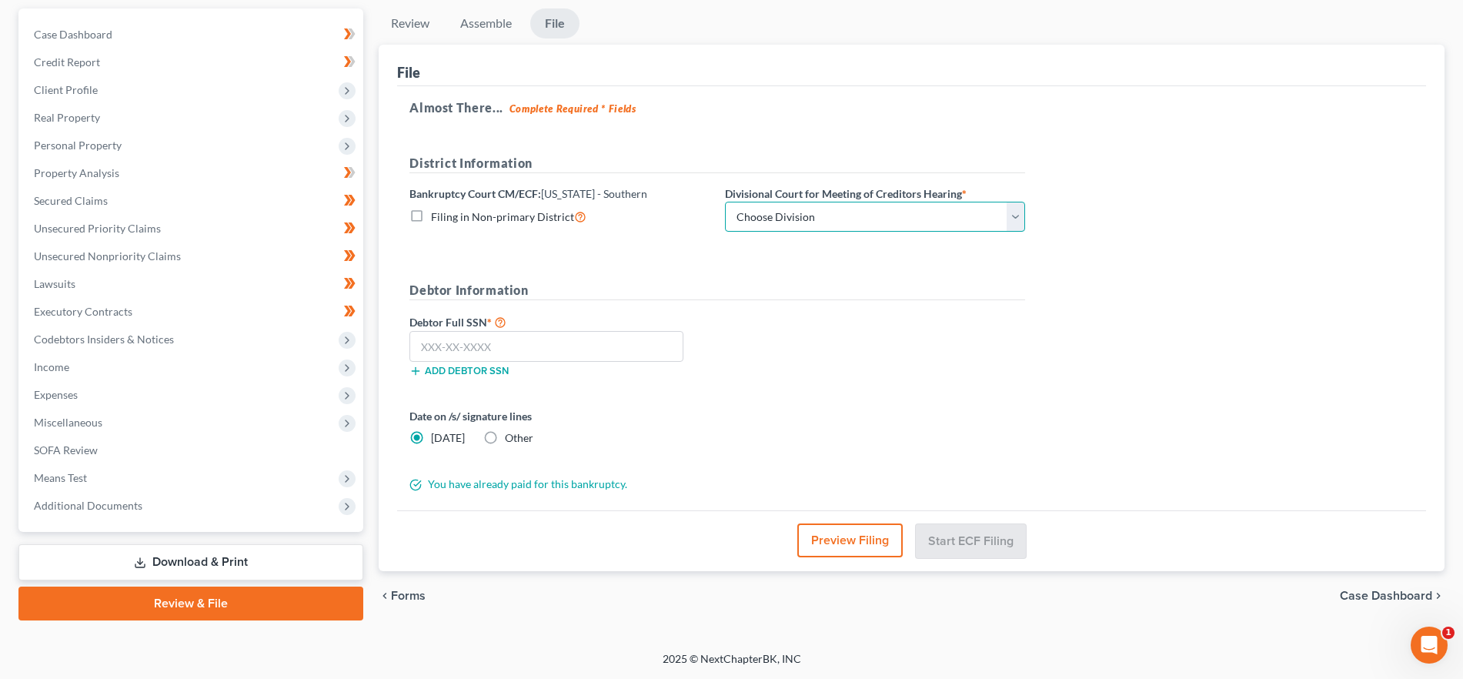
drag, startPoint x: 867, startPoint y: 209, endPoint x: 867, endPoint y: 221, distance: 12.3
click at [867, 209] on select "Choose Division [GEOGRAPHIC_DATA] [GEOGRAPHIC_DATA] [GEOGRAPHIC_DATA] [GEOGRAPH…" at bounding box center [875, 217] width 300 height 31
select select "0"
click at [725, 202] on select "Choose Division [GEOGRAPHIC_DATA] [GEOGRAPHIC_DATA] [GEOGRAPHIC_DATA] [GEOGRAPH…" at bounding box center [875, 217] width 300 height 31
click at [523, 336] on input "text" at bounding box center [546, 346] width 274 height 31
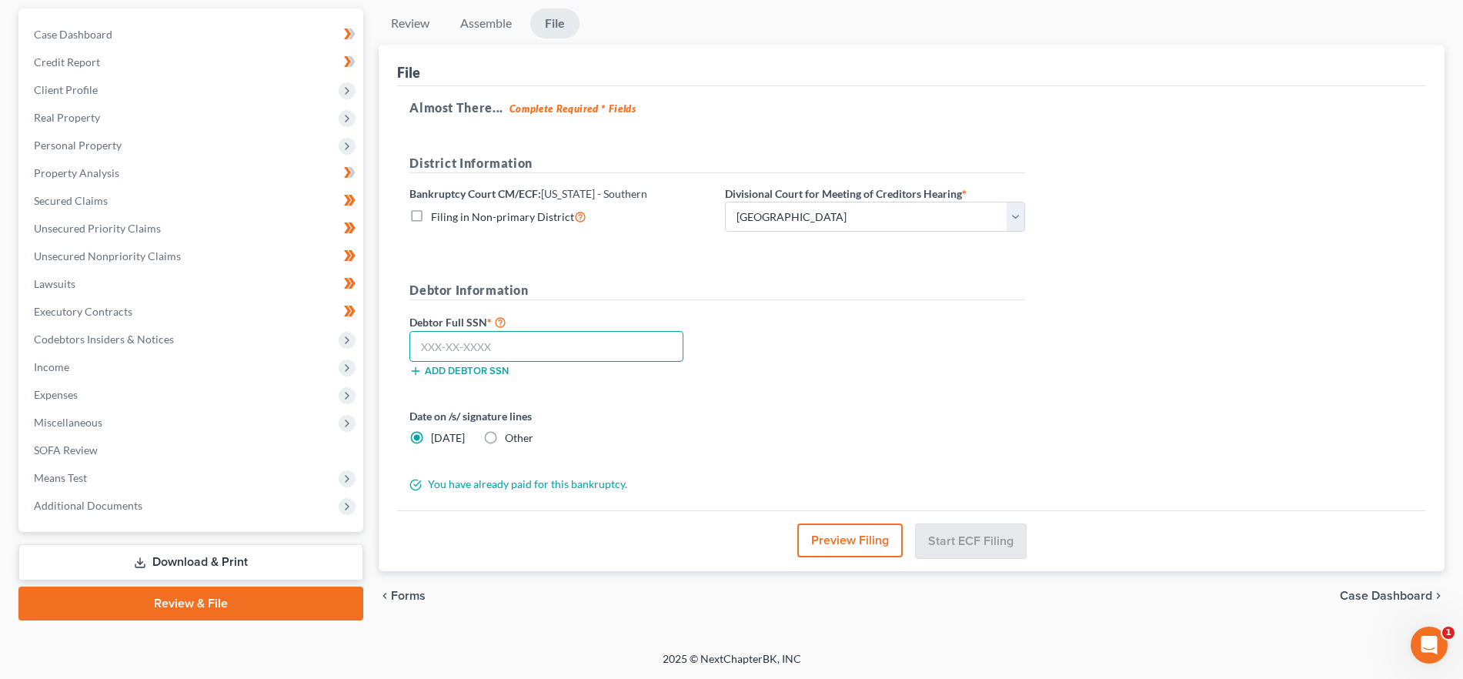
paste input "312-06-9216"
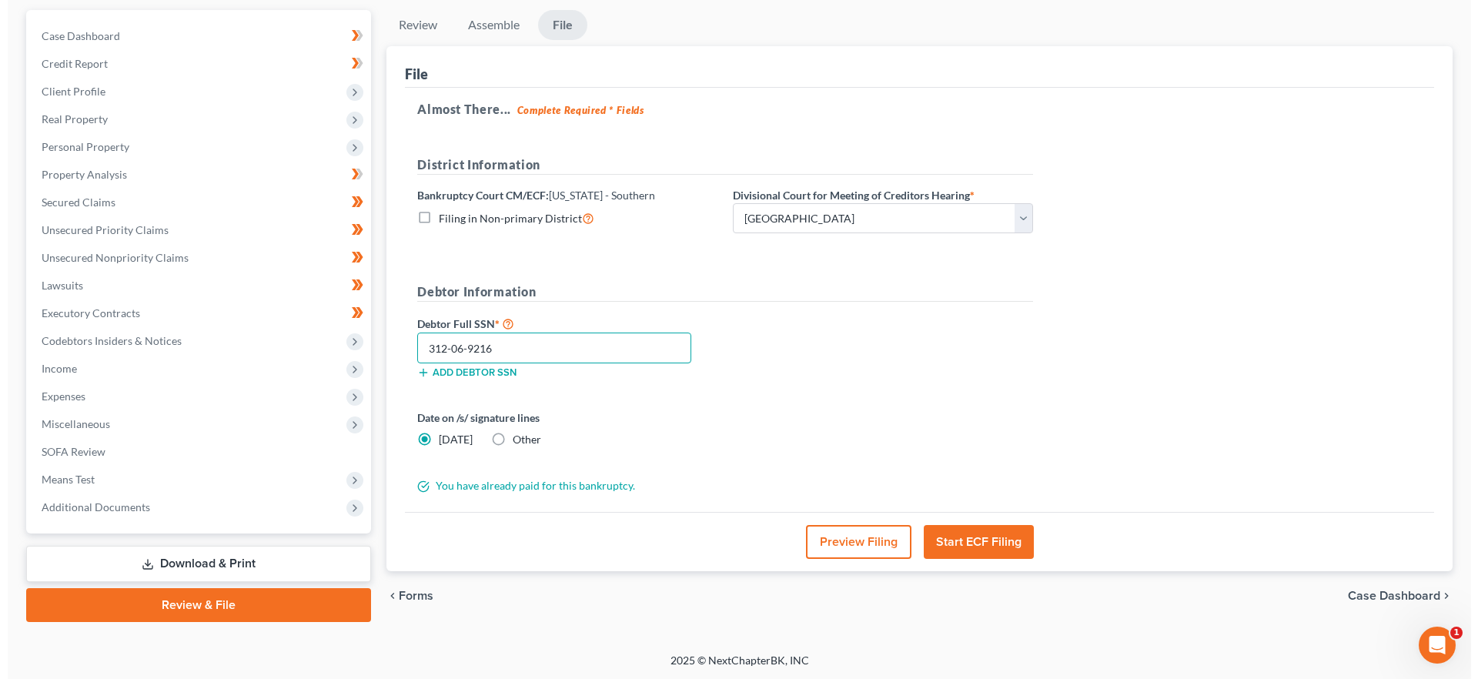
scroll to position [139, 0]
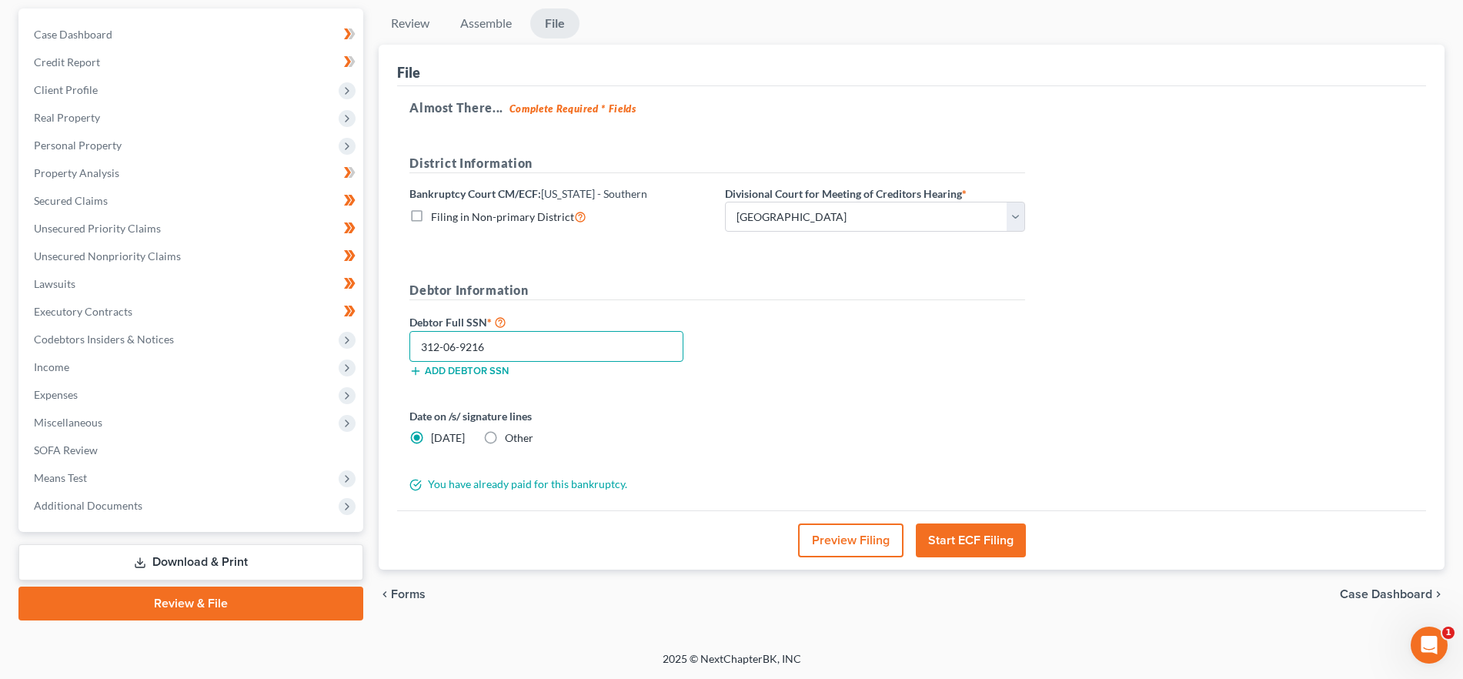
type input "312-06-9216"
click at [839, 536] on button "Preview Filing" at bounding box center [850, 540] width 105 height 34
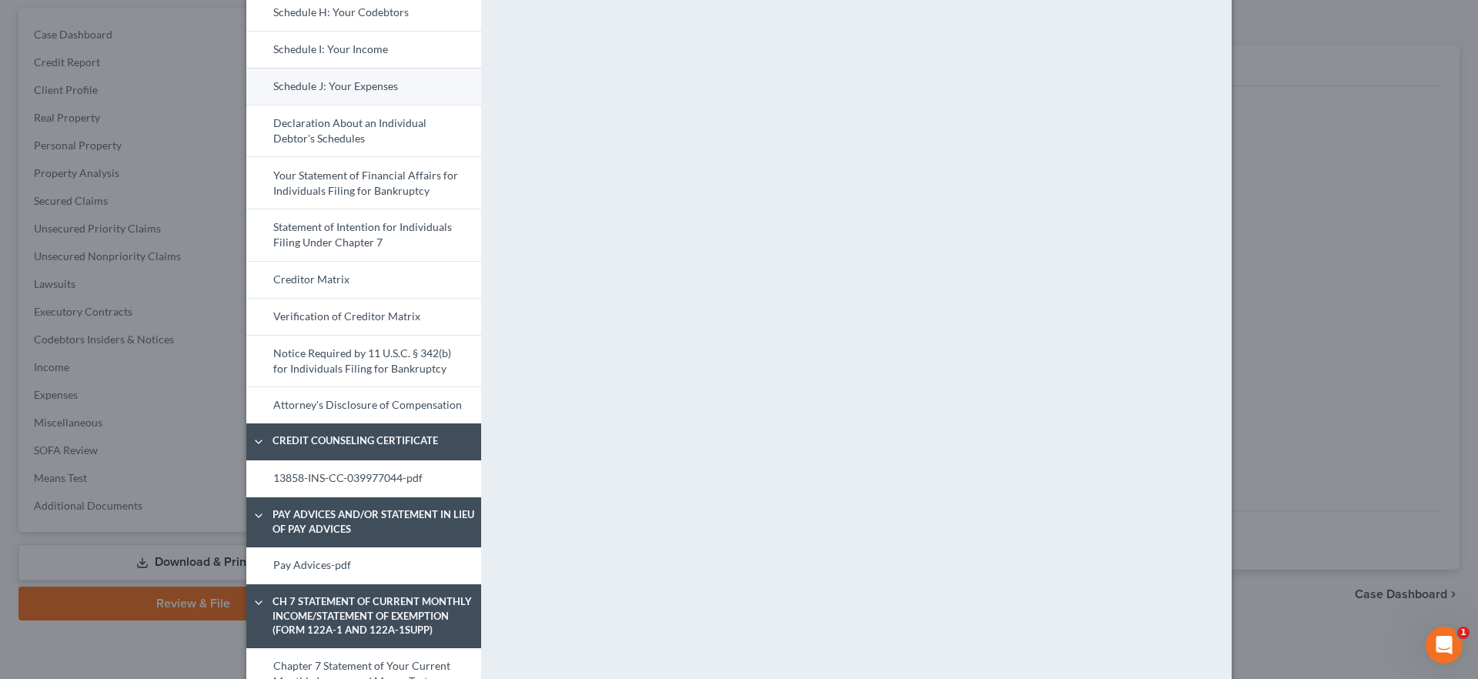
scroll to position [622, 0]
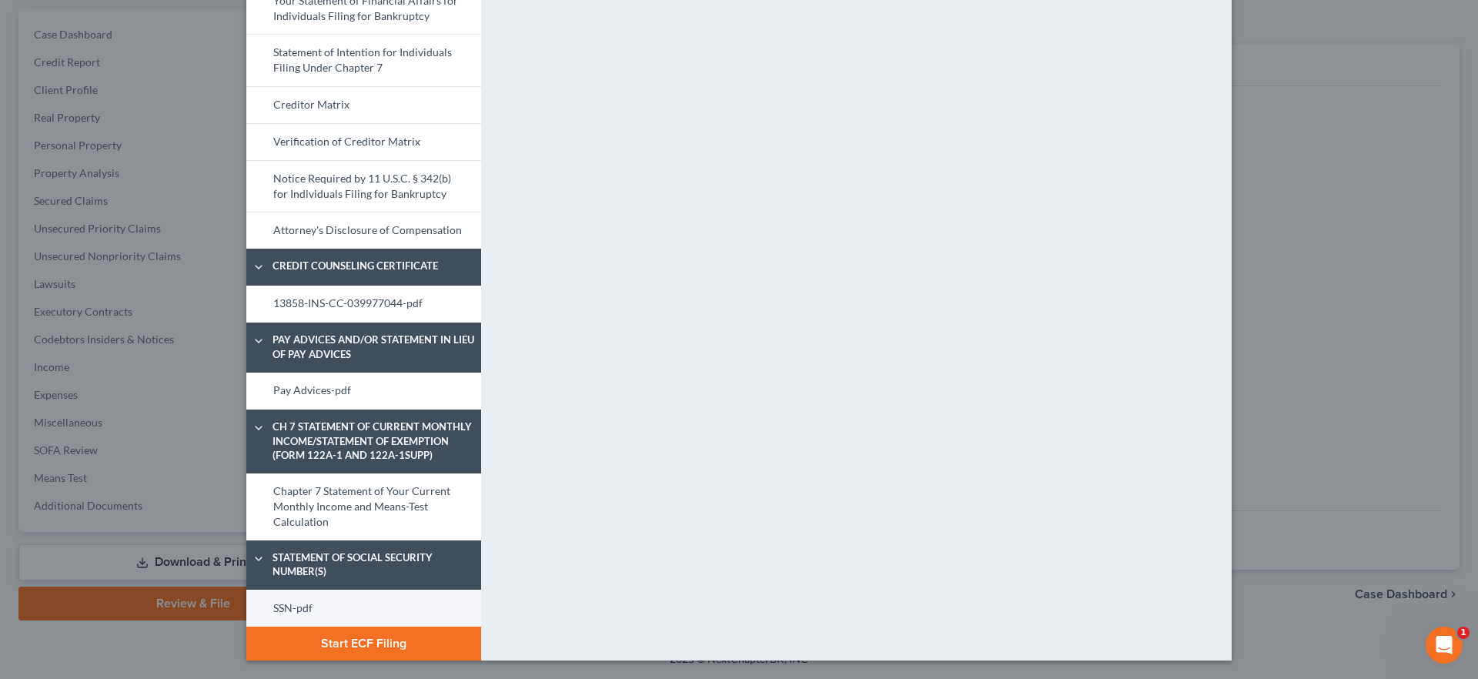
click at [353, 592] on link "SSN-pdf" at bounding box center [363, 608] width 235 height 37
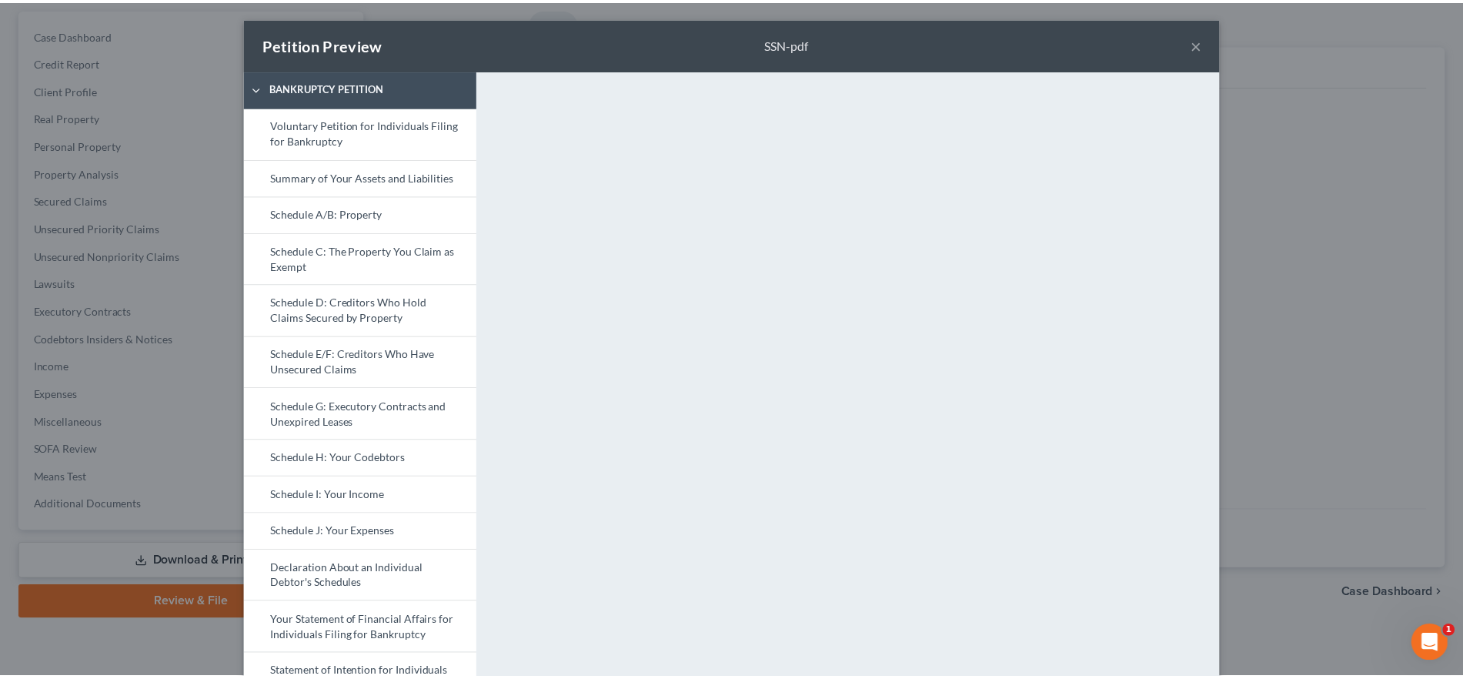
scroll to position [0, 0]
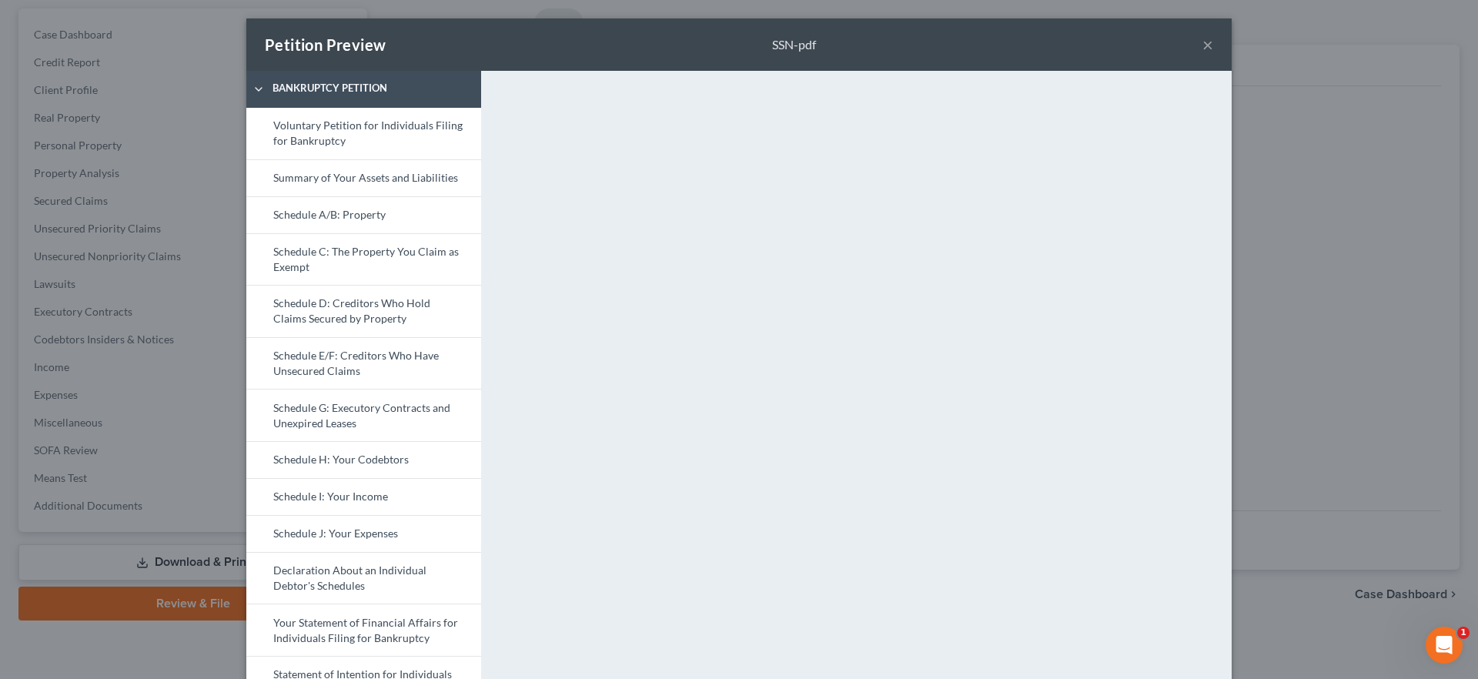
drag, startPoint x: 1195, startPoint y: 42, endPoint x: 1203, endPoint y: 45, distance: 8.3
click at [1202, 42] on button "×" at bounding box center [1207, 44] width 11 height 18
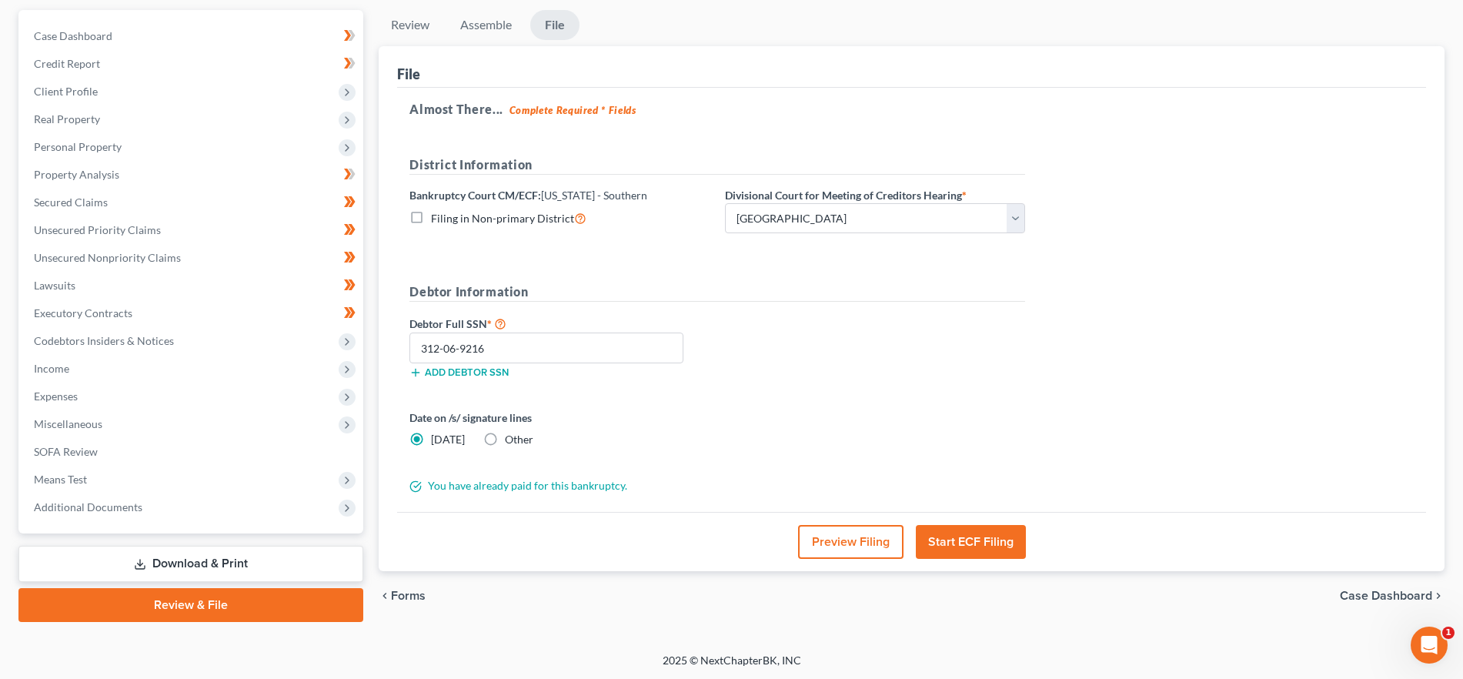
scroll to position [139, 0]
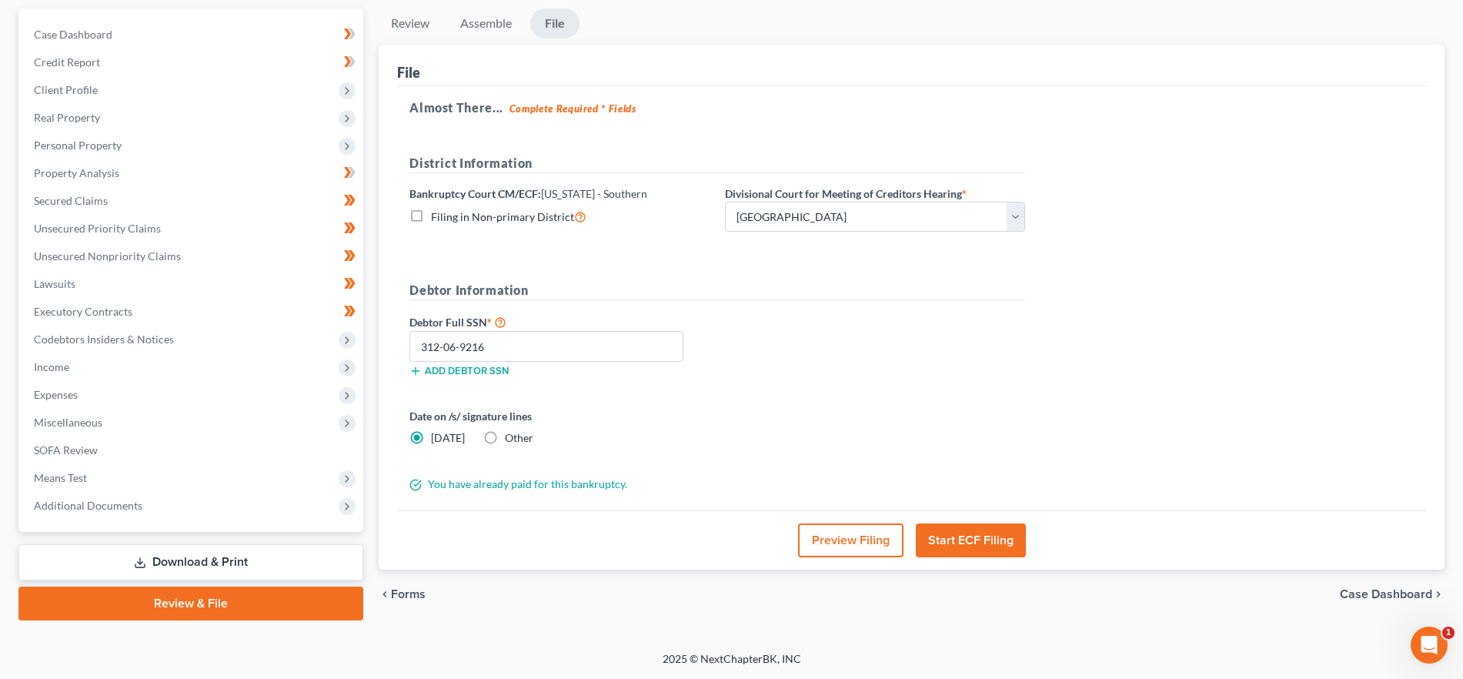
click at [999, 540] on button "Start ECF Filing" at bounding box center [971, 540] width 110 height 34
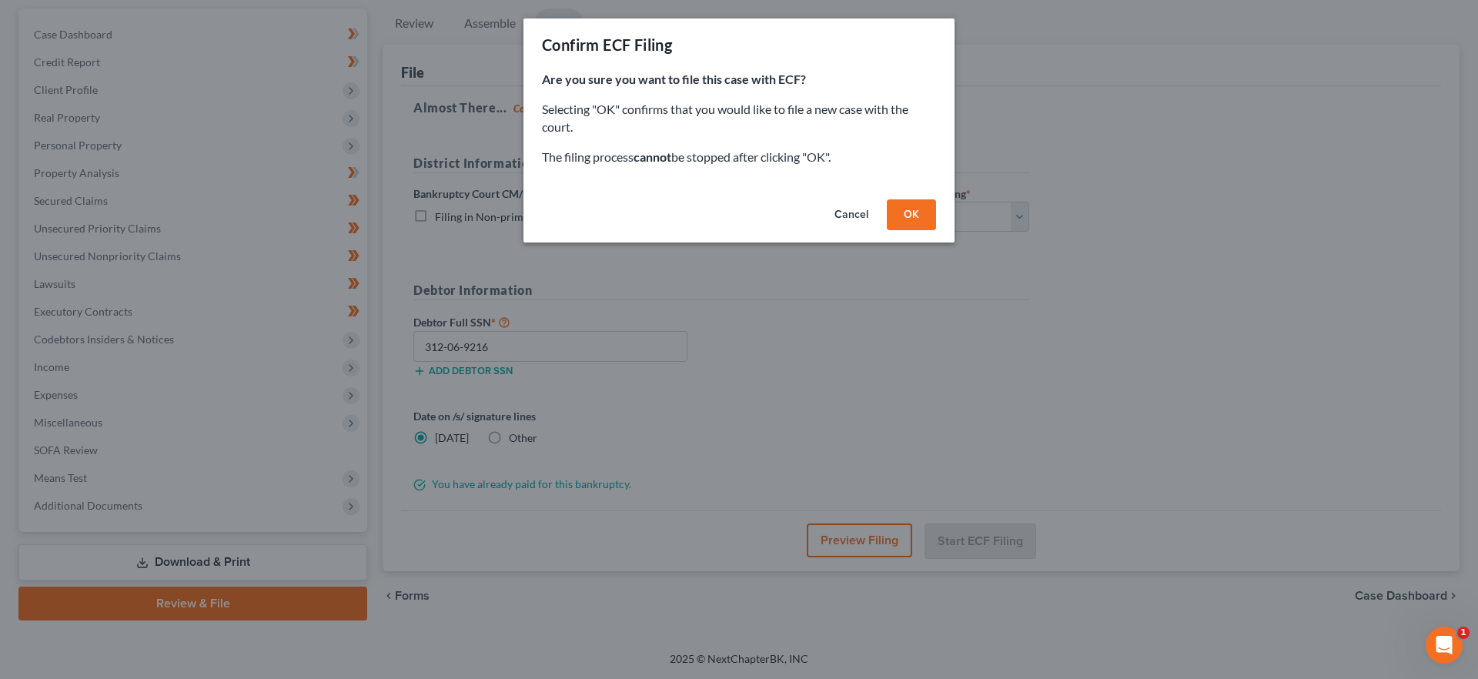
click at [907, 216] on button "OK" at bounding box center [911, 214] width 49 height 31
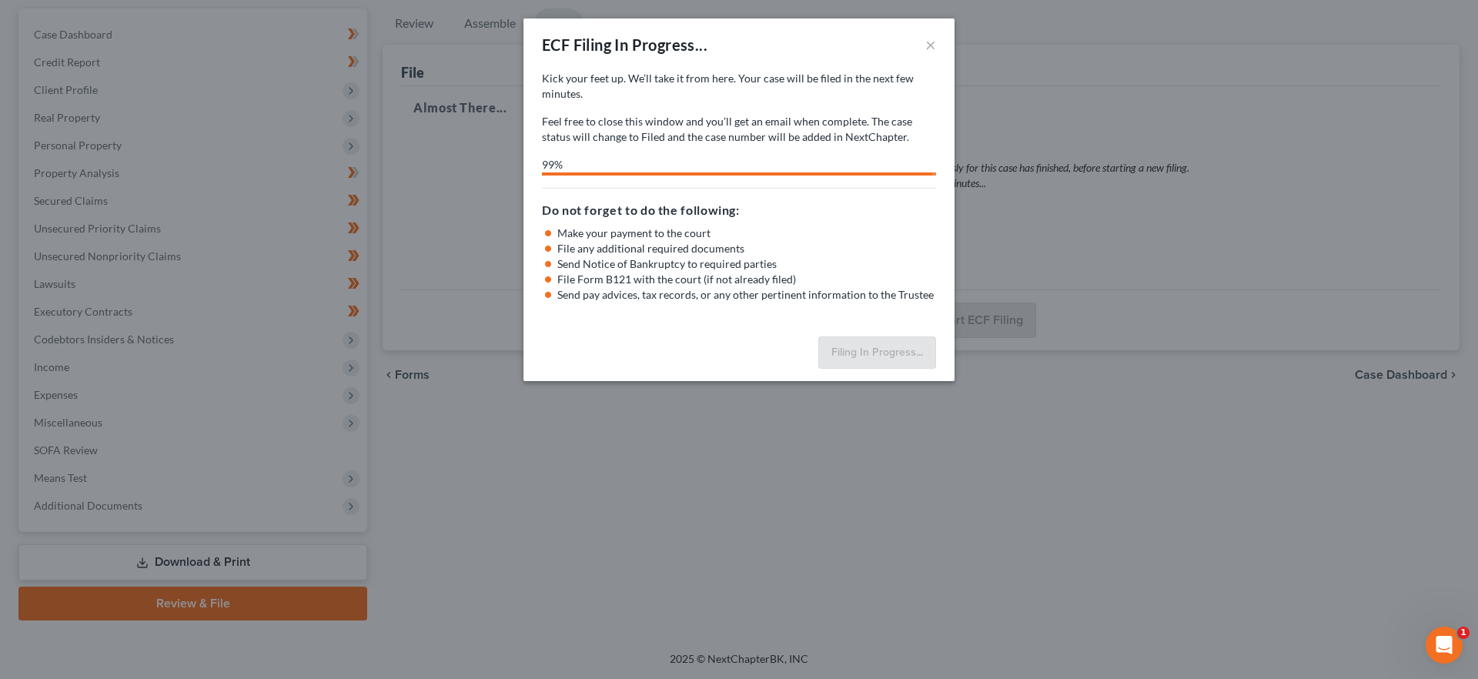
select select "0"
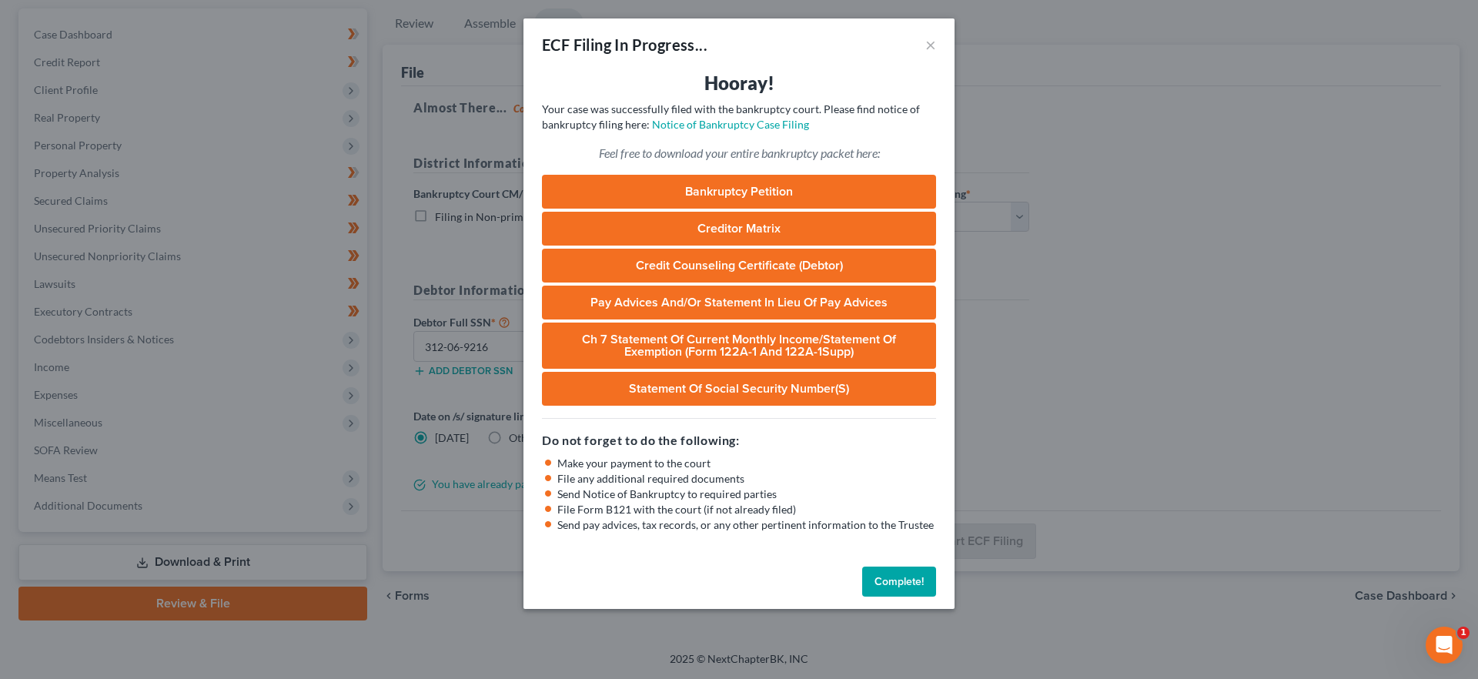
click at [909, 582] on button "Complete!" at bounding box center [899, 582] width 74 height 31
